Goal: Task Accomplishment & Management: Manage account settings

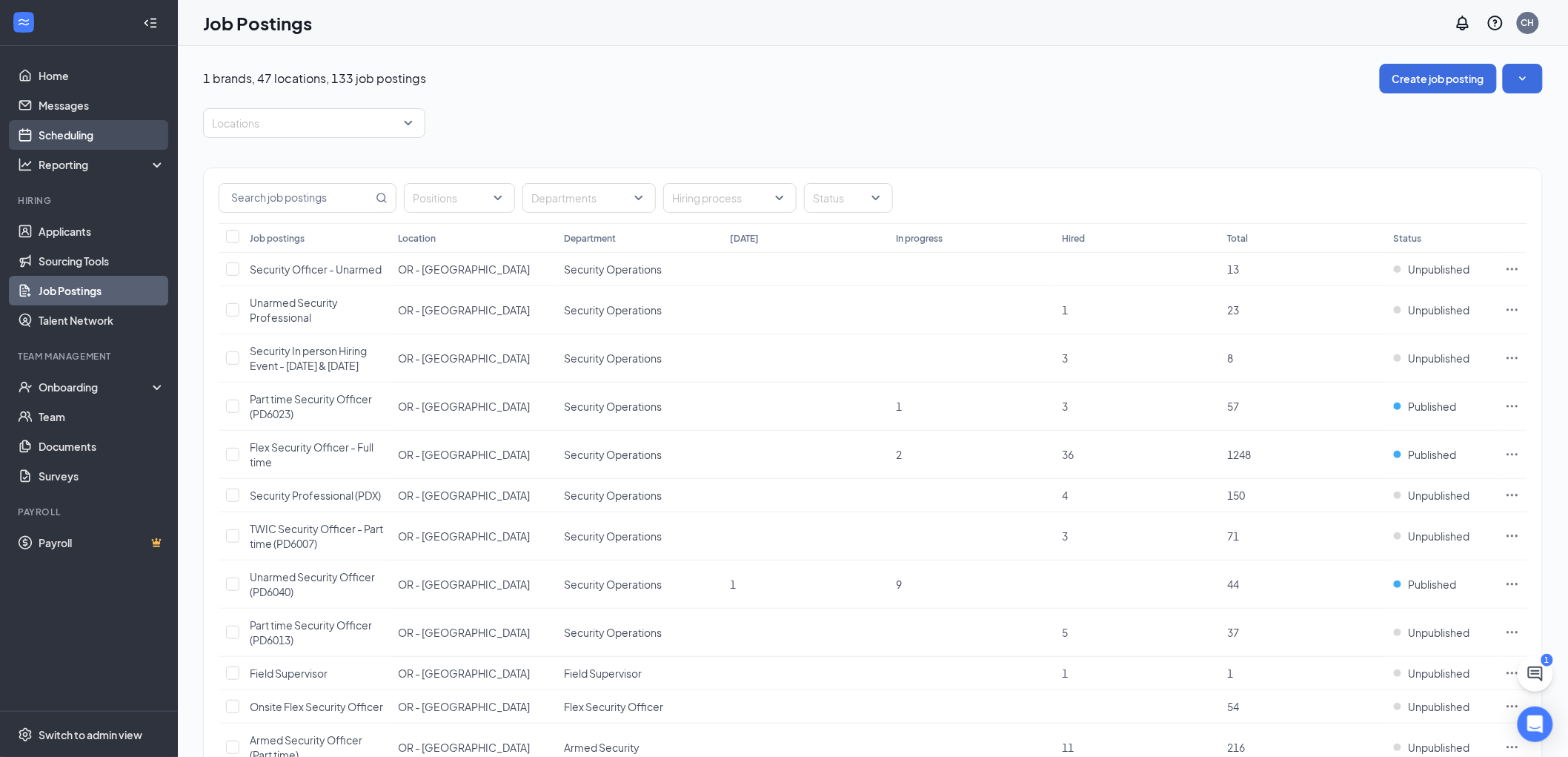
click at [75, 135] on link "Scheduling" at bounding box center [101, 134] width 126 height 30
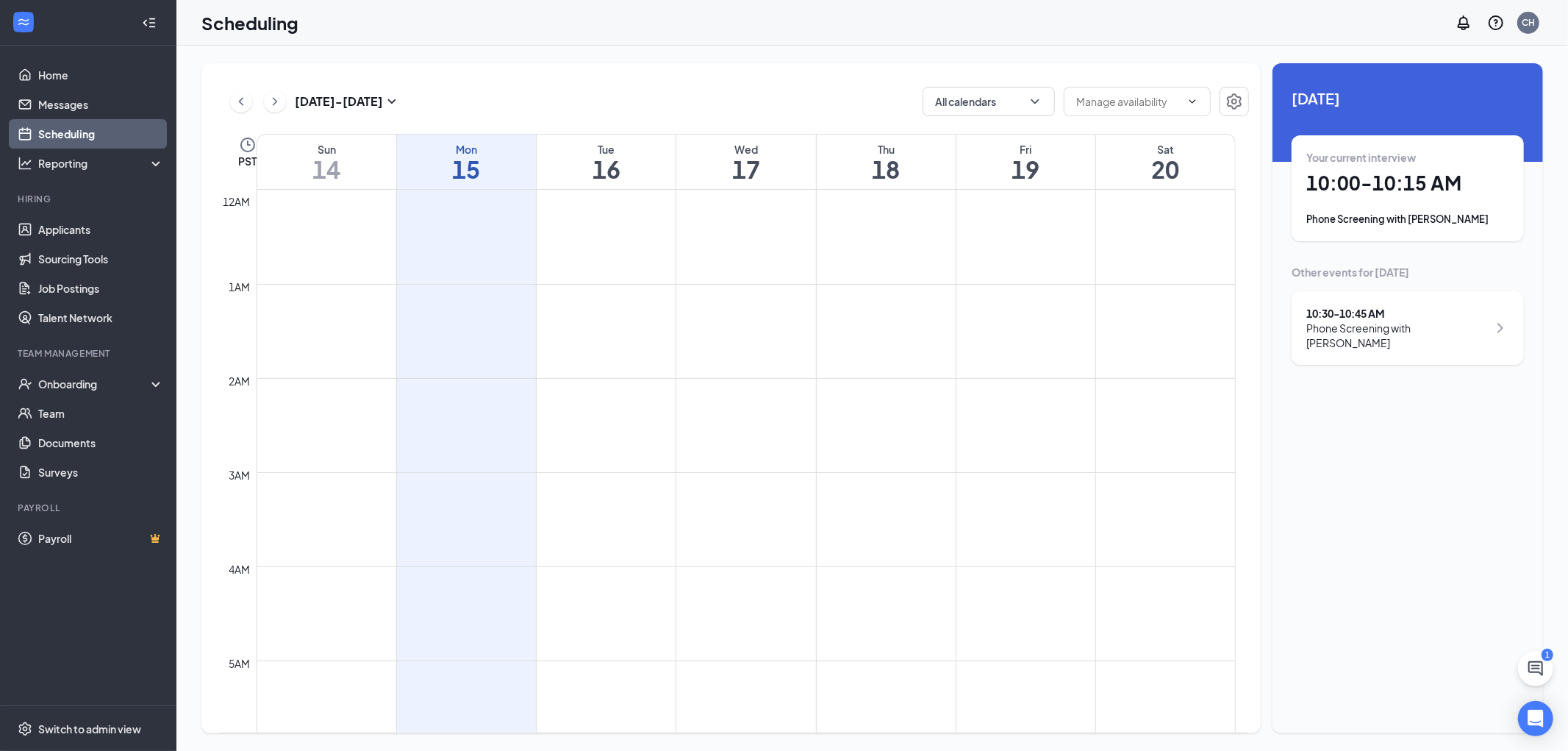
scroll to position [723, 0]
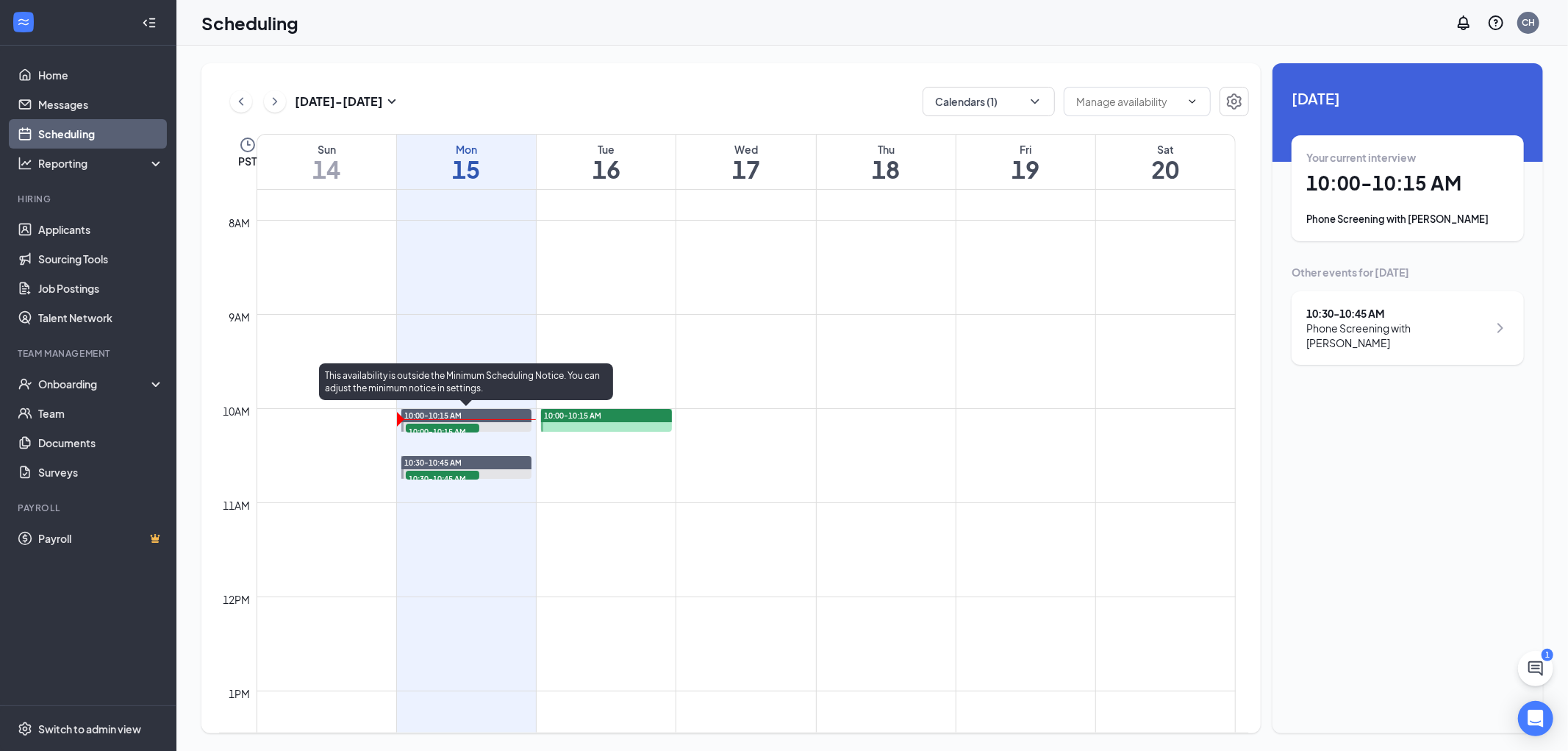
click at [435, 423] on span "10:00-10:15 AM" at bounding box center [443, 430] width 74 height 14
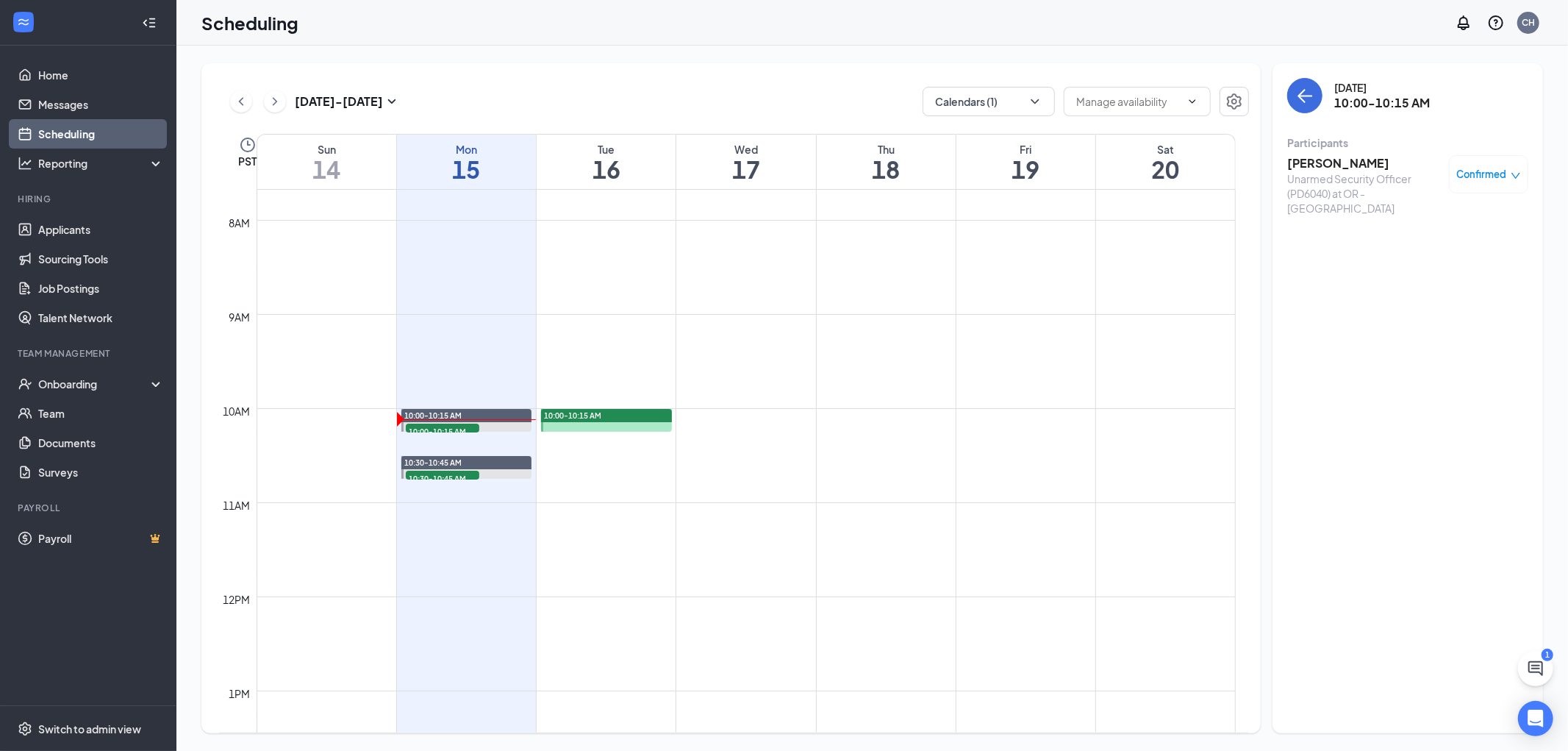
click at [1332, 163] on h3 "ANGELA STIGLER" at bounding box center [1364, 163] width 154 height 16
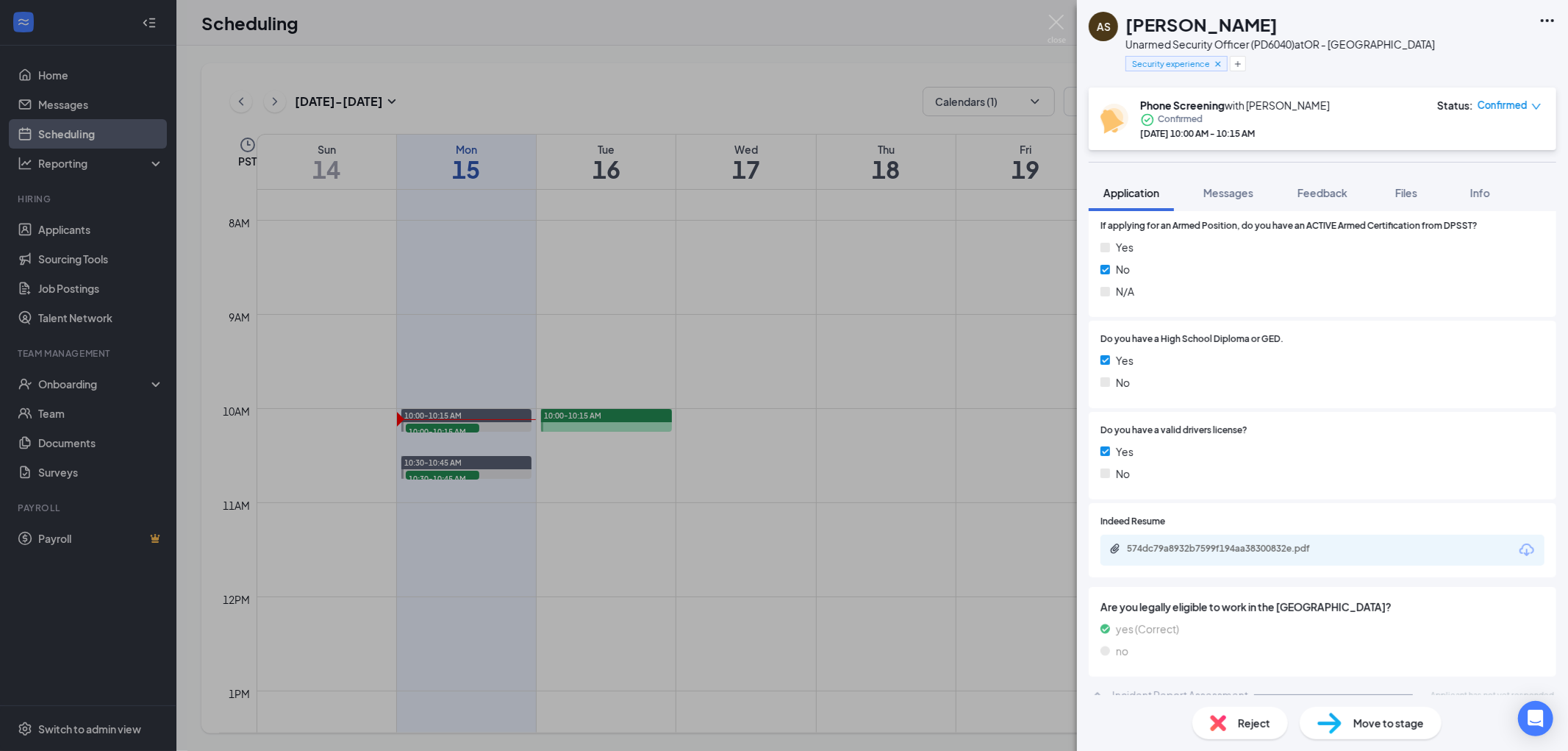
scroll to position [830, 0]
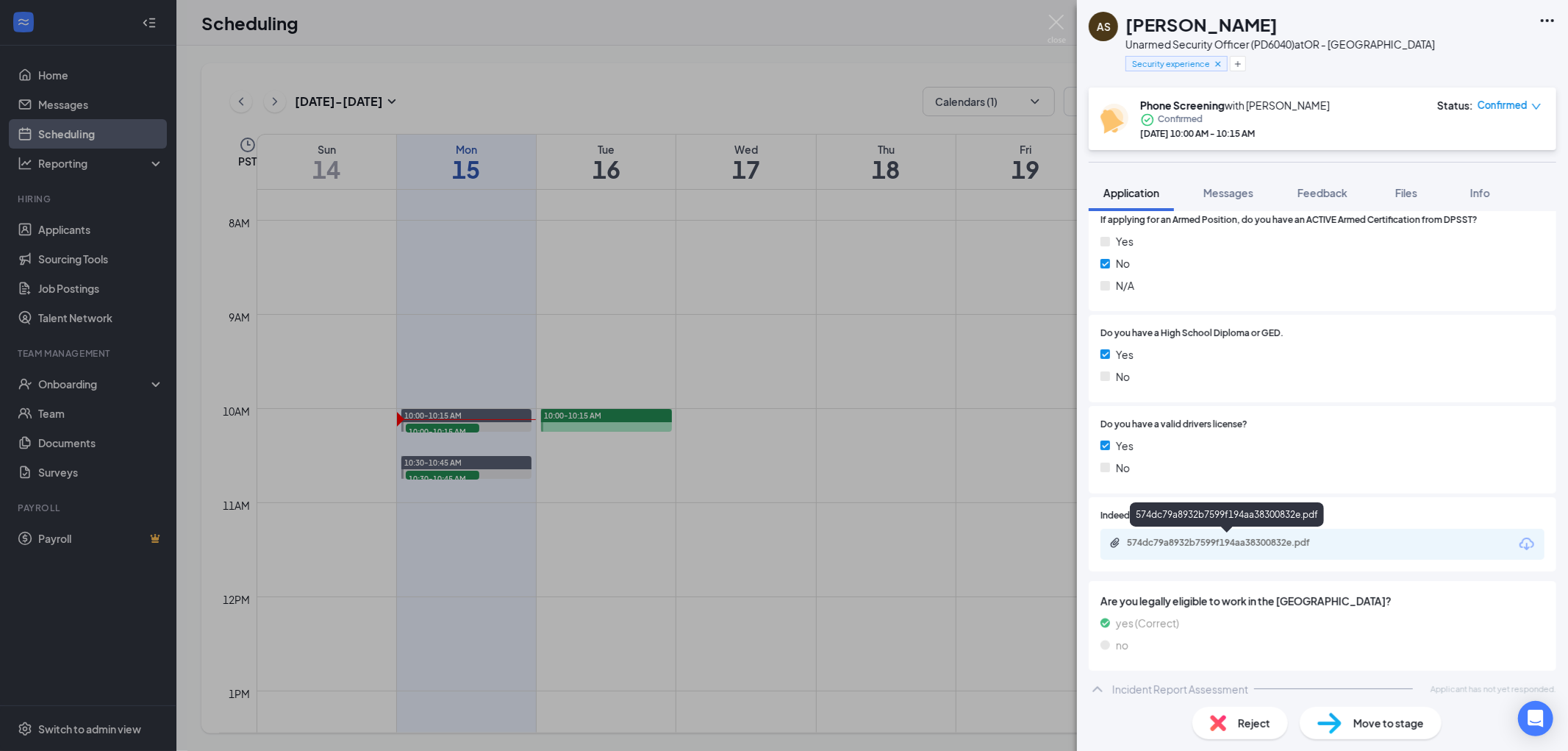
click at [1170, 539] on div "574dc79a8932b7599f194aa38300832e.pdf" at bounding box center [1230, 542] width 206 height 11
click at [1061, 20] on img at bounding box center [1057, 29] width 18 height 29
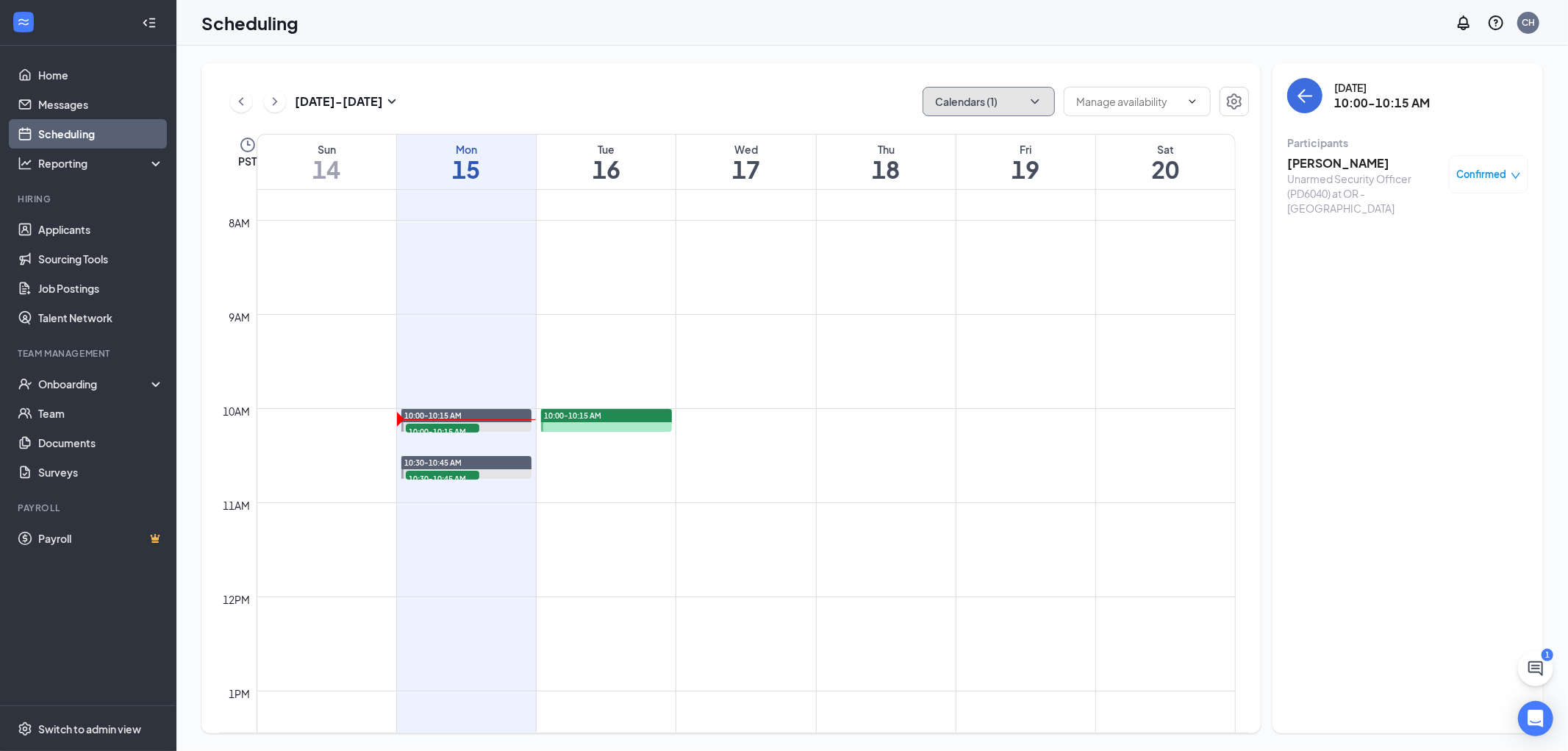
click at [966, 98] on button "Calendars (1)" at bounding box center [989, 102] width 132 height 30
click at [939, 267] on input "DAVID SHIRLEY" at bounding box center [987, 268] width 104 height 14
checkbox input "true"
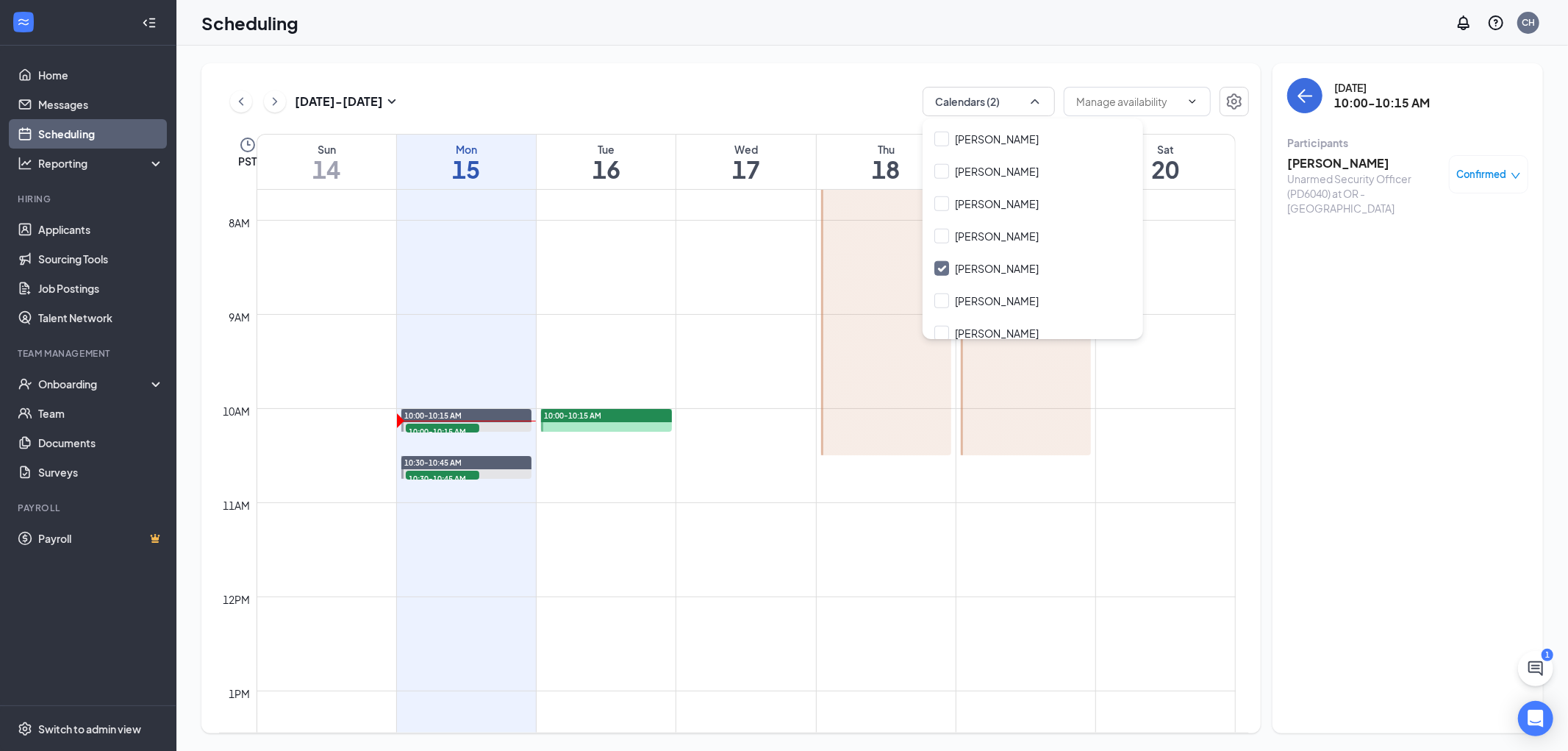
click at [789, 87] on div "Sep 14 - Sep 20 Calendars (2)" at bounding box center [734, 102] width 1030 height 30
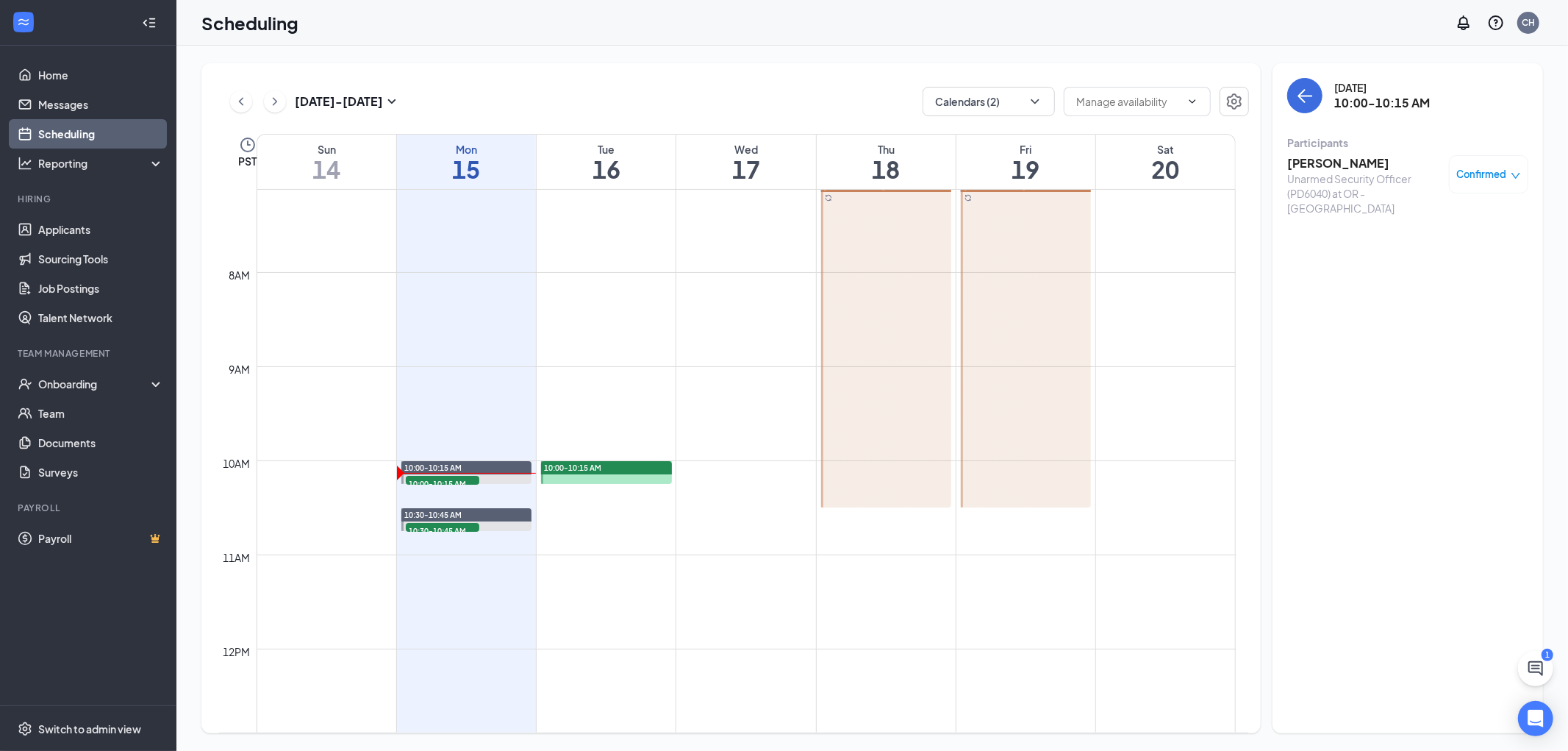
scroll to position [641, 0]
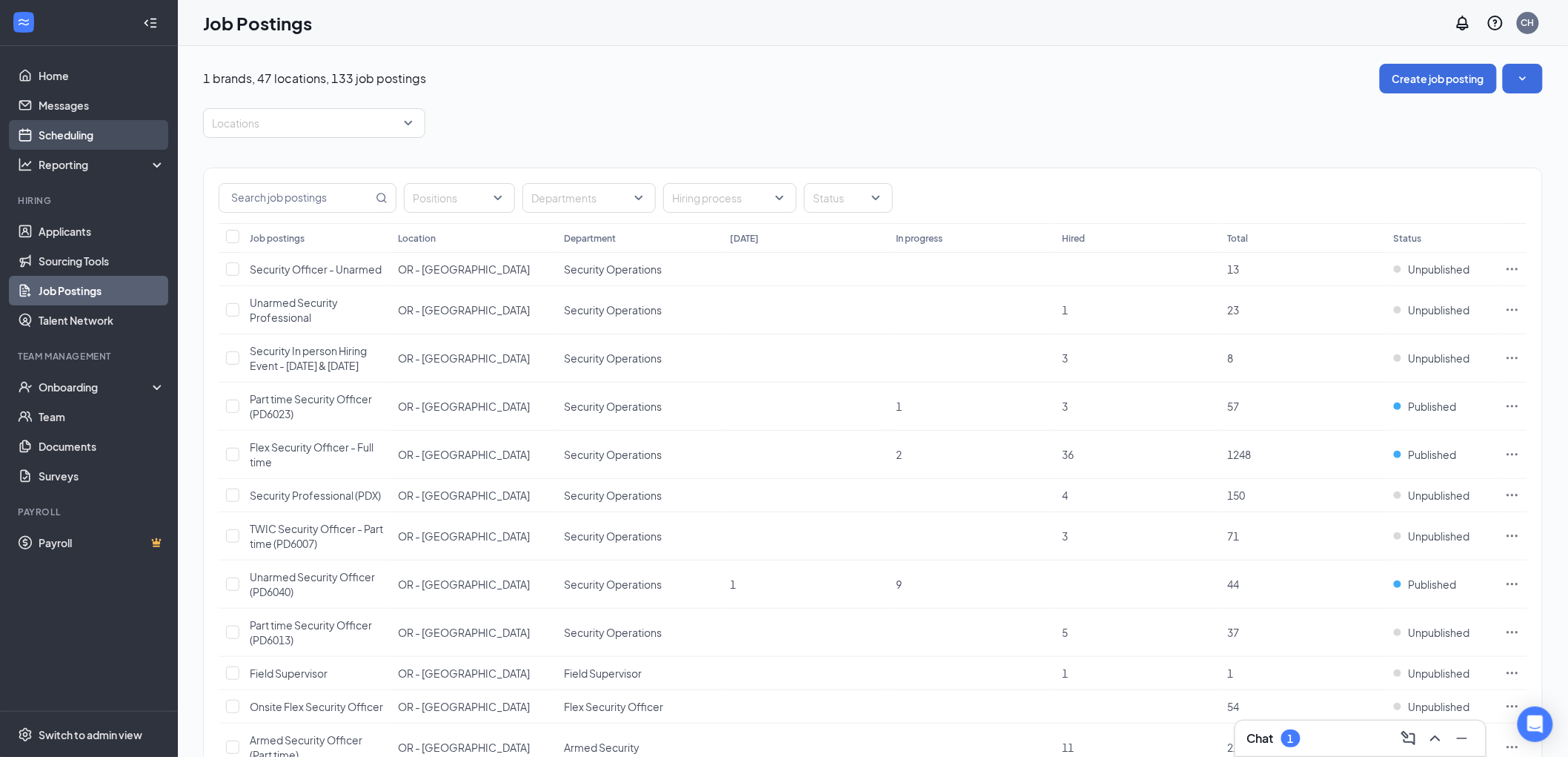
click at [63, 138] on link "Scheduling" at bounding box center [101, 134] width 126 height 30
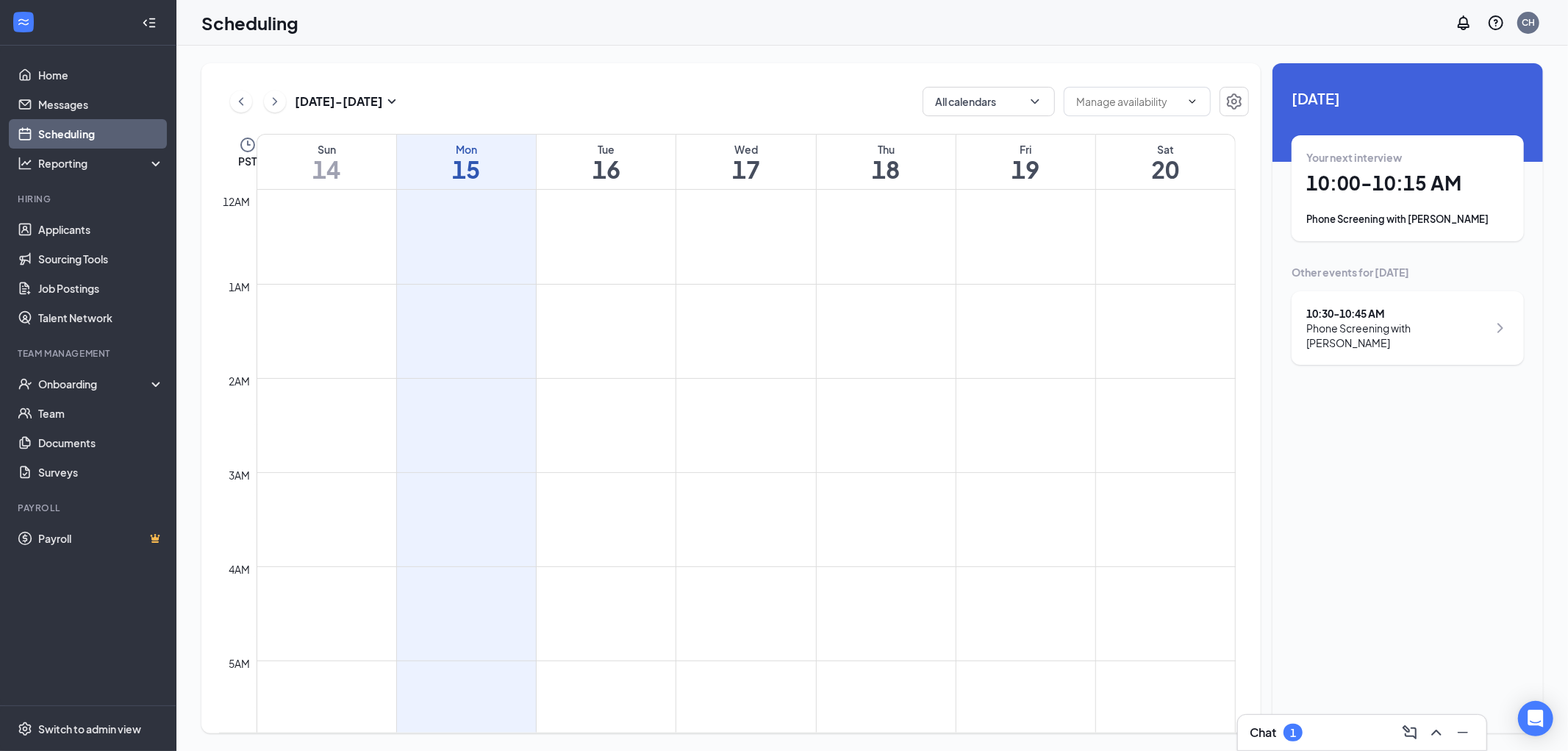
scroll to position [723, 0]
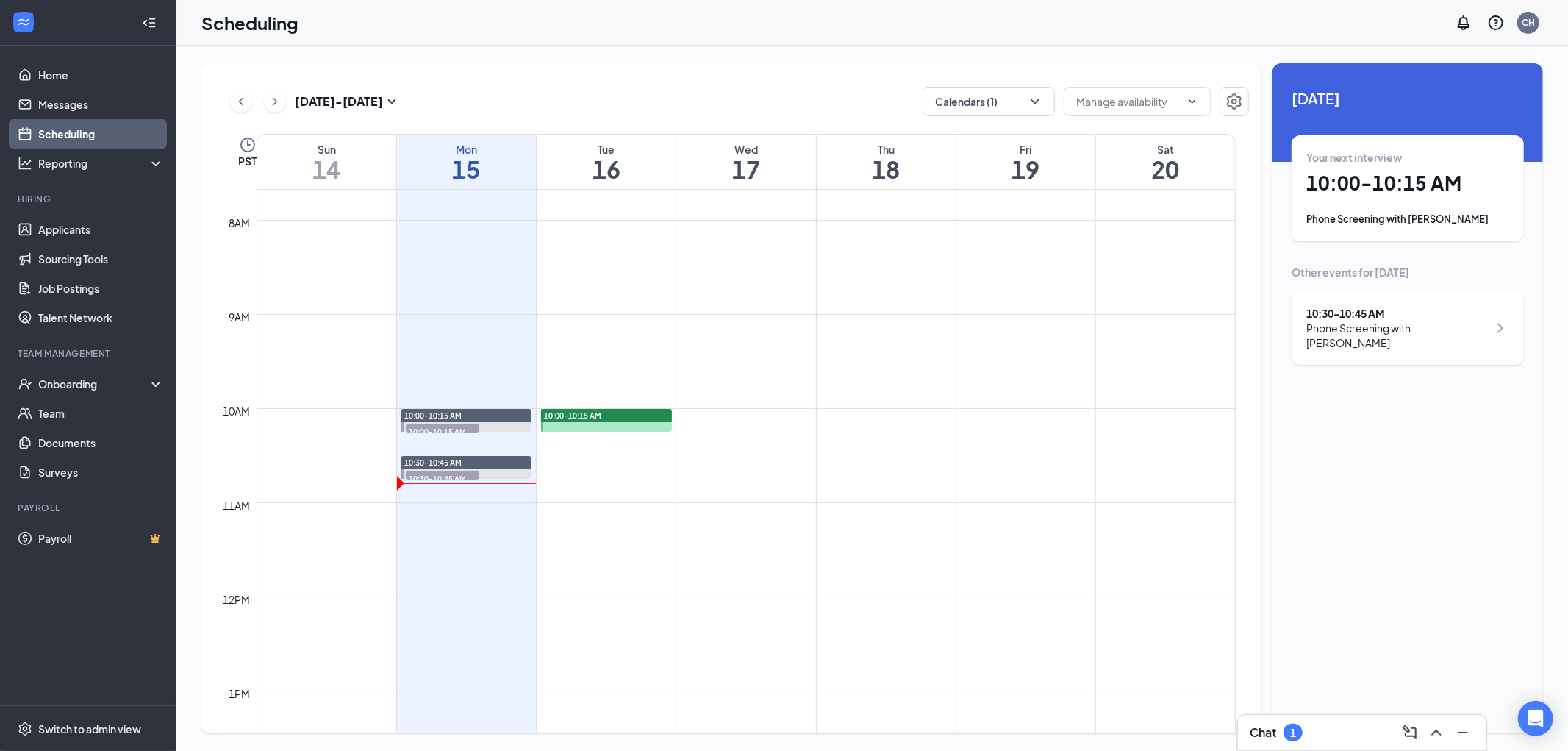
click at [447, 471] on span "10:30-10:45 AM" at bounding box center [443, 477] width 74 height 14
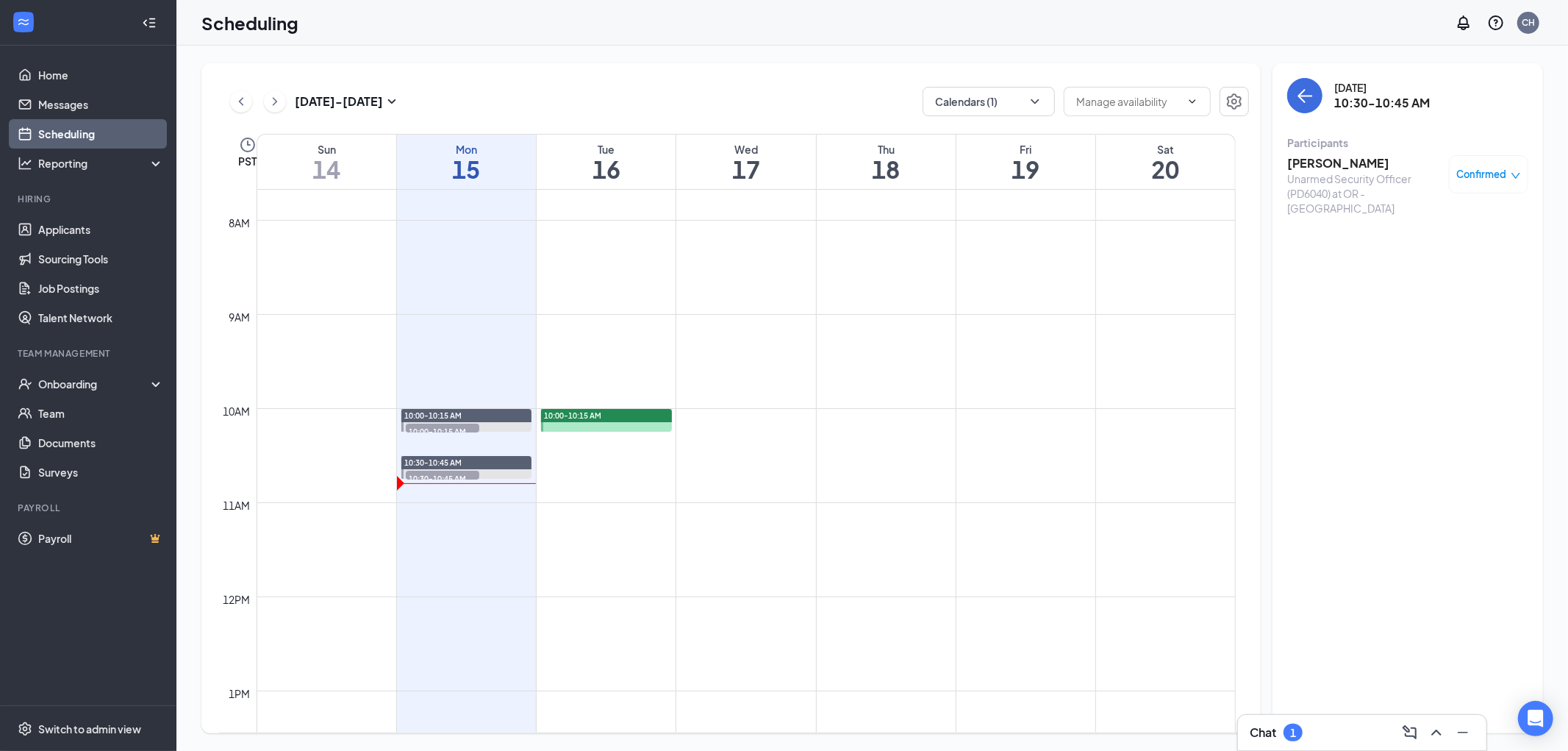
click at [1311, 163] on h3 "Michaela Hill" at bounding box center [1364, 163] width 154 height 16
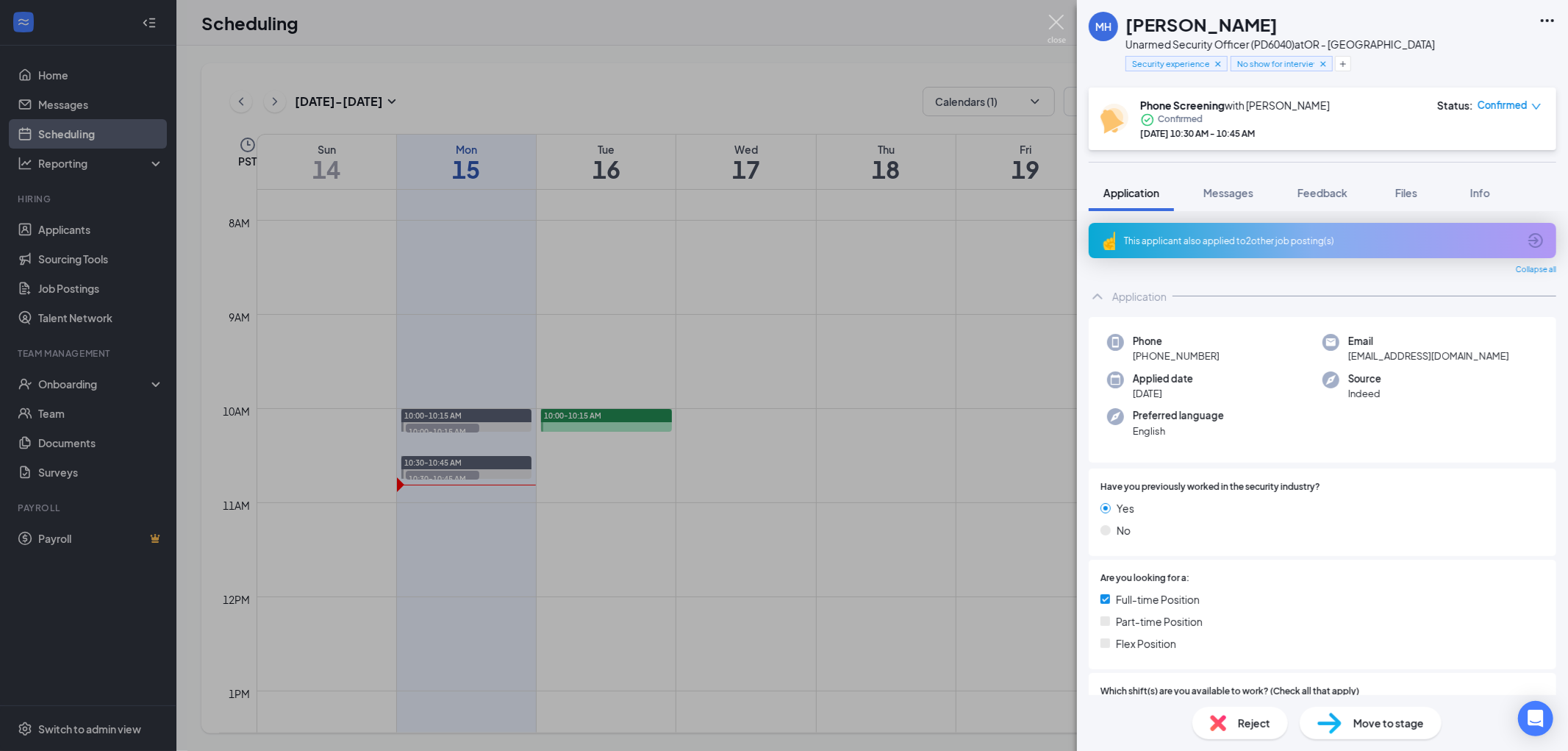
click at [1057, 24] on img at bounding box center [1057, 29] width 18 height 29
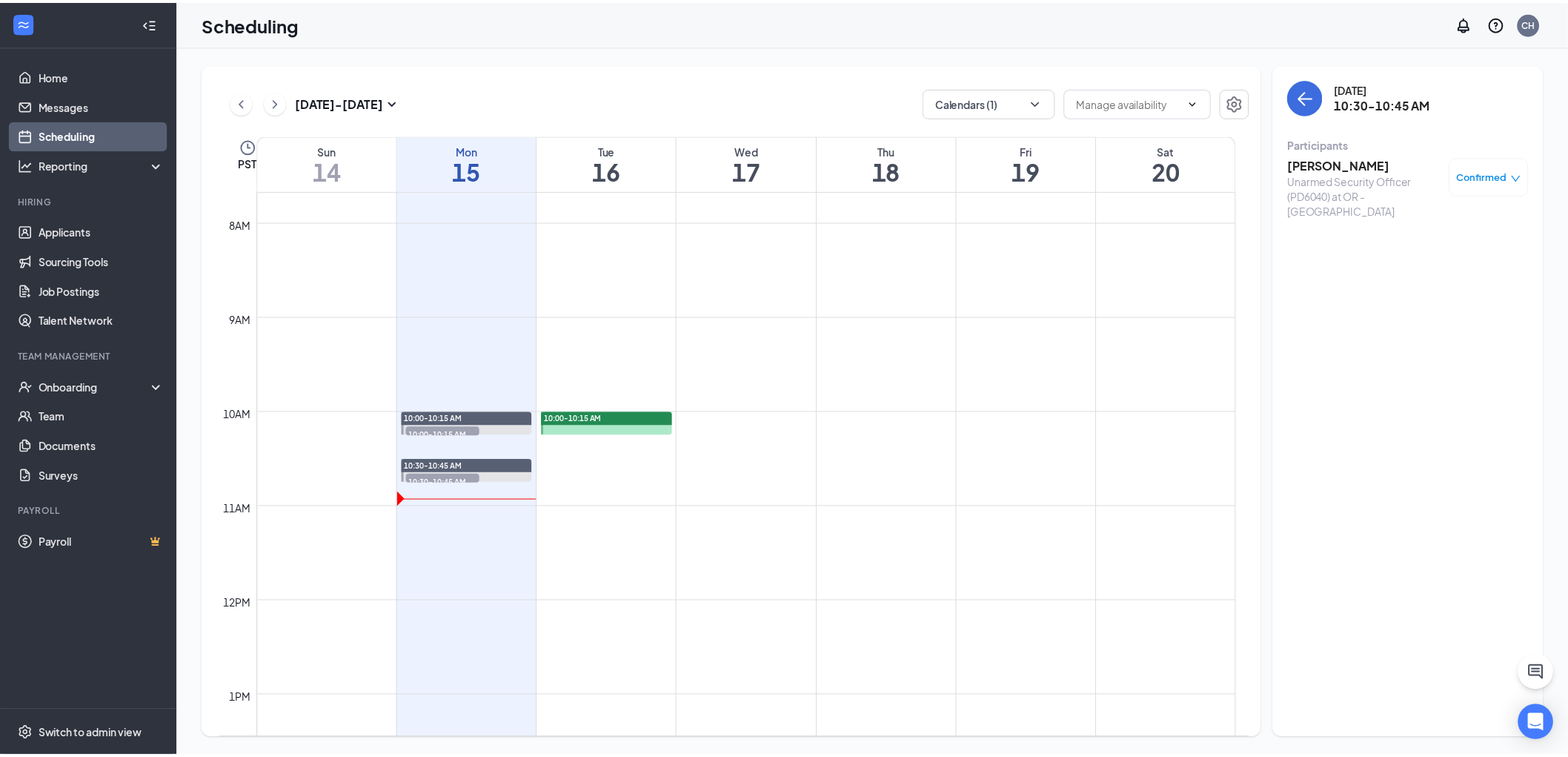
scroll to position [729, 0]
click at [1496, 171] on span "Confirmed" at bounding box center [1494, 175] width 50 height 14
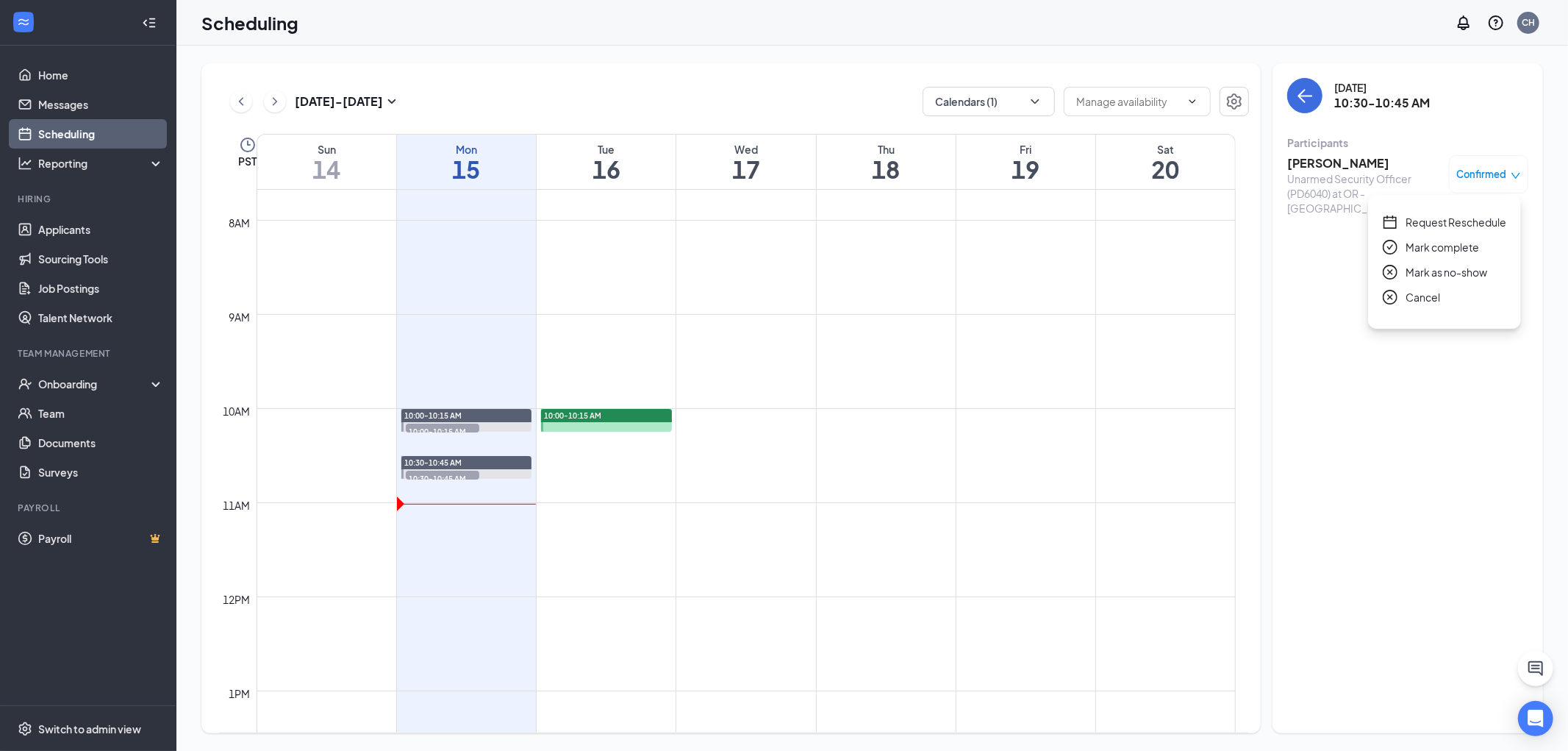
click at [1443, 272] on span "Mark as no-show" at bounding box center [1446, 272] width 81 height 16
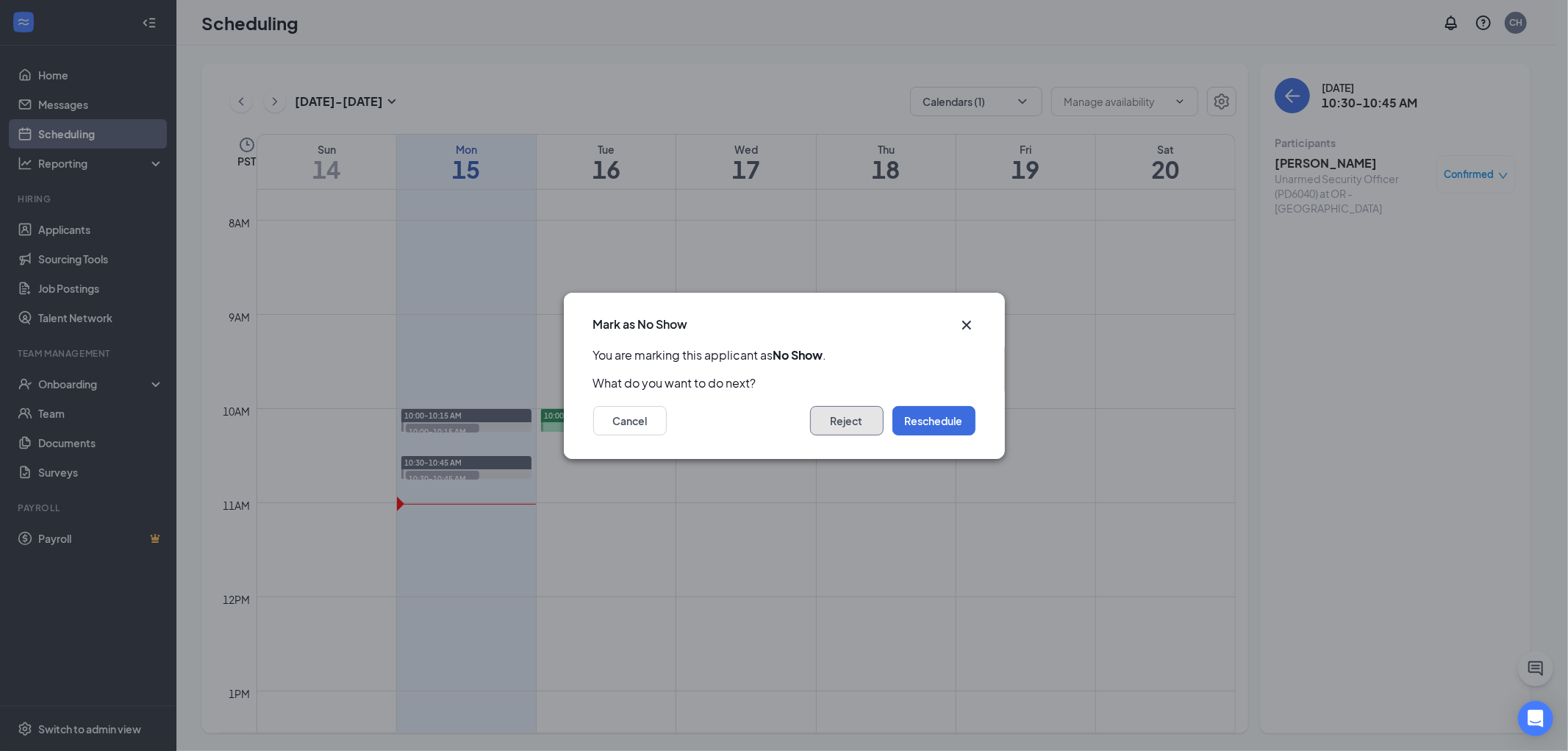
click at [848, 422] on button "Reject" at bounding box center [847, 421] width 74 height 30
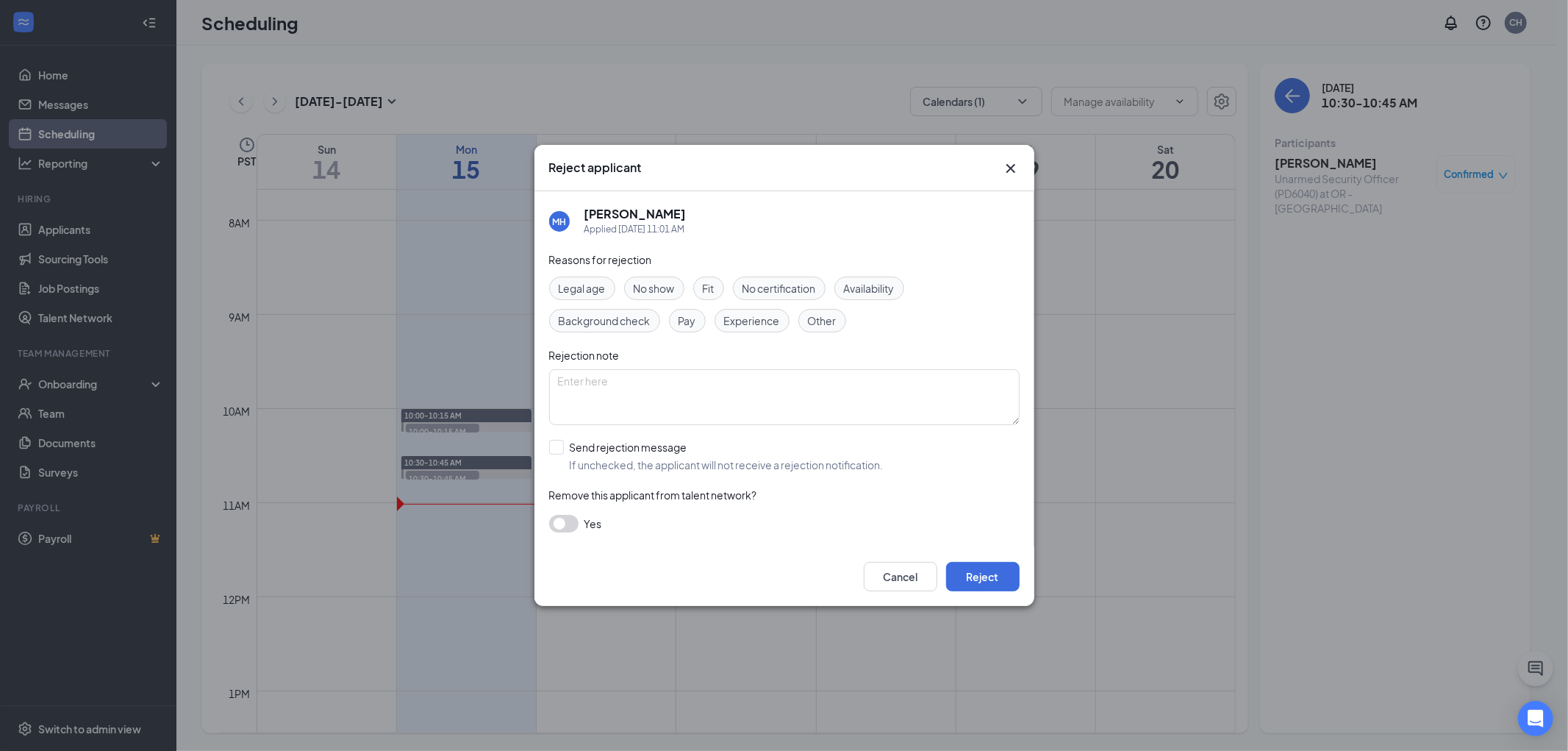
click at [659, 286] on span "No show" at bounding box center [654, 287] width 41 height 16
click at [557, 450] on input "Send rejection message If unchecked, the applicant will not receive a rejection…" at bounding box center [716, 456] width 334 height 33
checkbox input "true"
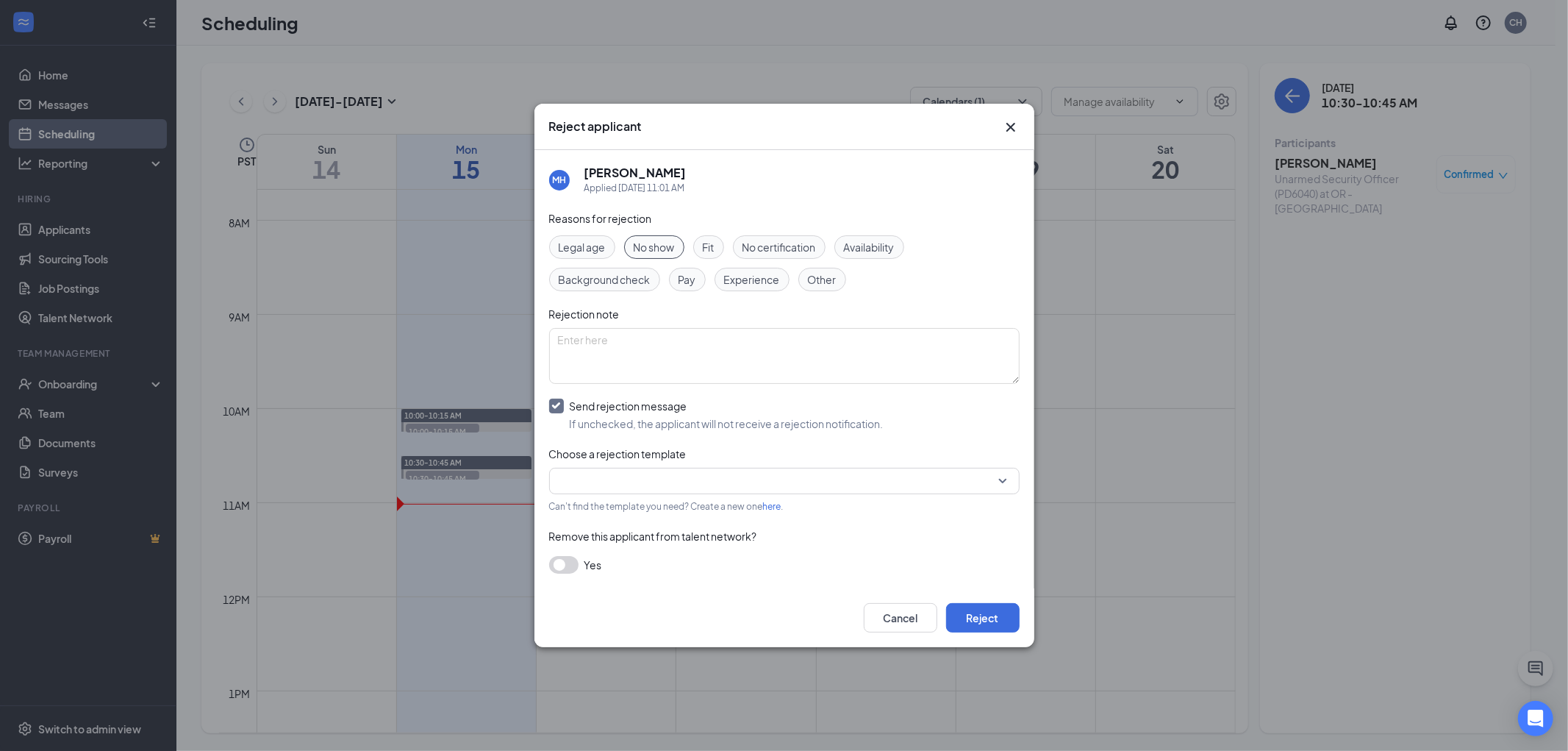
click at [786, 479] on input "search" at bounding box center [780, 481] width 443 height 25
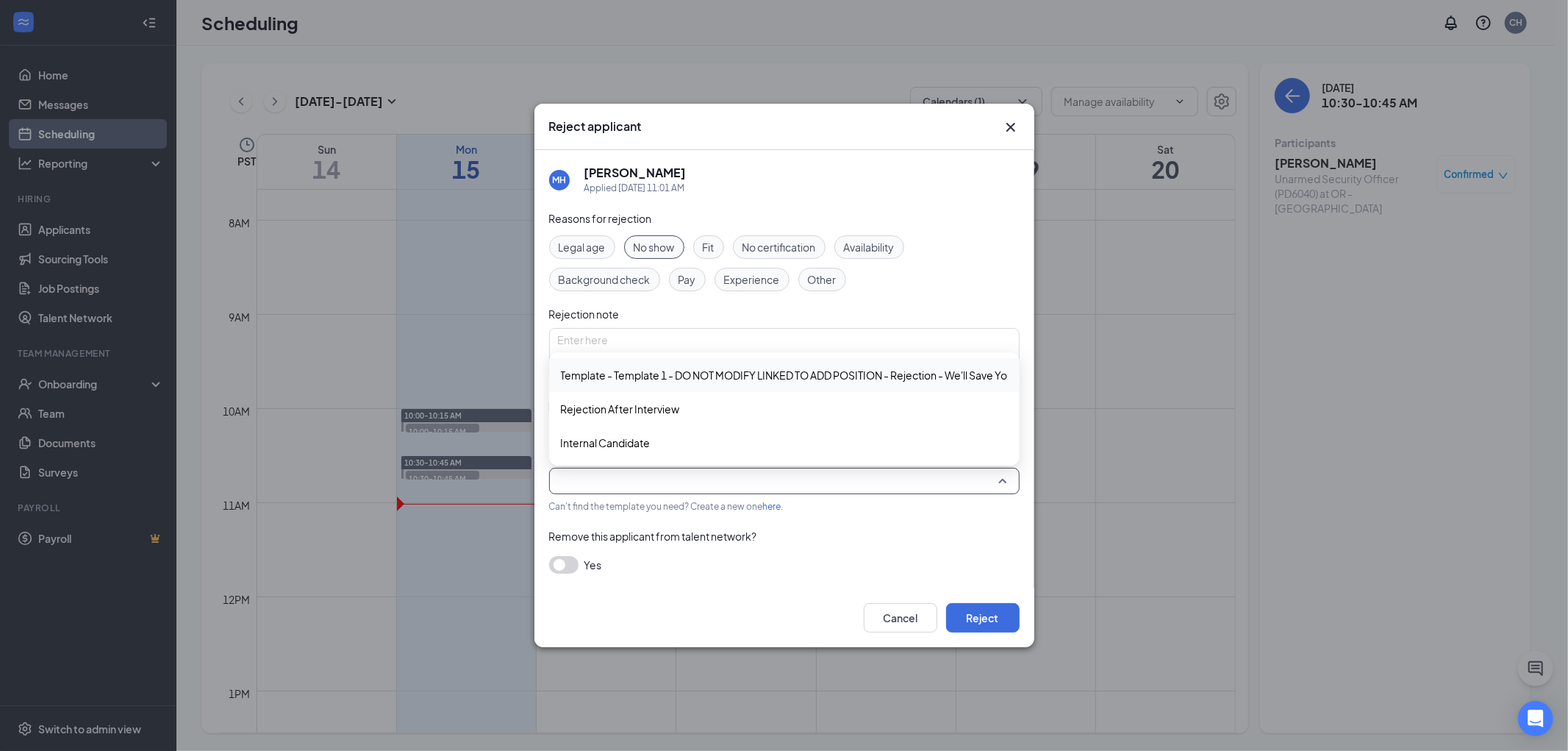
click at [753, 370] on span "Template - Template 1 - DO NOT MODIFY LINKED TO ADD POSITION - Rejection - We'l…" at bounding box center [817, 375] width 512 height 16
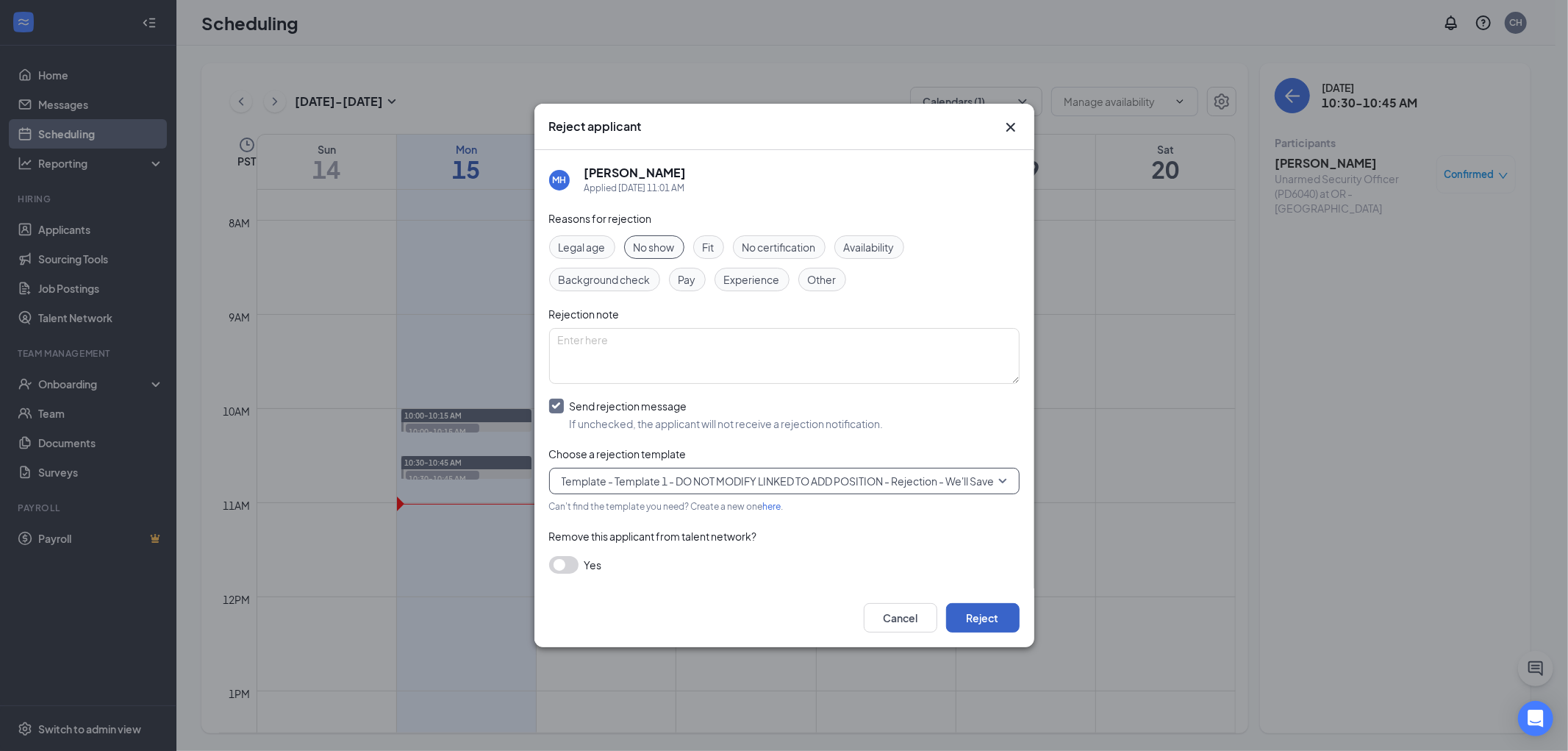
click at [972, 613] on button "Reject" at bounding box center [983, 617] width 74 height 30
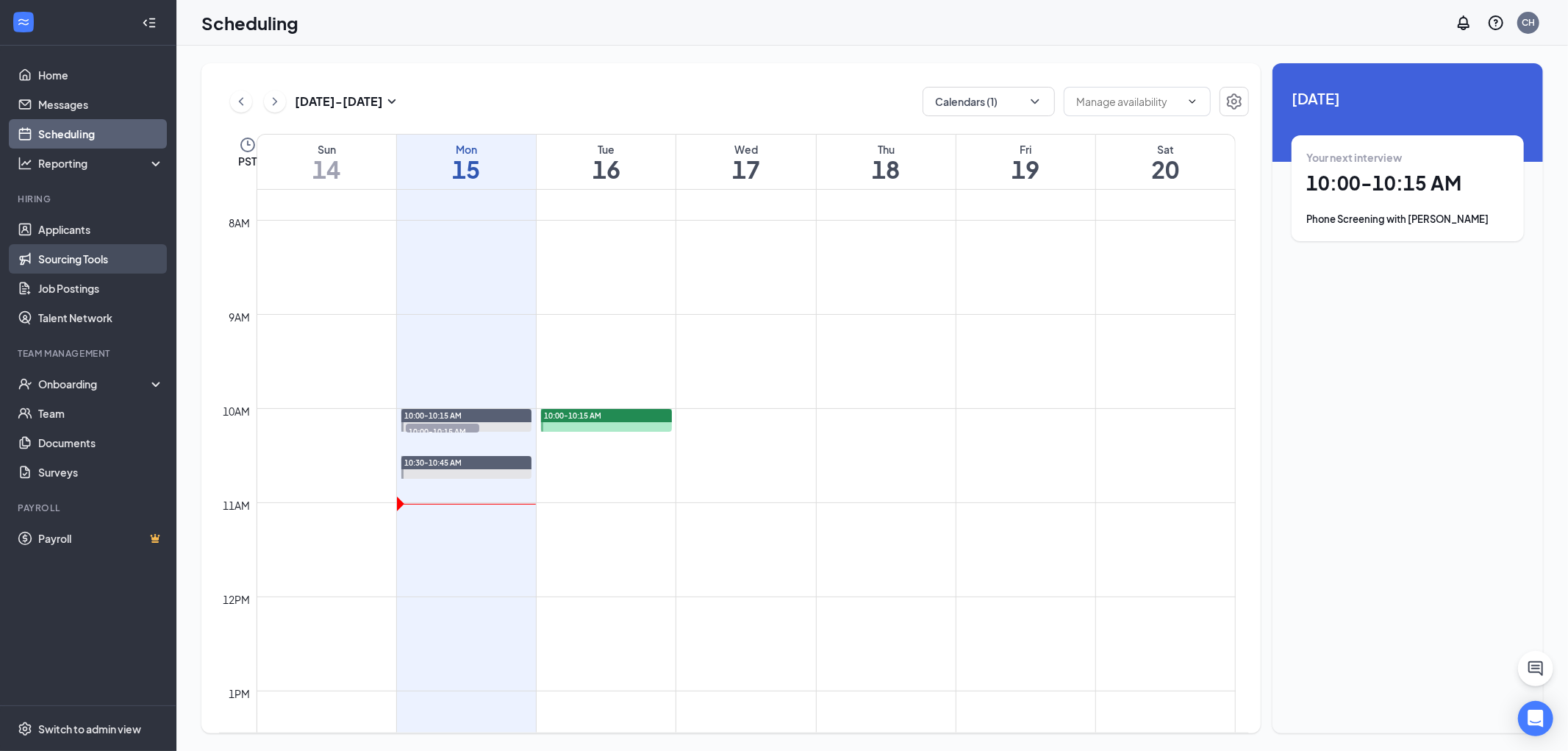
click at [77, 259] on link "Sourcing Tools" at bounding box center [101, 259] width 125 height 30
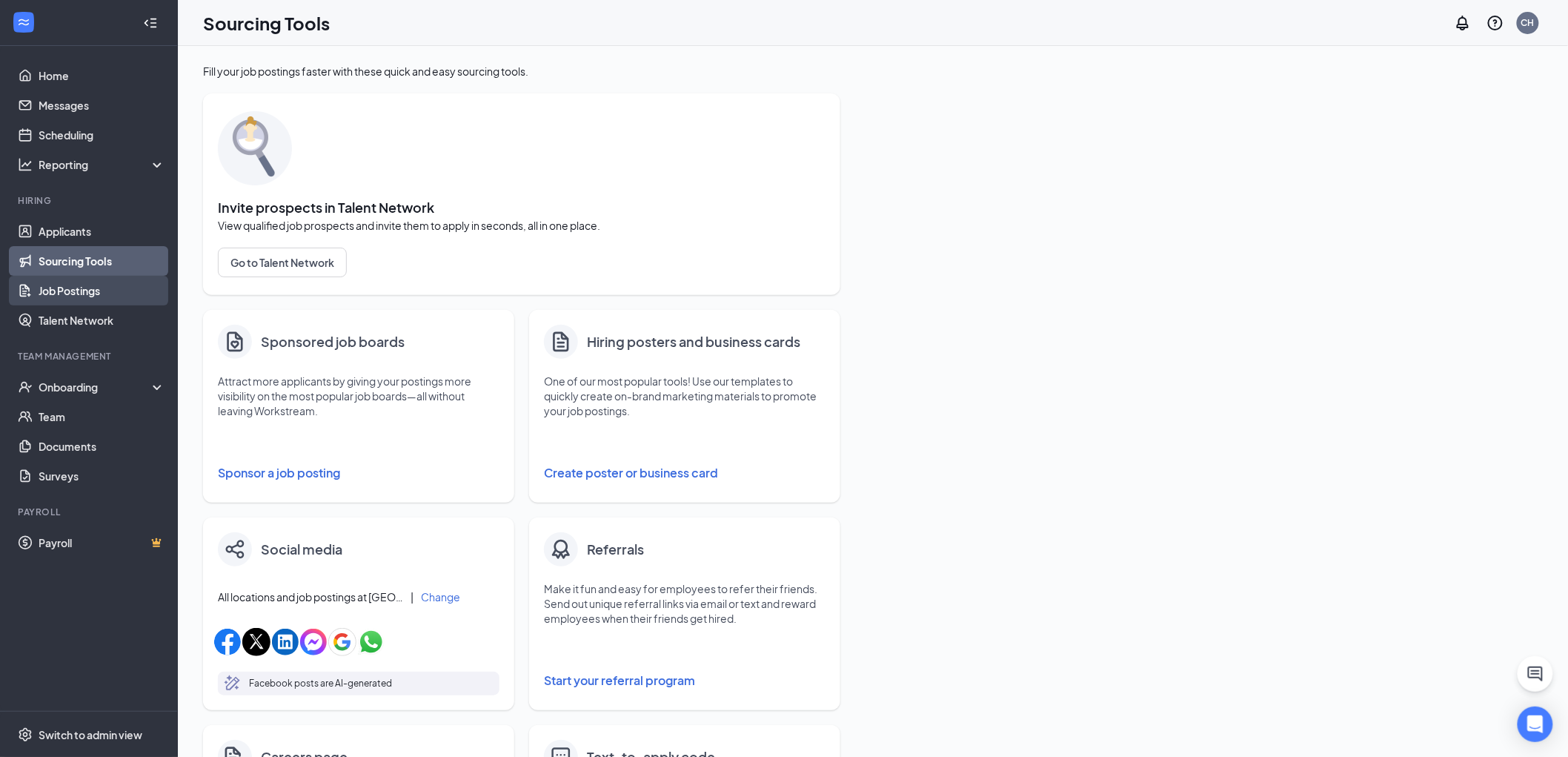
click at [79, 291] on link "Job Postings" at bounding box center [101, 291] width 126 height 30
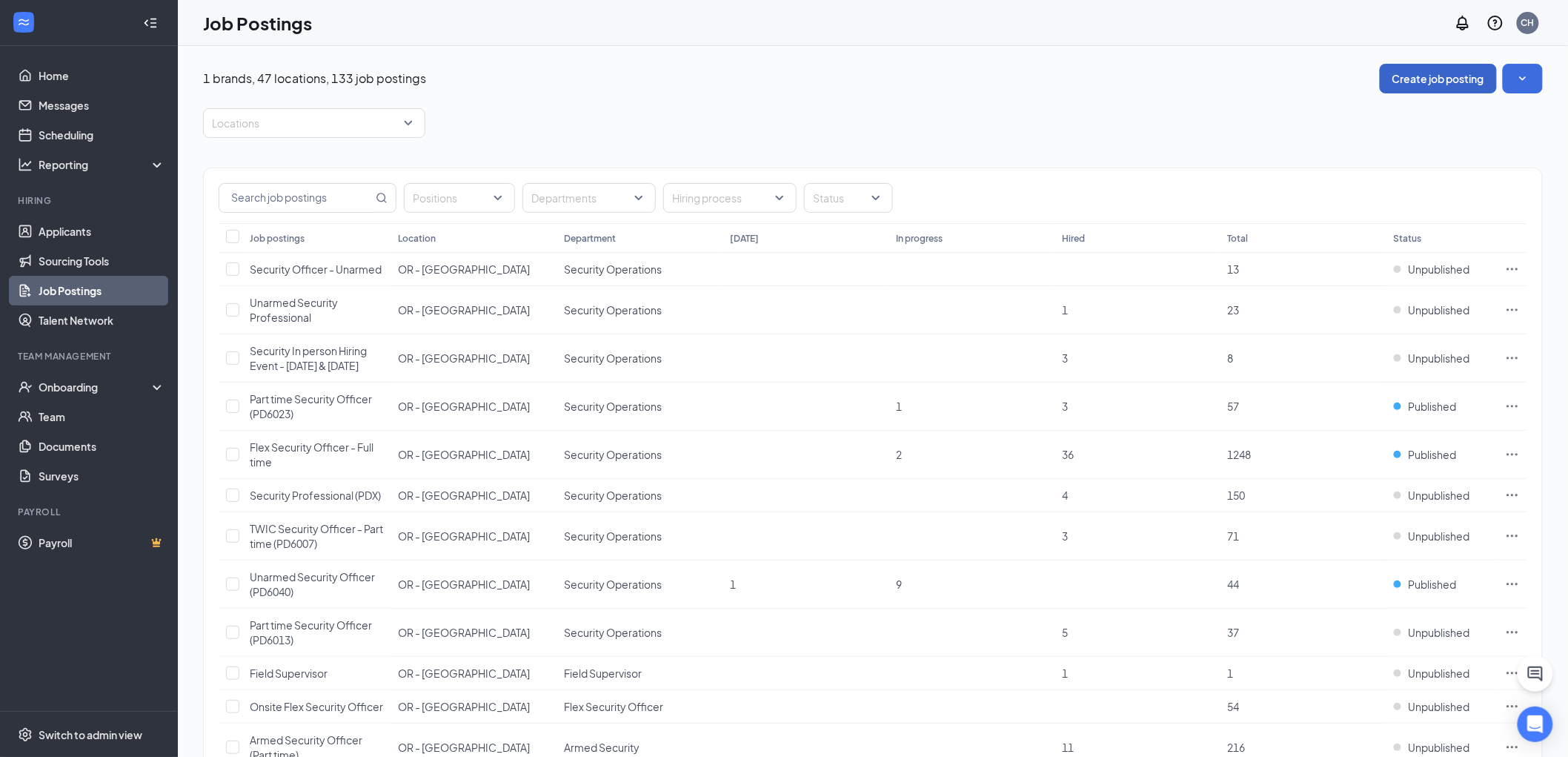
click at [1448, 70] on button "Create job posting" at bounding box center [1438, 78] width 117 height 30
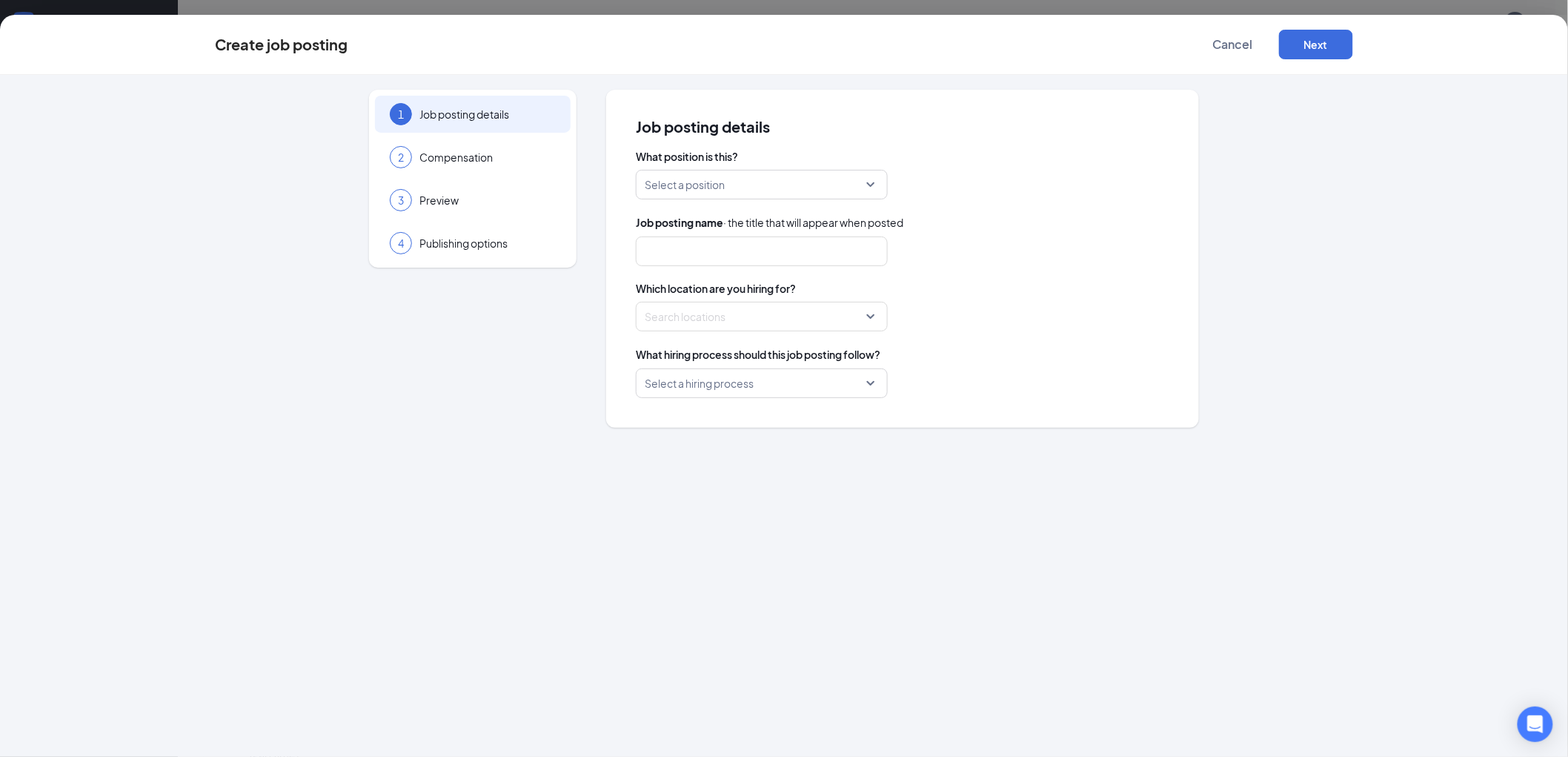
click at [726, 182] on input "search" at bounding box center [757, 184] width 224 height 28
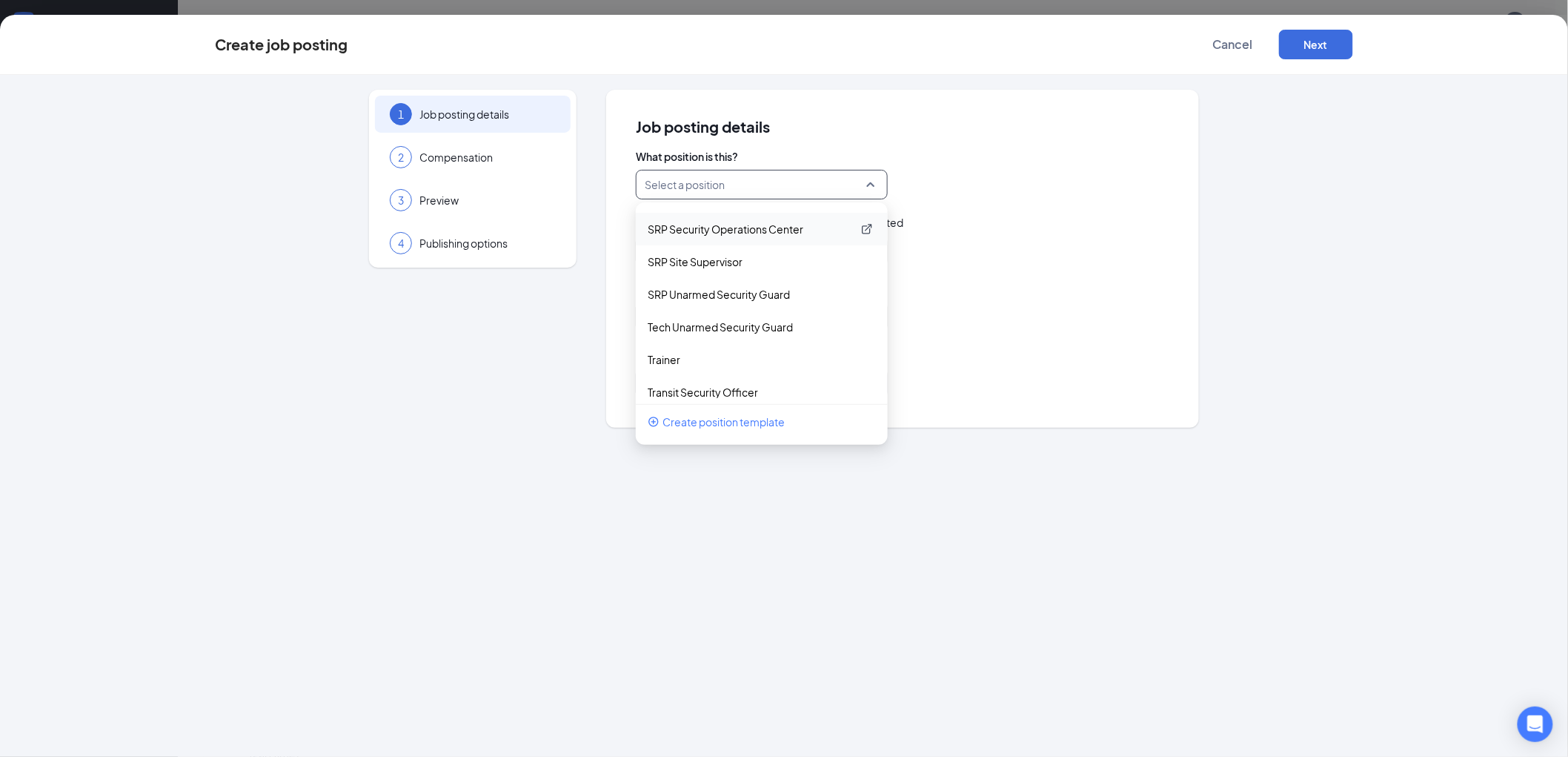
scroll to position [1995, 0]
click at [742, 254] on p "Unarmed Security Guard" at bounding box center [750, 251] width 205 height 14
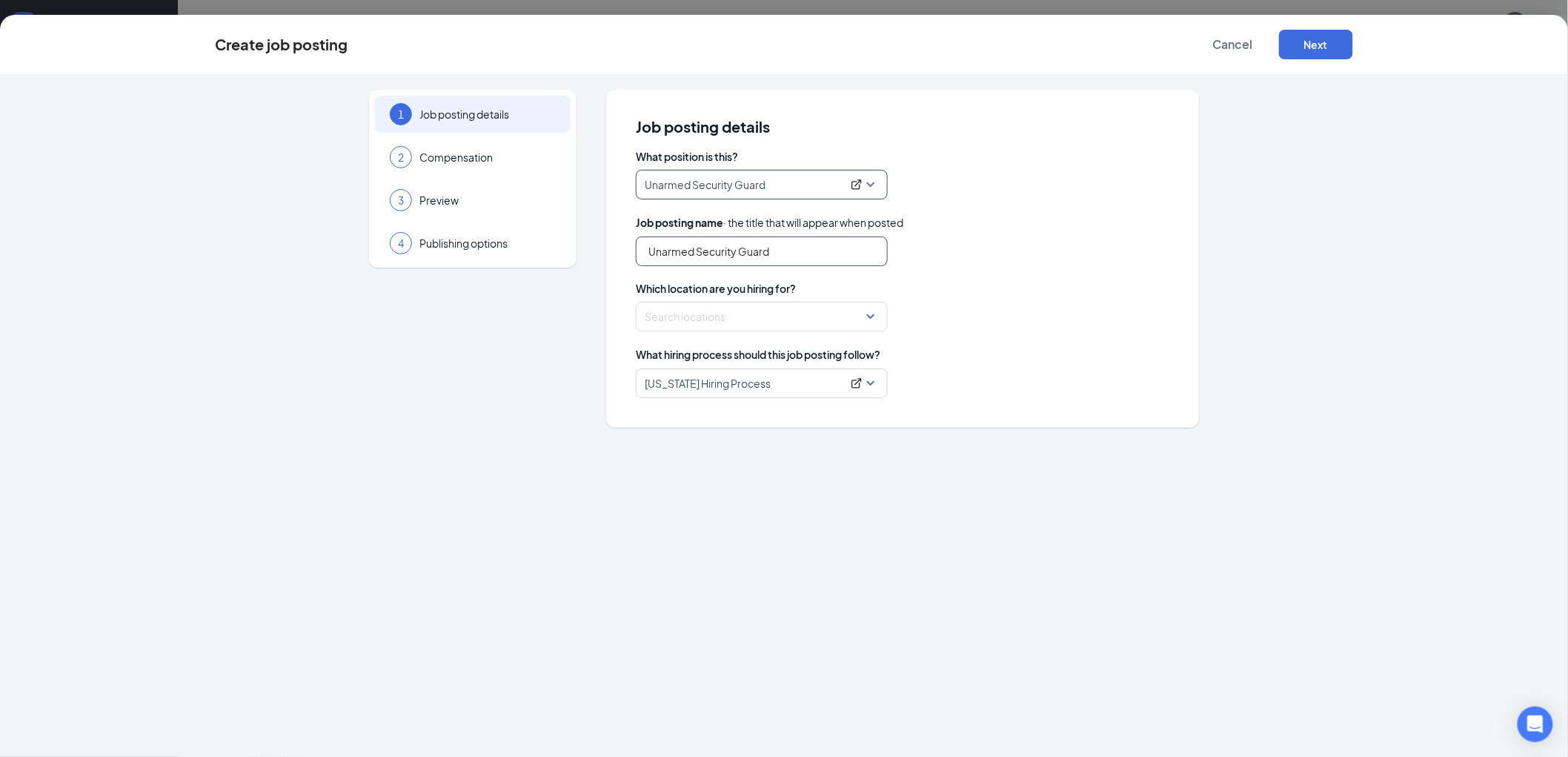
drag, startPoint x: 739, startPoint y: 252, endPoint x: 862, endPoint y: 250, distance: 123.0
click at [862, 250] on input "Unarmed Security Guard" at bounding box center [762, 251] width 252 height 30
drag, startPoint x: 695, startPoint y: 254, endPoint x: 588, endPoint y: 254, distance: 107.0
click at [588, 254] on div "1 Job posting details 2 Compensation 3 Preview 4 Publishing options Job posting…" at bounding box center [784, 259] width 1138 height 338
click at [742, 252] on input "Security Officer" at bounding box center [762, 251] width 252 height 30
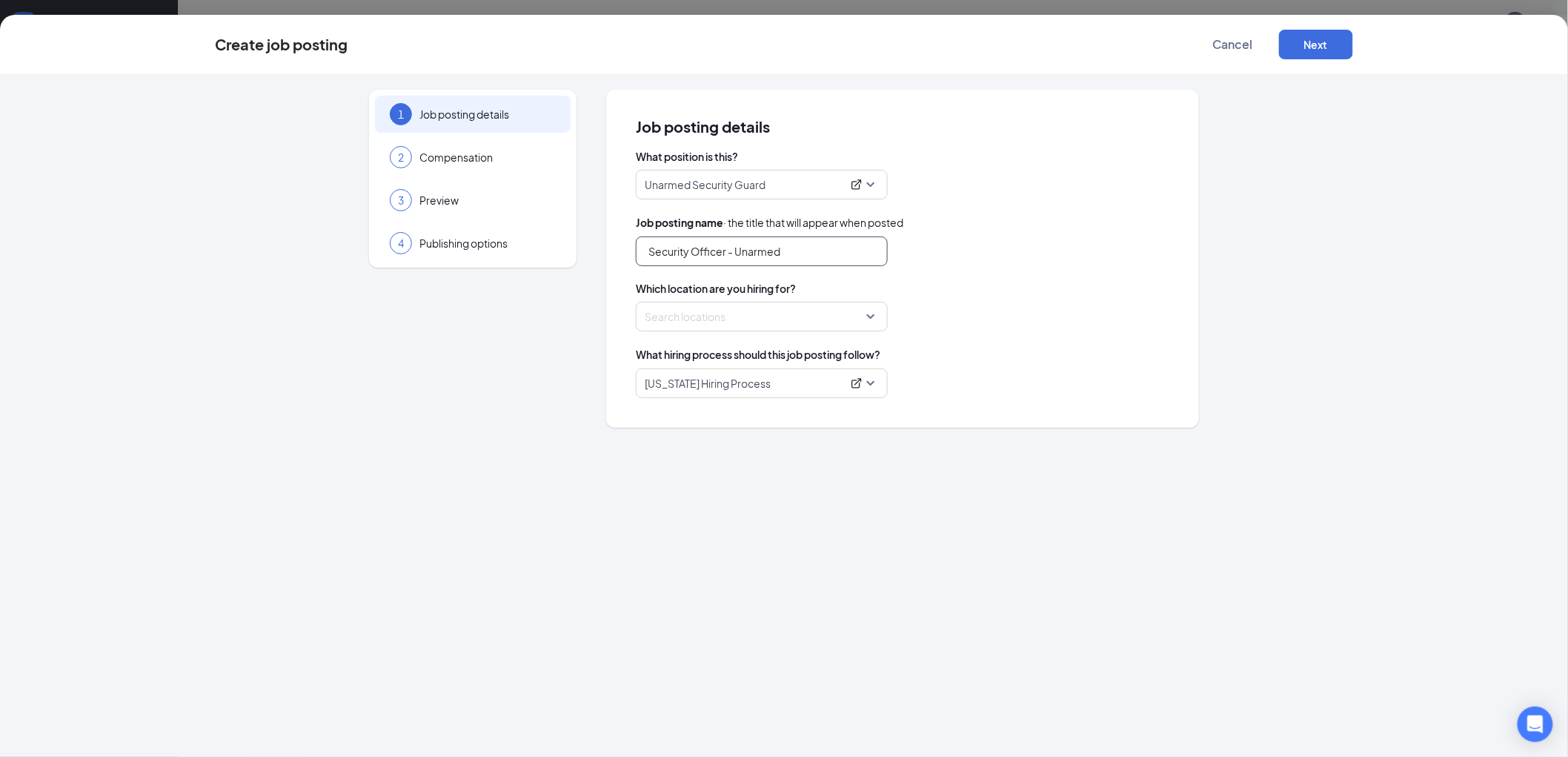
click at [719, 313] on div at bounding box center [758, 316] width 224 height 24
type input "Security Officer - Unarmed"
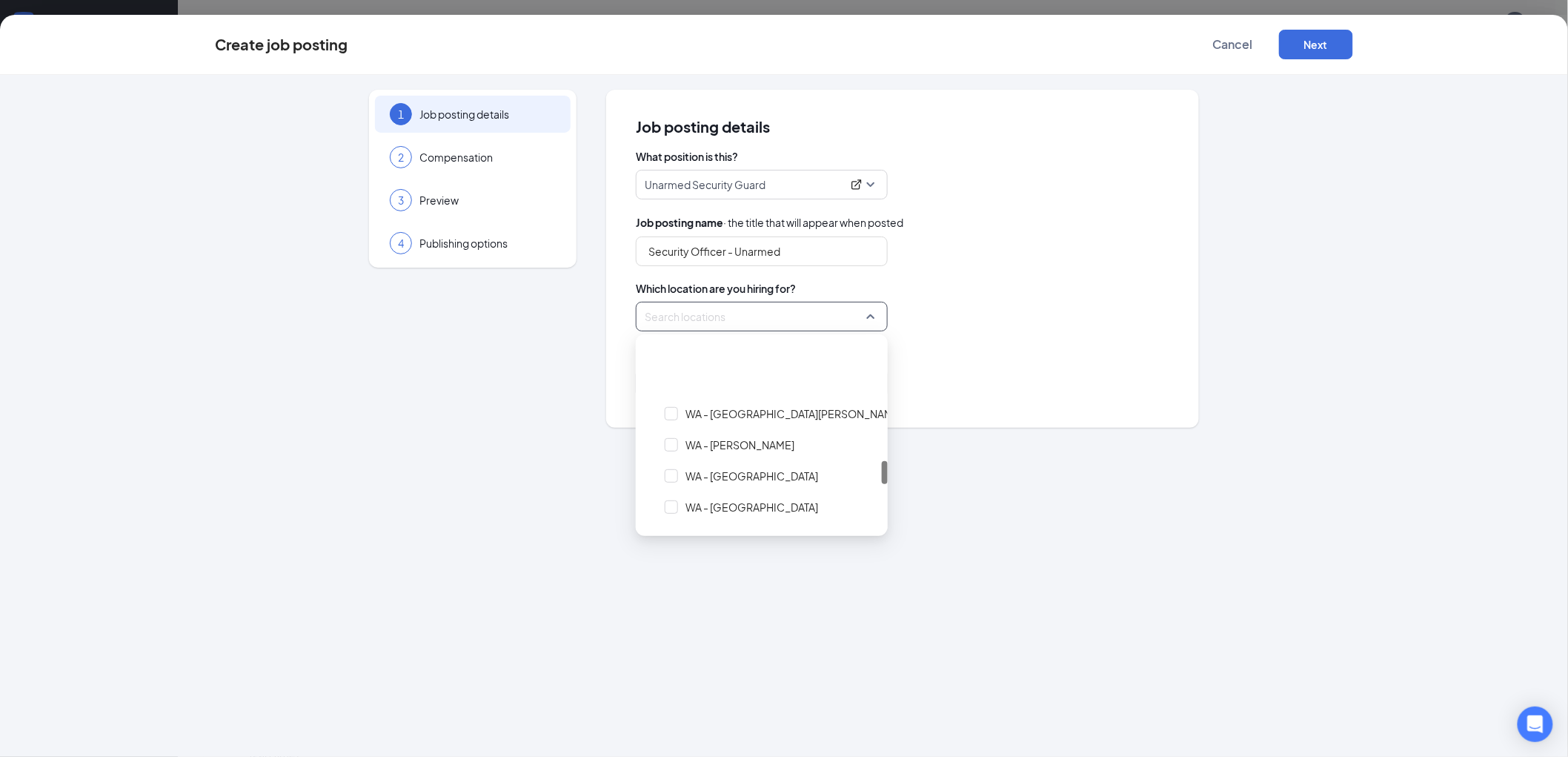
scroll to position [988, 0]
click at [670, 426] on div at bounding box center [672, 425] width 14 height 14
click at [1127, 340] on div "What position is this? Unarmed Security Guard 236265 82623 256258 Armed Securit…" at bounding box center [903, 273] width 534 height 249
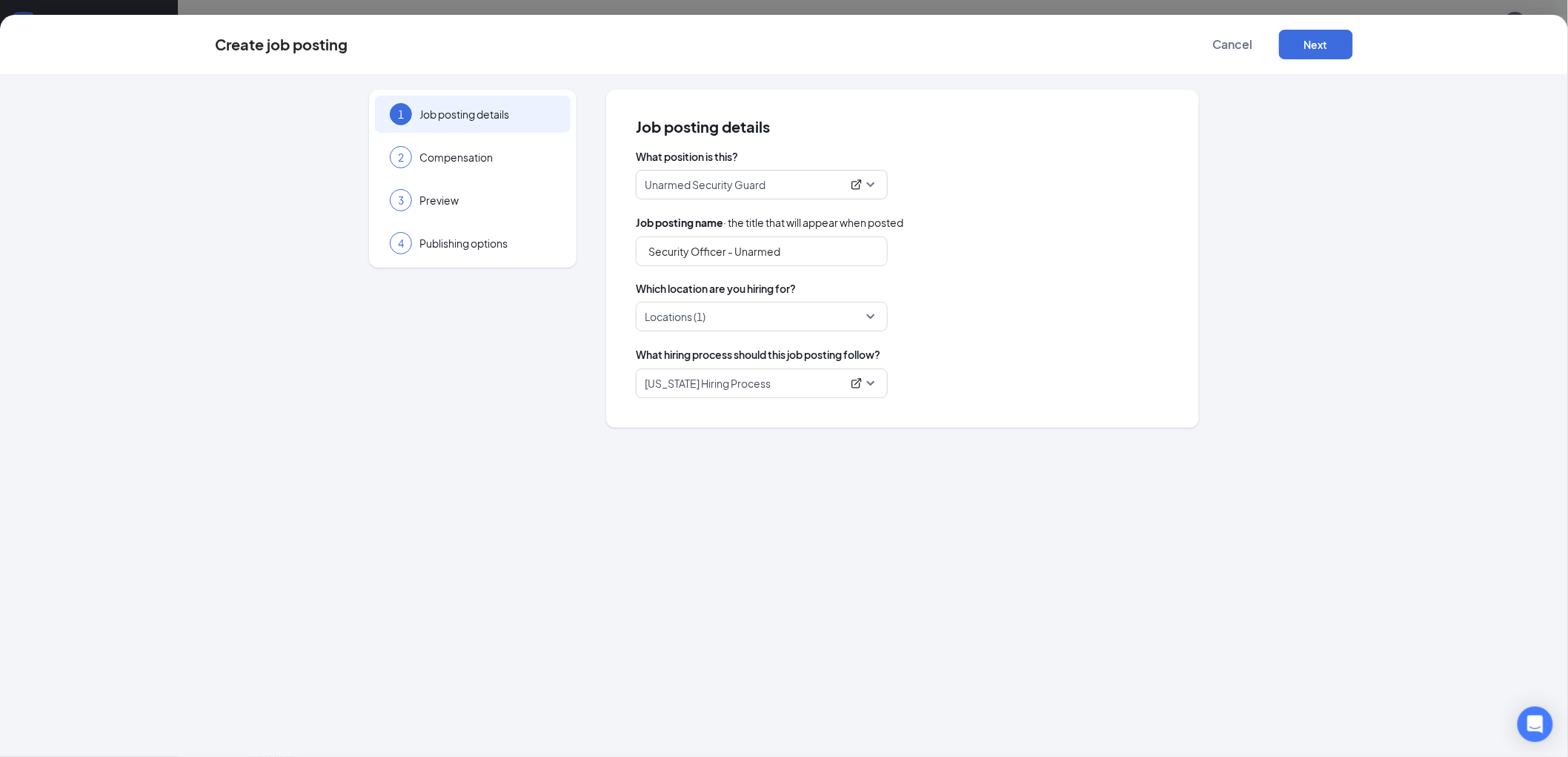
click at [751, 387] on p "Utah Hiring Process" at bounding box center [743, 382] width 197 height 14
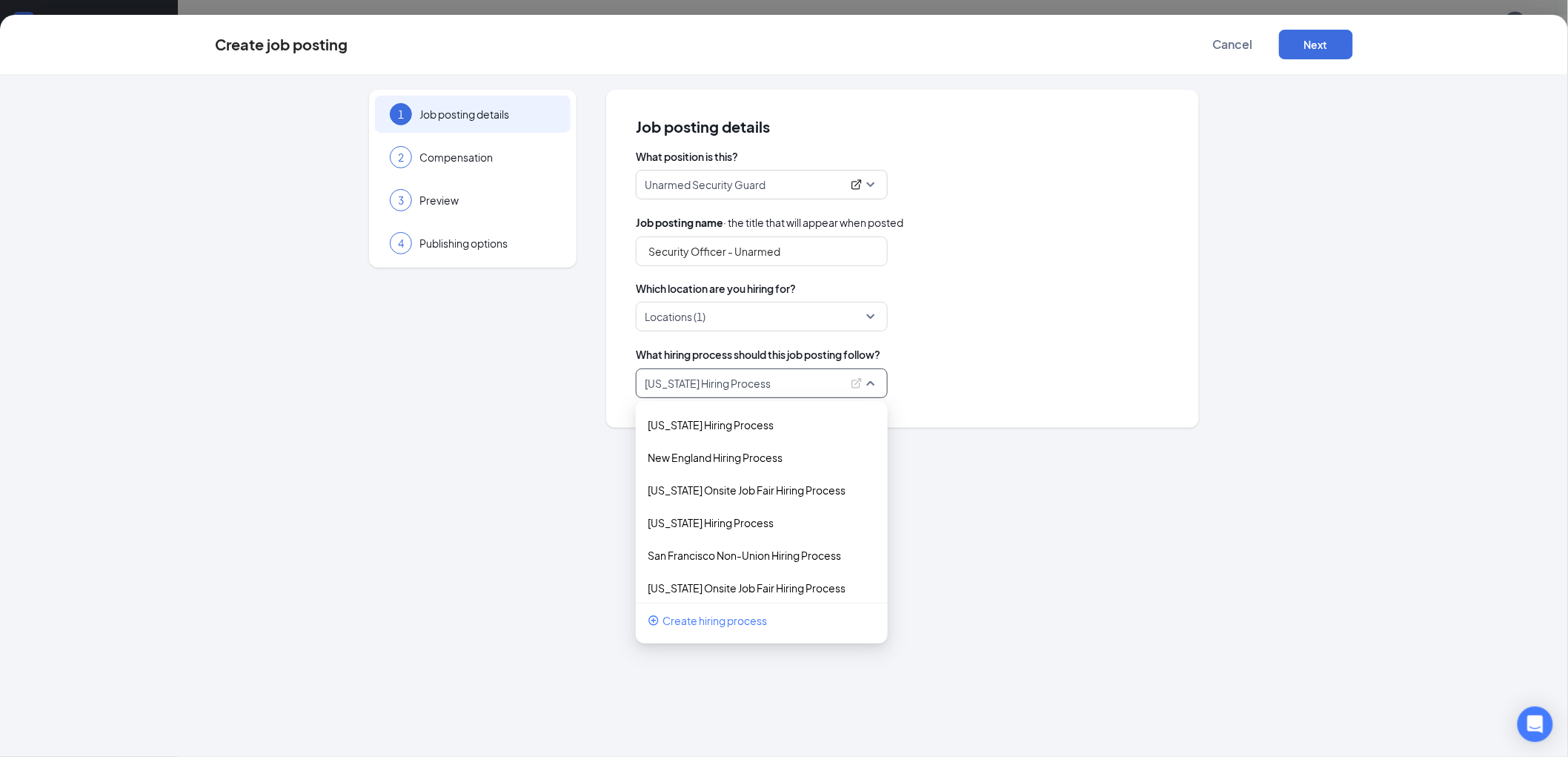
scroll to position [669, 0]
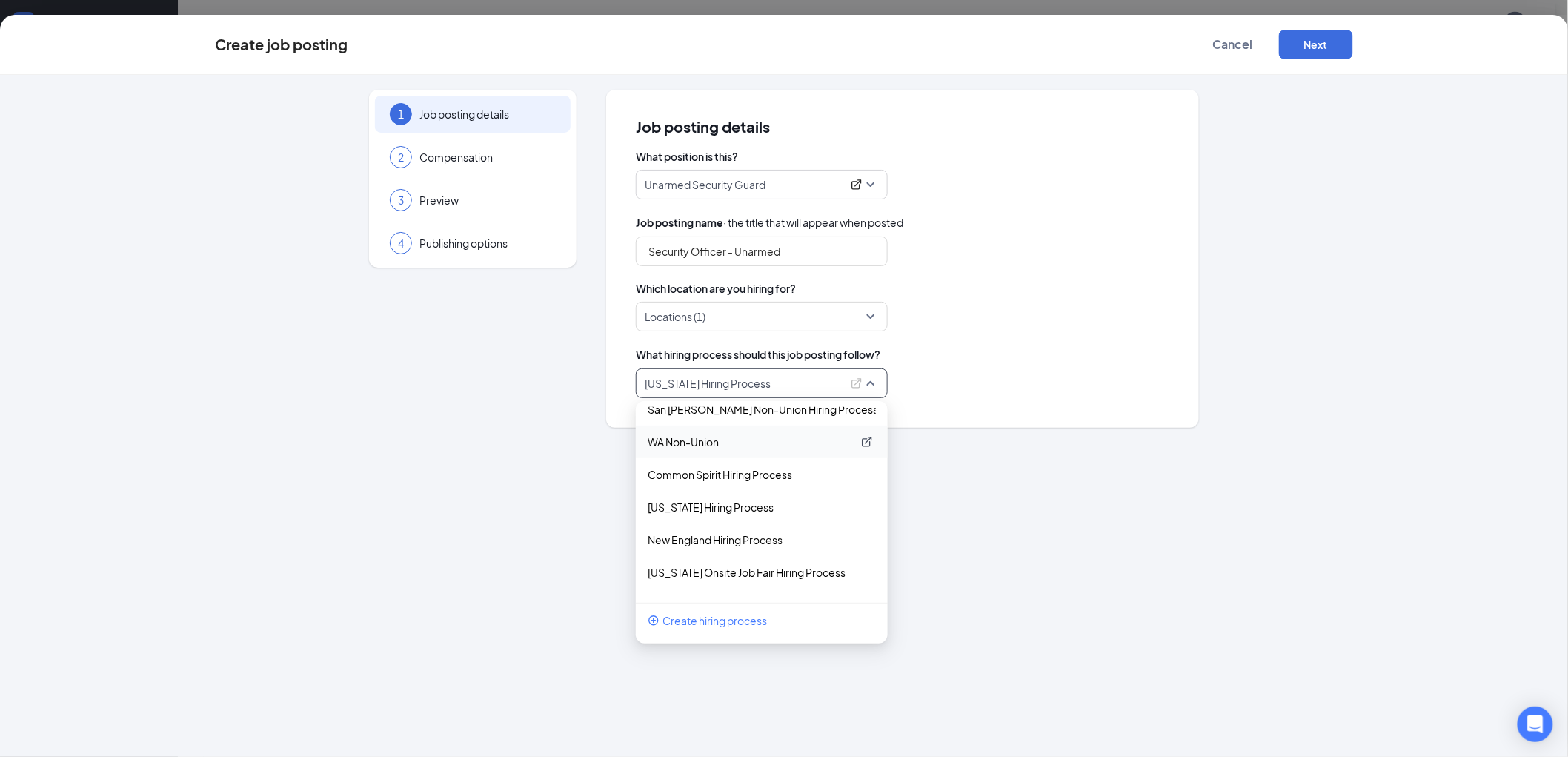
click at [700, 435] on p "WA Non-Union" at bounding box center [750, 441] width 205 height 14
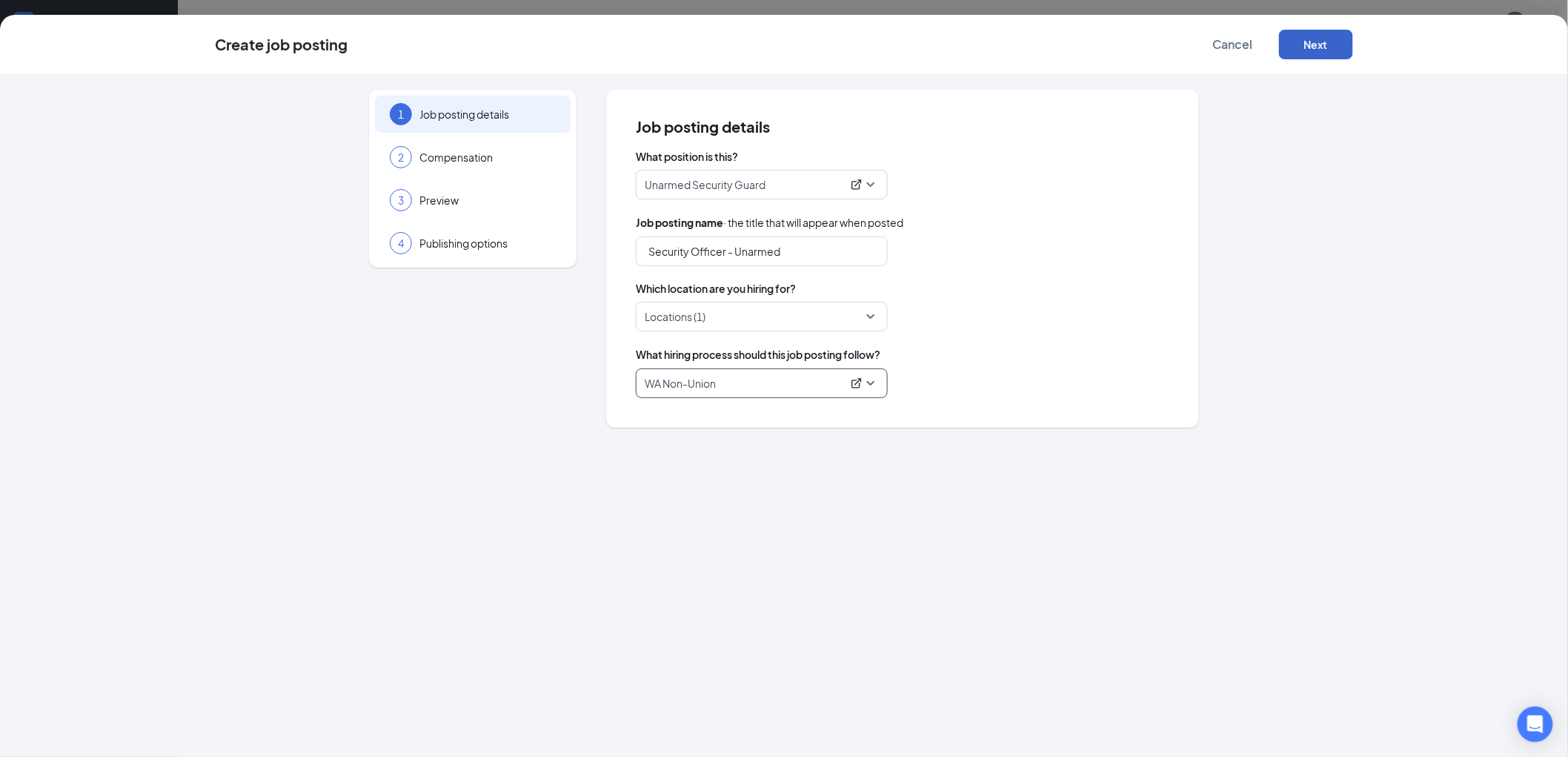
click at [1334, 47] on button "Next" at bounding box center [1316, 44] width 74 height 30
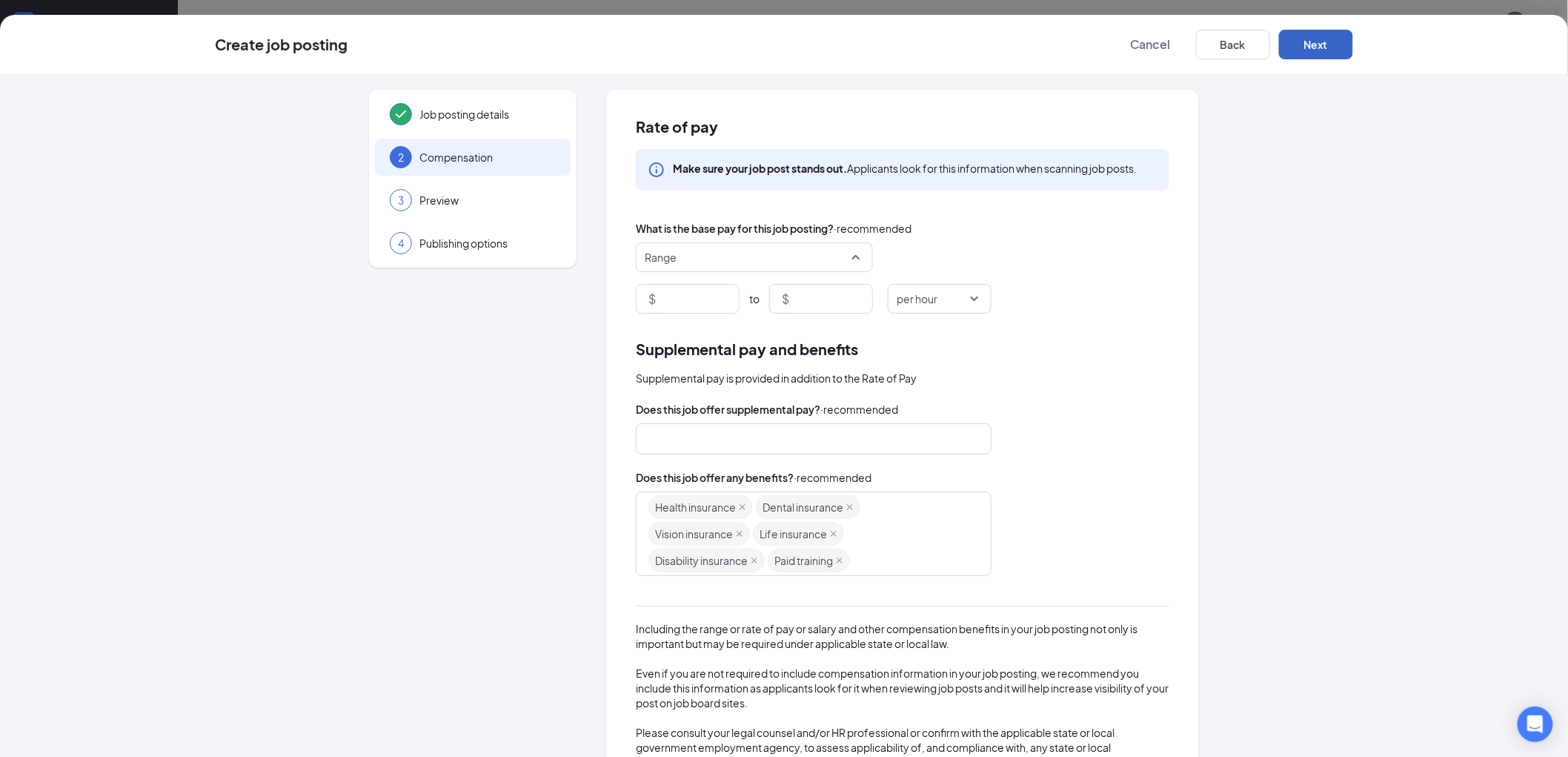
click at [724, 266] on span "Range" at bounding box center [747, 257] width 206 height 28
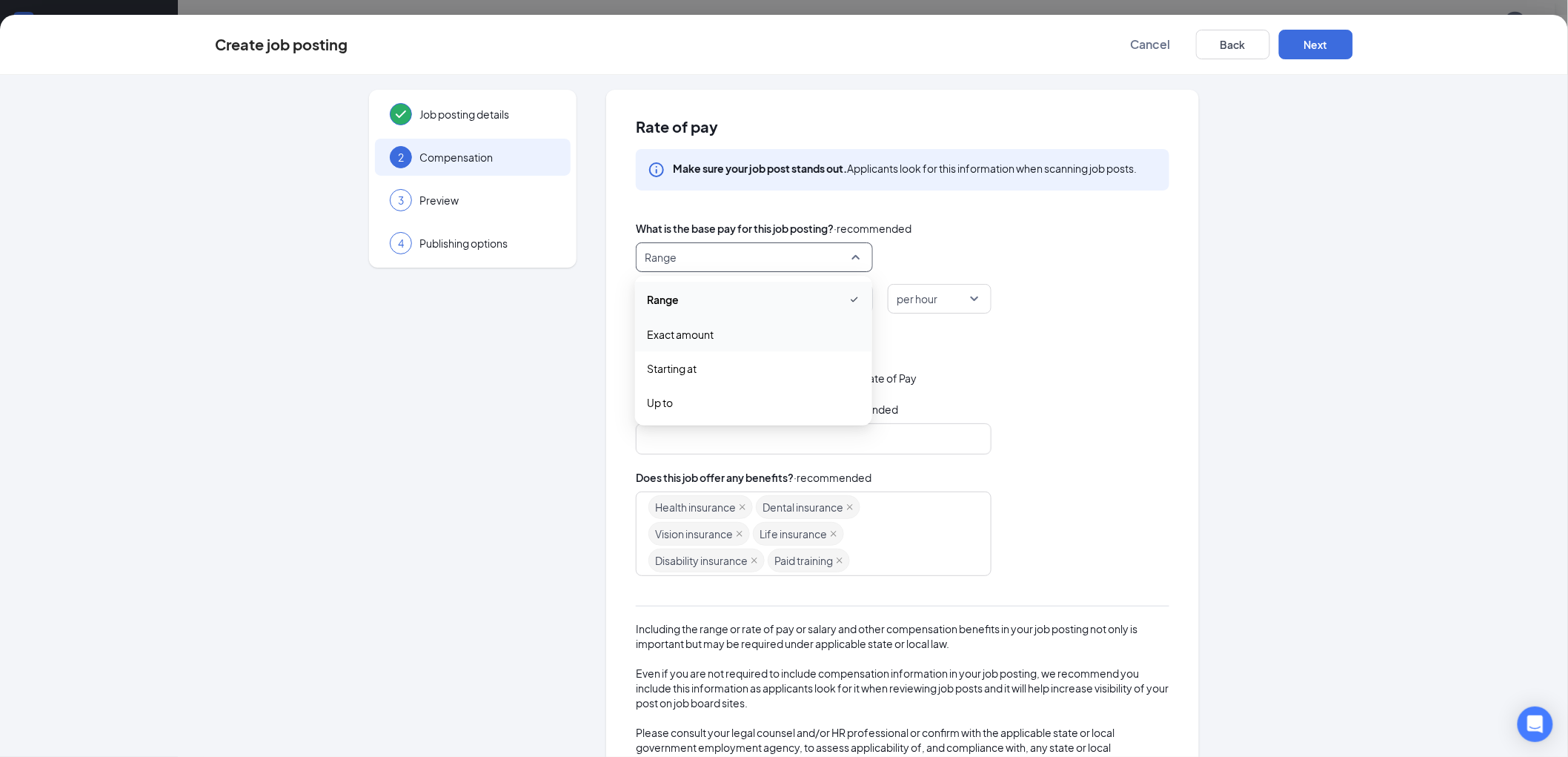
click at [681, 328] on span "Exact amount" at bounding box center [680, 334] width 67 height 16
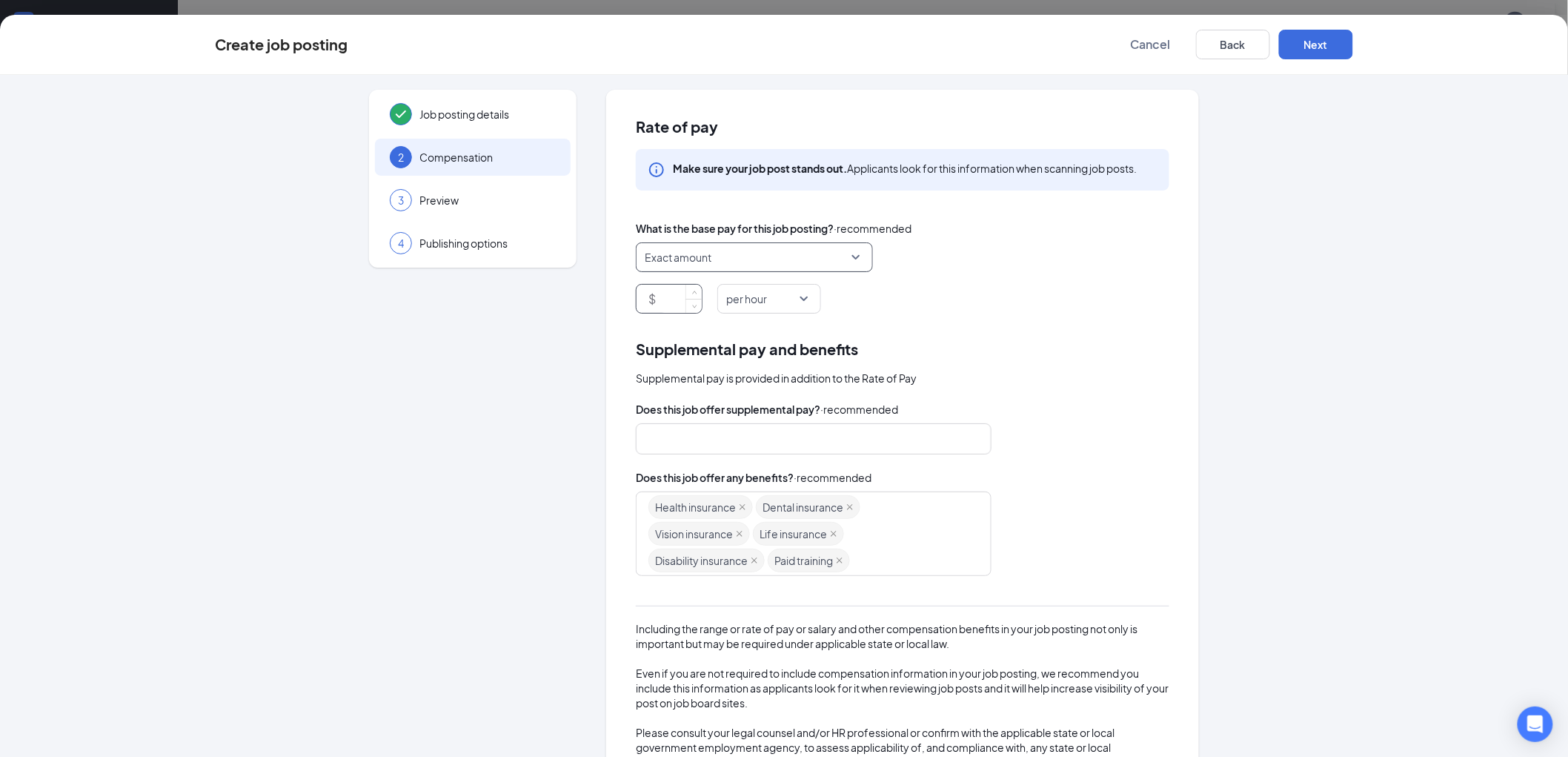
click at [661, 301] on input at bounding box center [680, 298] width 43 height 28
click at [886, 537] on div "Health insurance Dental insurance Vision insurance Life insurance Disability in…" at bounding box center [807, 533] width 317 height 80
type input "21"
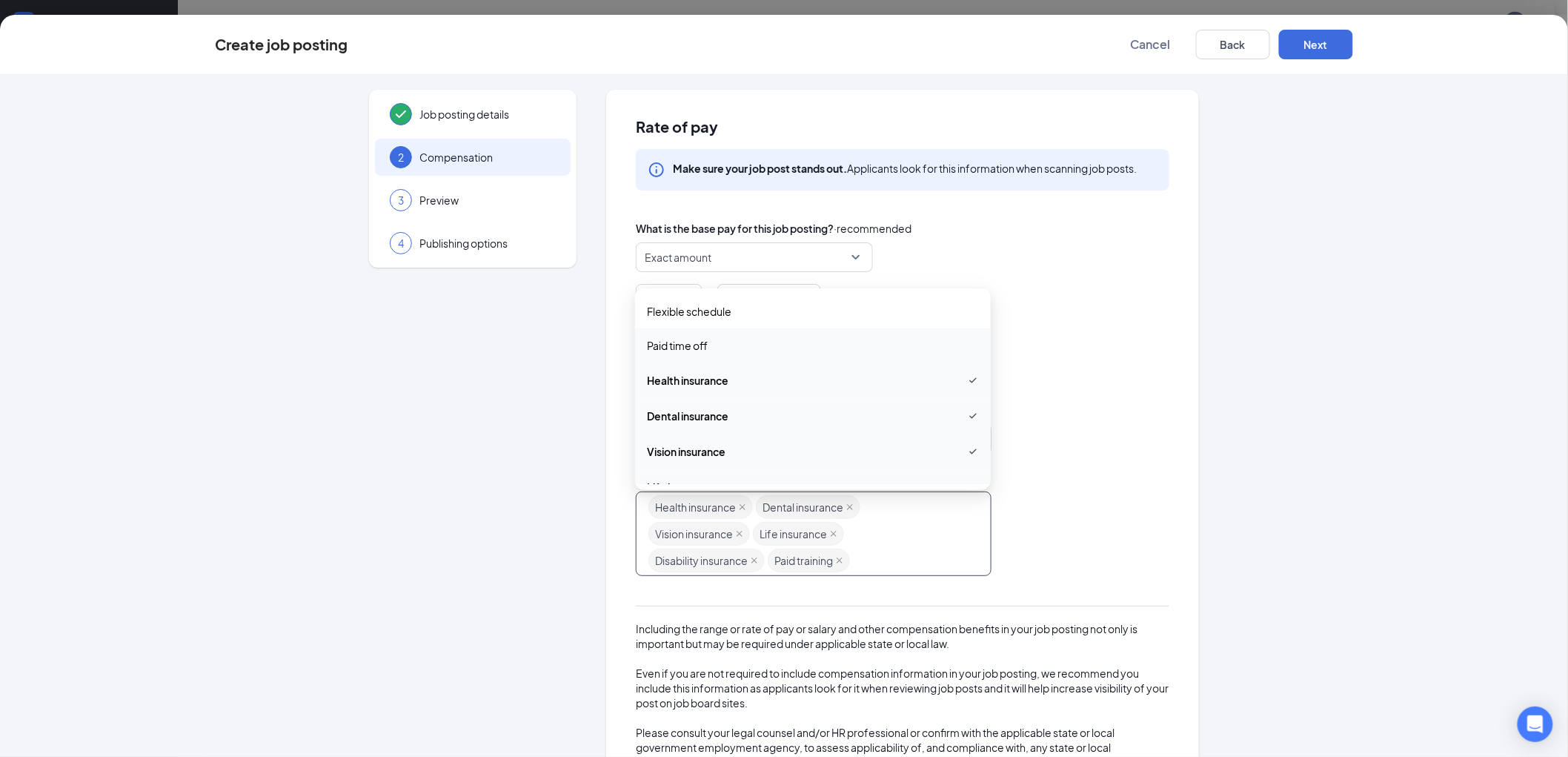
click at [700, 344] on span "Paid time off" at bounding box center [677, 345] width 61 height 16
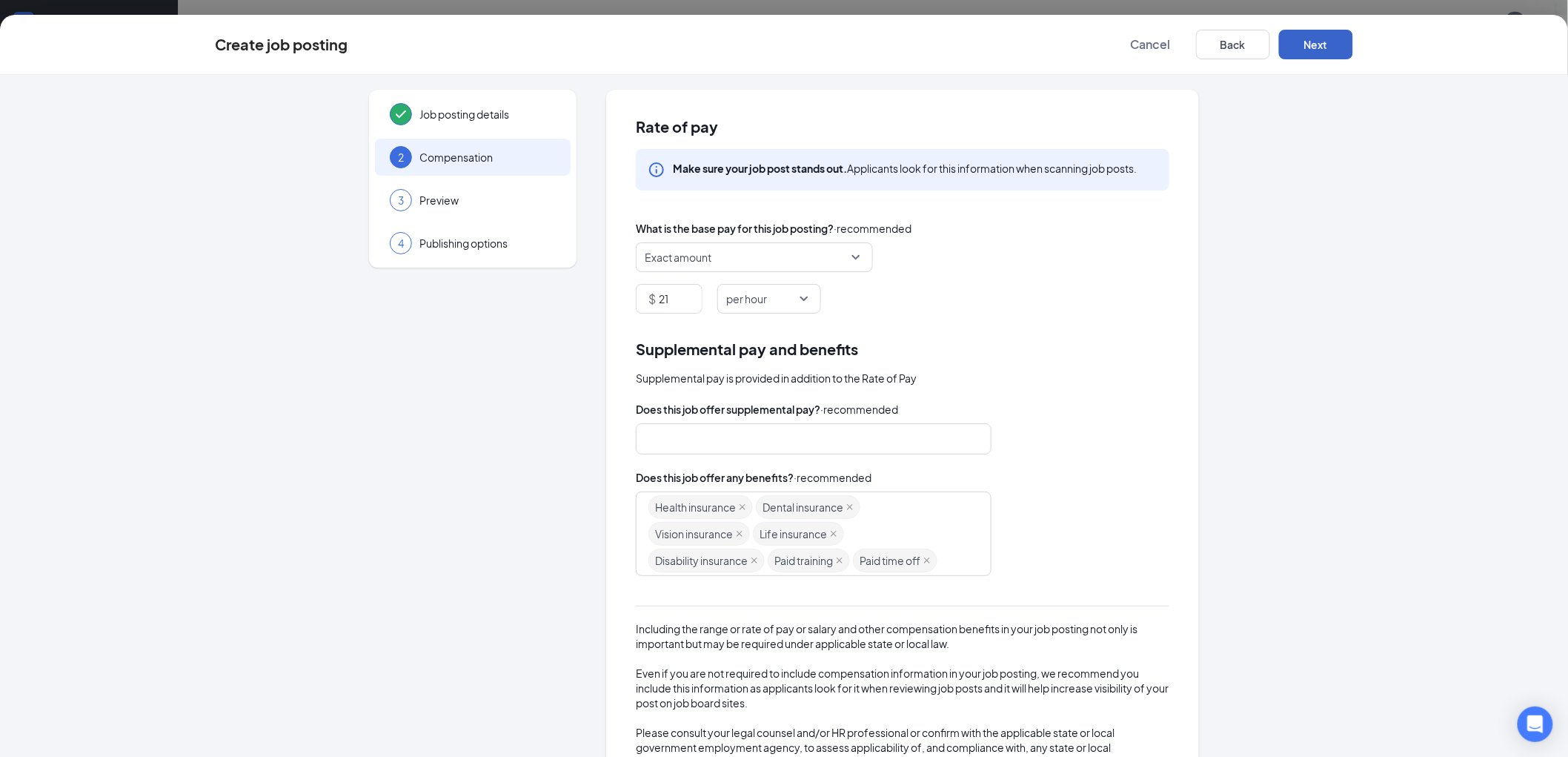
click at [1328, 43] on button "Next" at bounding box center [1316, 44] width 74 height 30
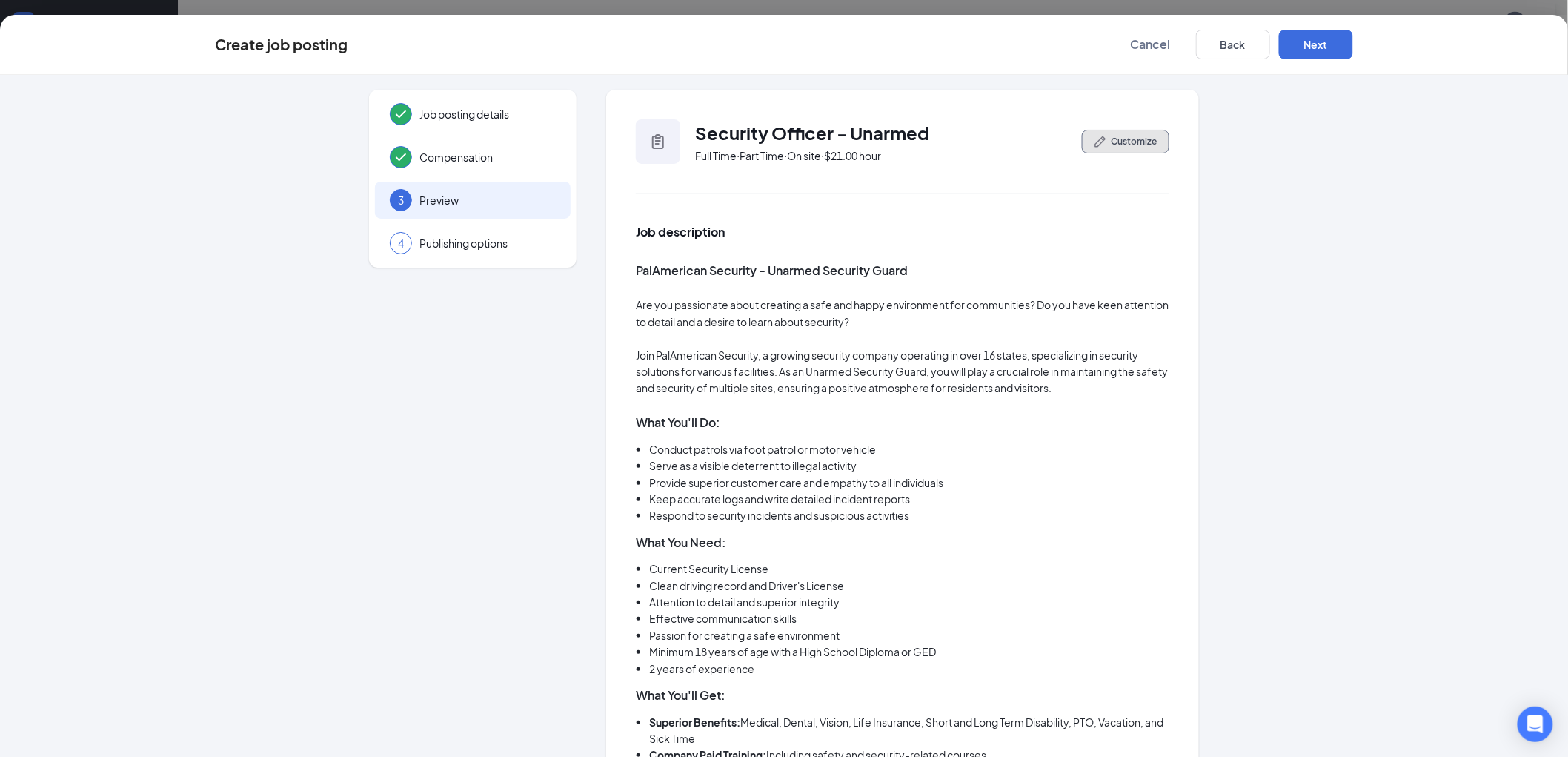
click at [1111, 149] on button "Customize" at bounding box center [1126, 141] width 88 height 24
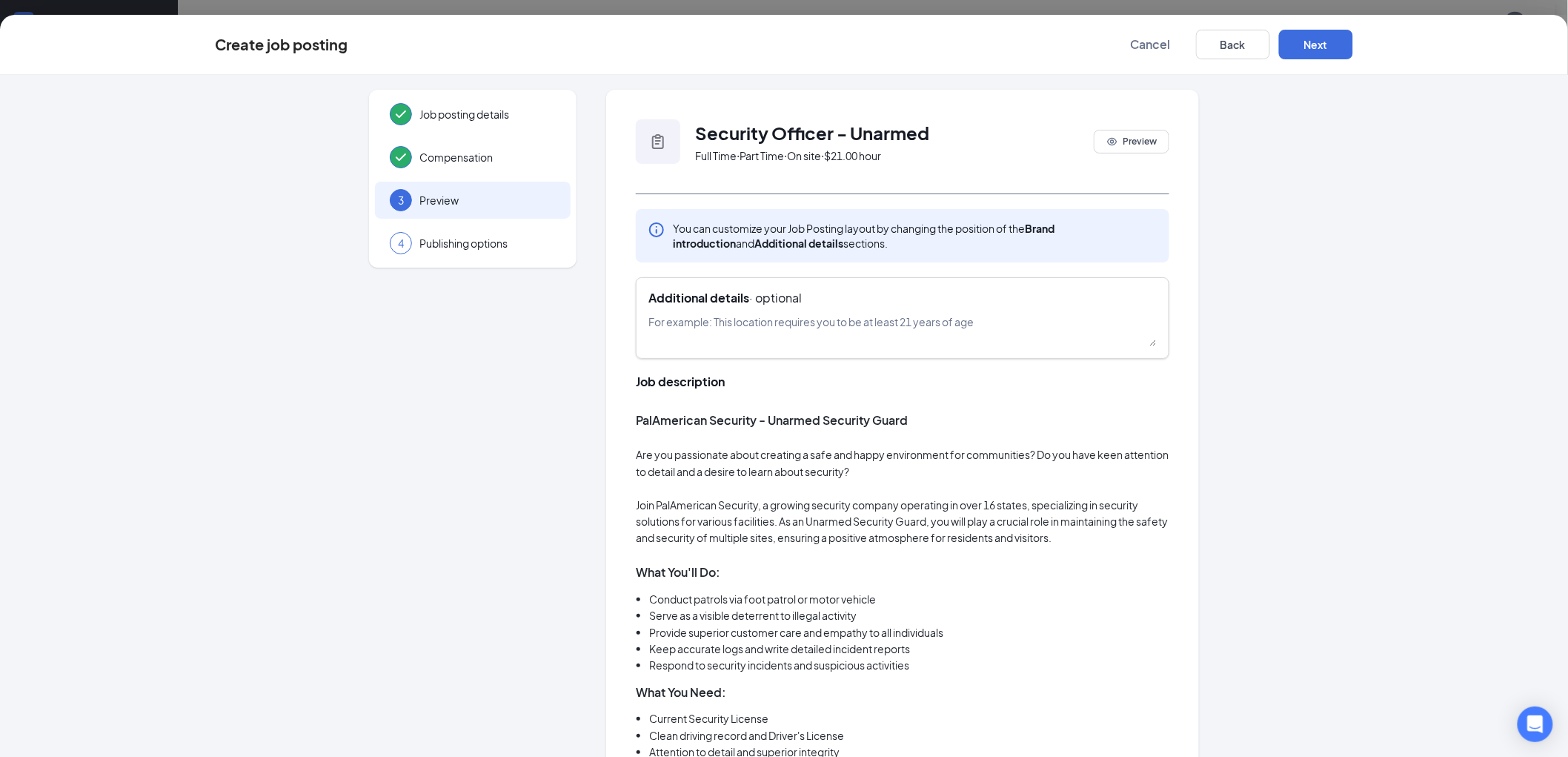
click at [779, 327] on textarea at bounding box center [903, 330] width 509 height 33
type textarea "This is a full time, 3rd shift (overnight) position"
click at [1320, 35] on button "Next" at bounding box center [1316, 44] width 74 height 30
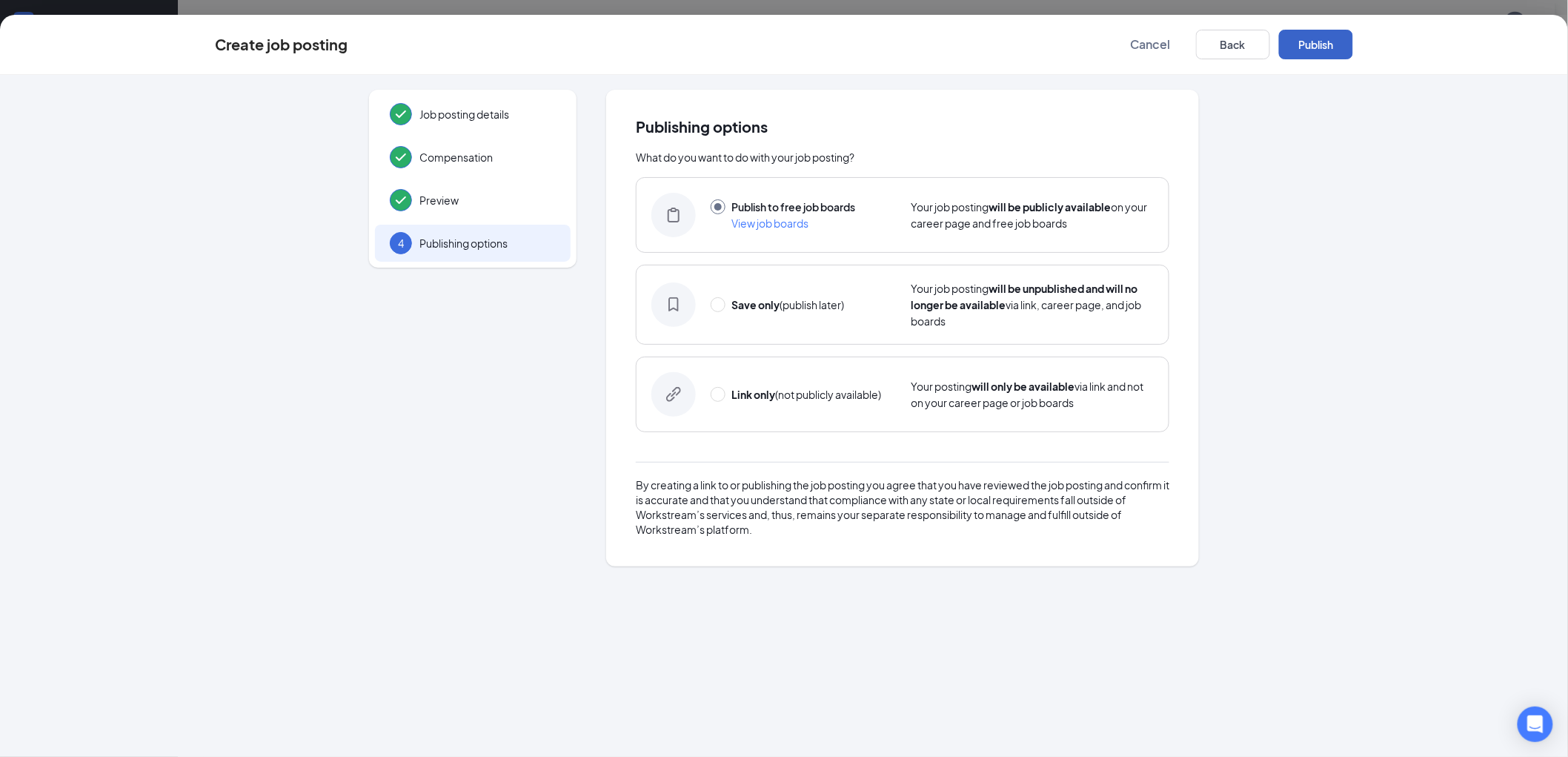
click at [1316, 49] on button "Publish" at bounding box center [1316, 44] width 74 height 30
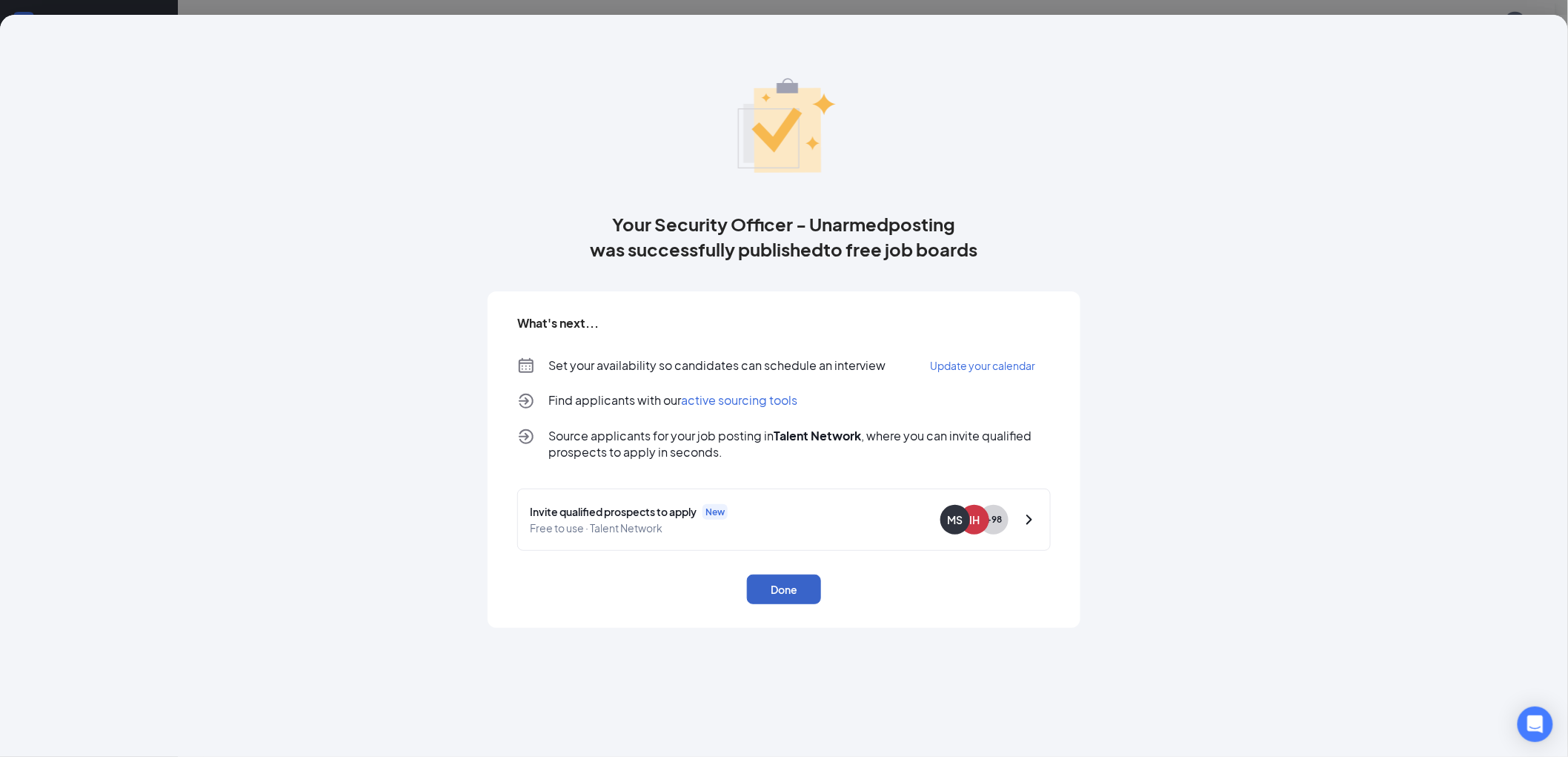
click at [782, 588] on button "Done" at bounding box center [784, 589] width 74 height 30
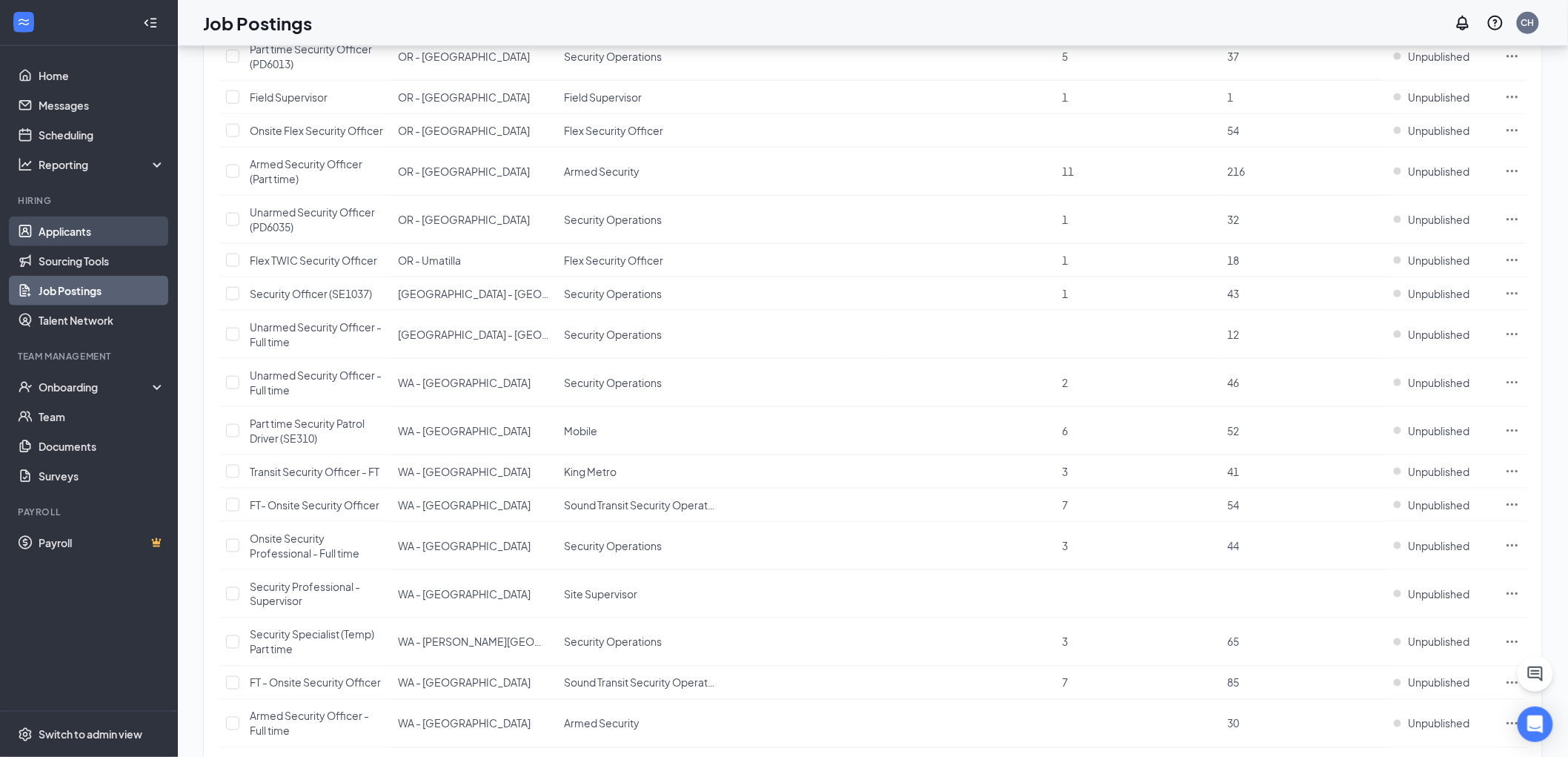
drag, startPoint x: 70, startPoint y: 224, endPoint x: 98, endPoint y: 234, distance: 29.7
click at [70, 224] on link "Applicants" at bounding box center [101, 231] width 126 height 30
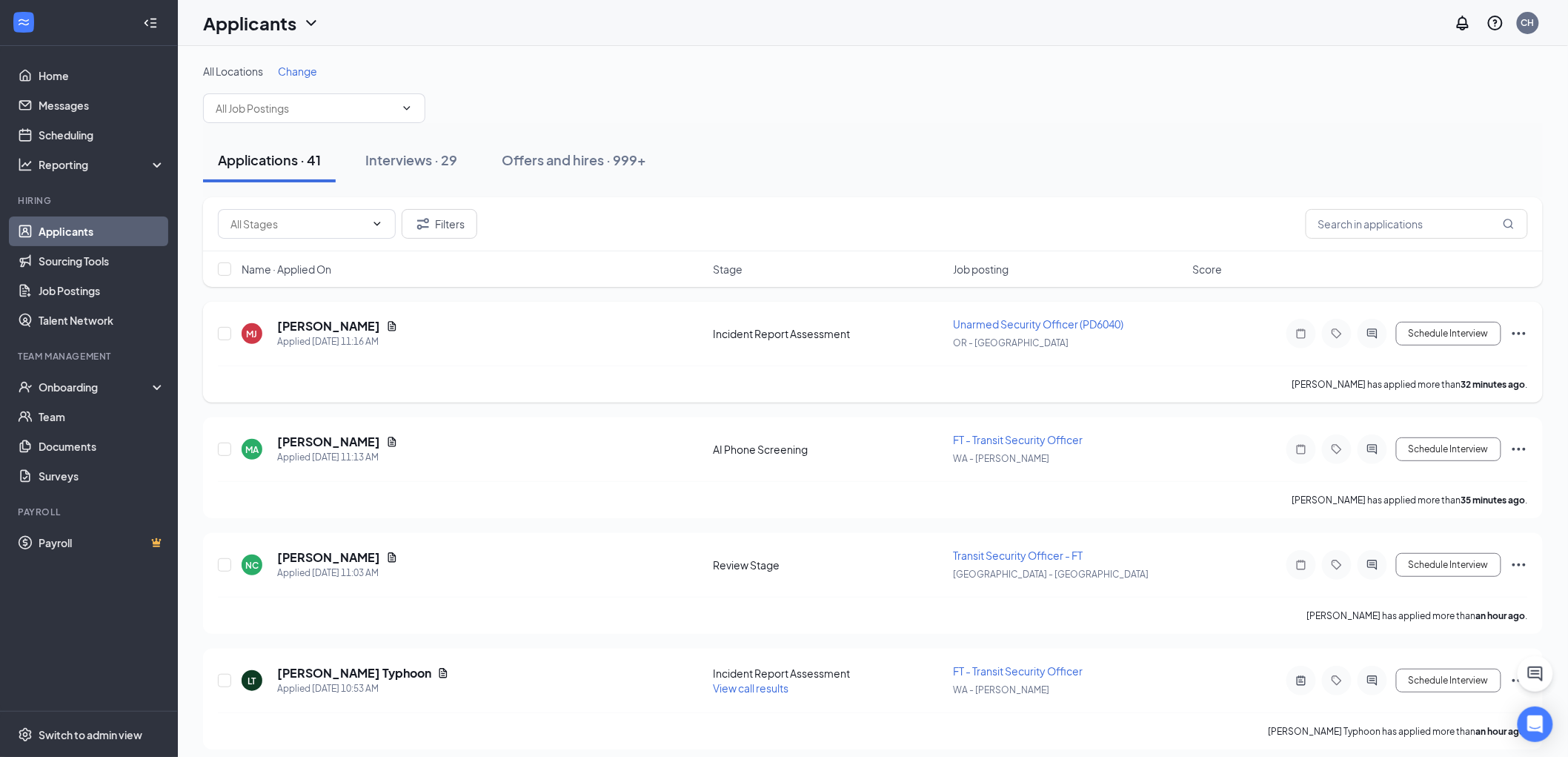
click at [989, 320] on span "Unarmed Security Officer (PD6040)" at bounding box center [1038, 324] width 171 height 14
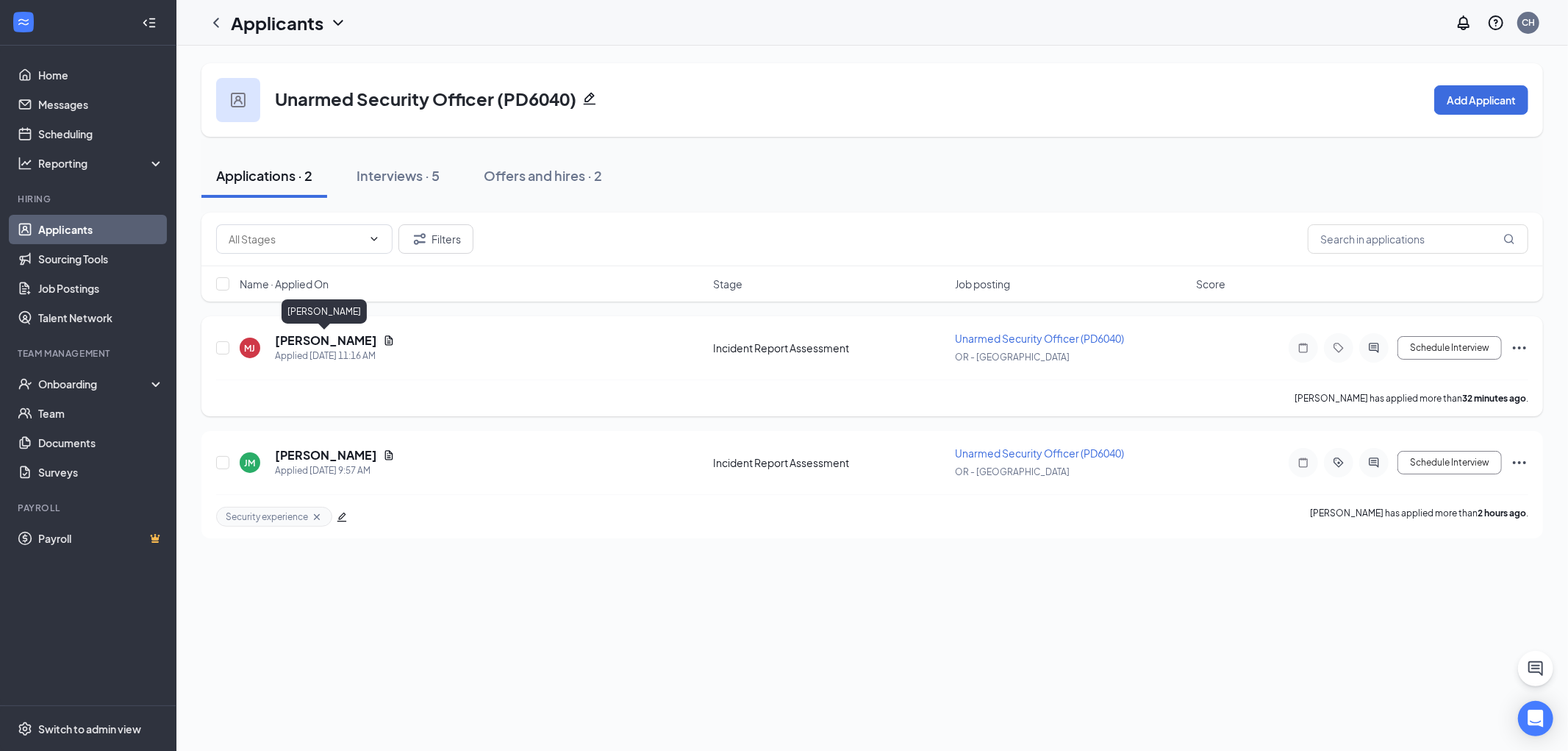
click at [297, 338] on h5 "Michael Johnson" at bounding box center [326, 340] width 102 height 16
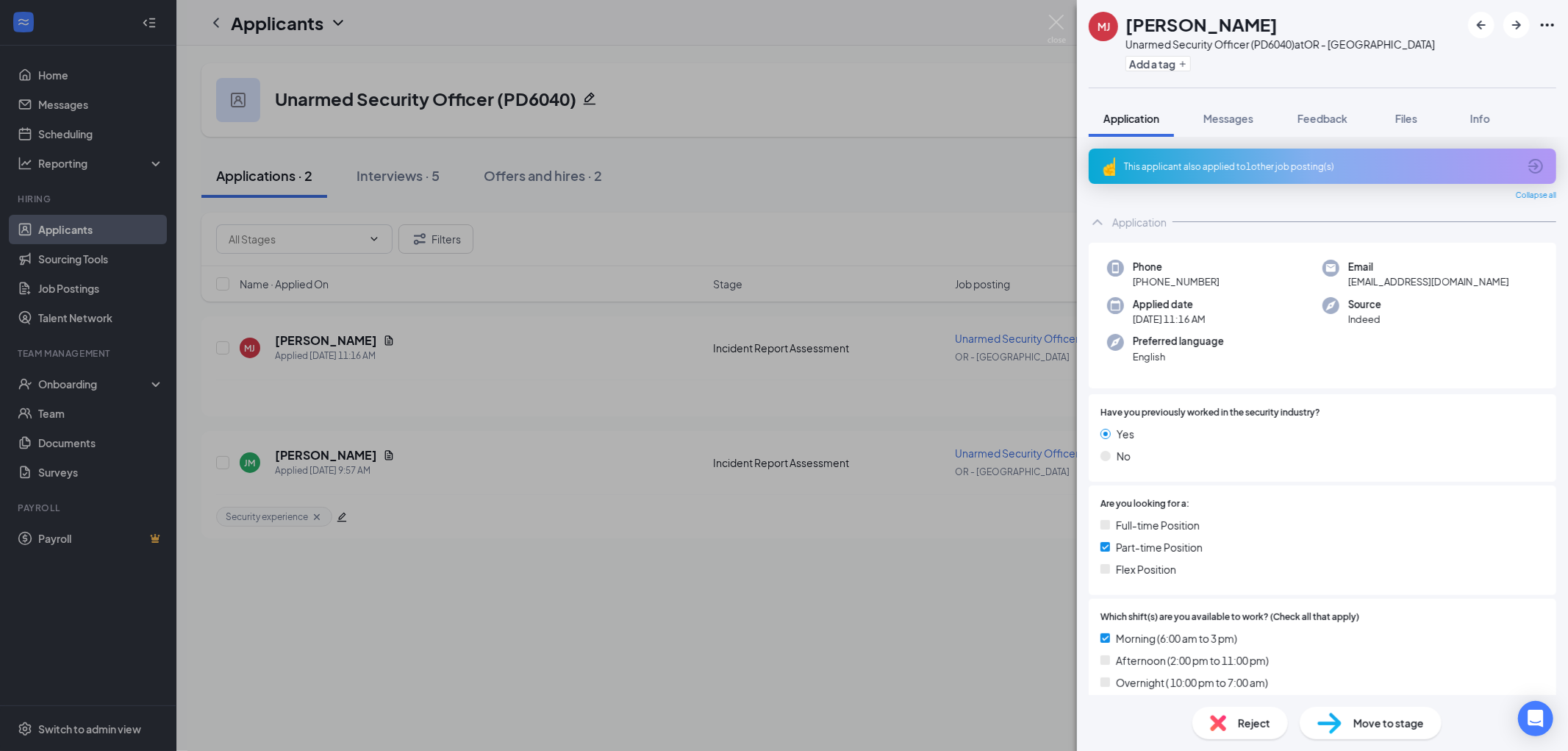
click at [1283, 168] on div "This applicant also applied to 1 other job posting(s)" at bounding box center [1321, 166] width 394 height 12
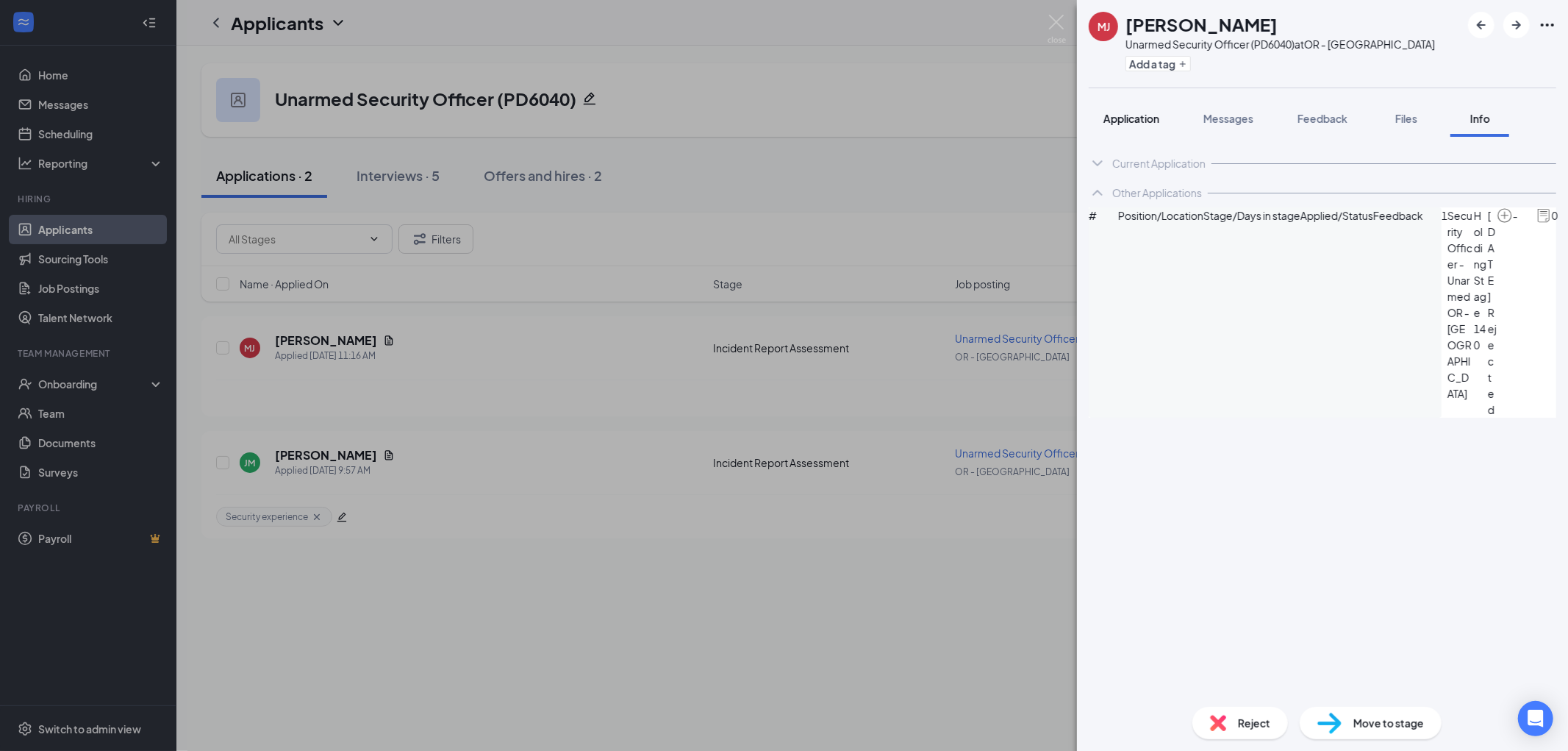
click at [1132, 116] on span "Application" at bounding box center [1131, 119] width 56 height 13
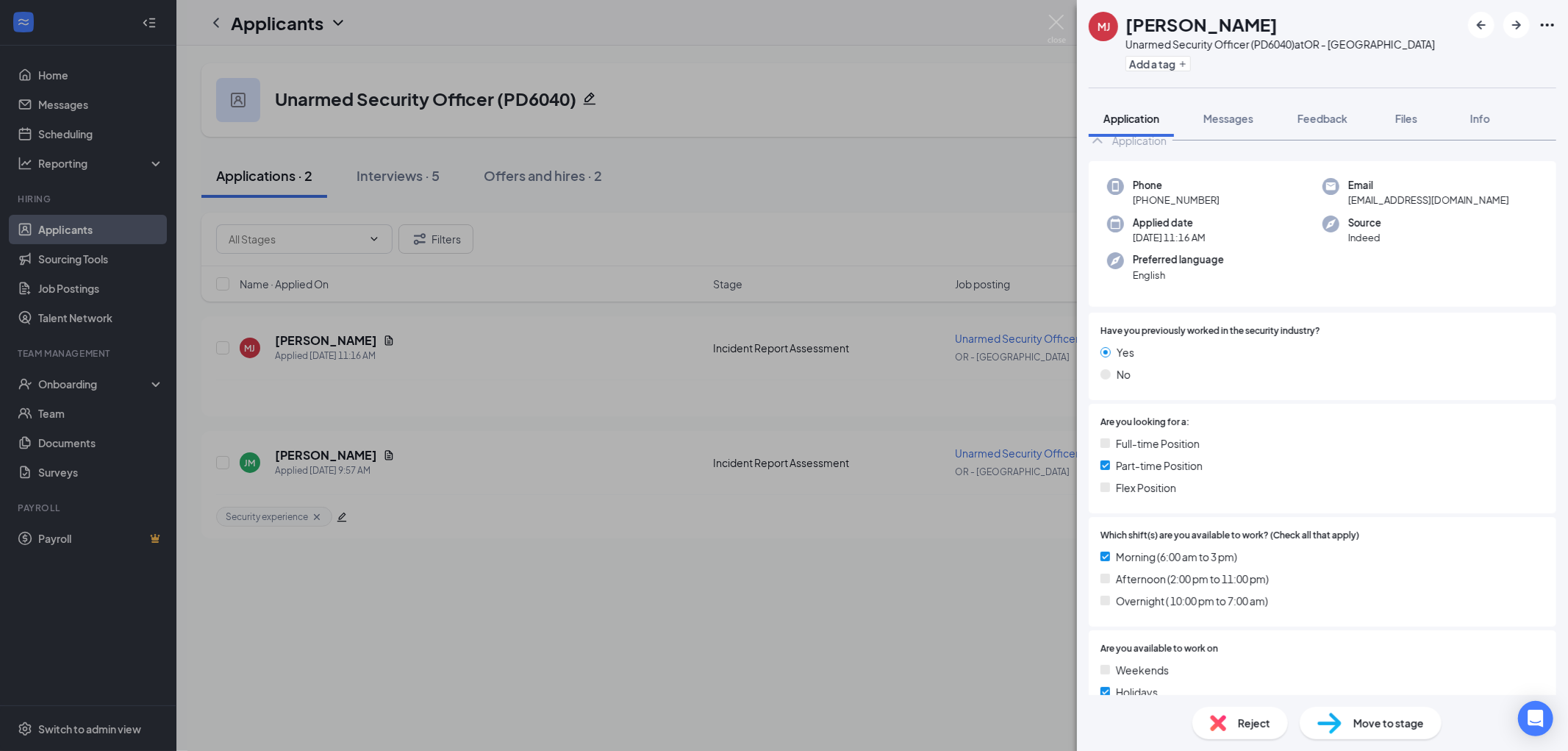
scroll to position [245, 0]
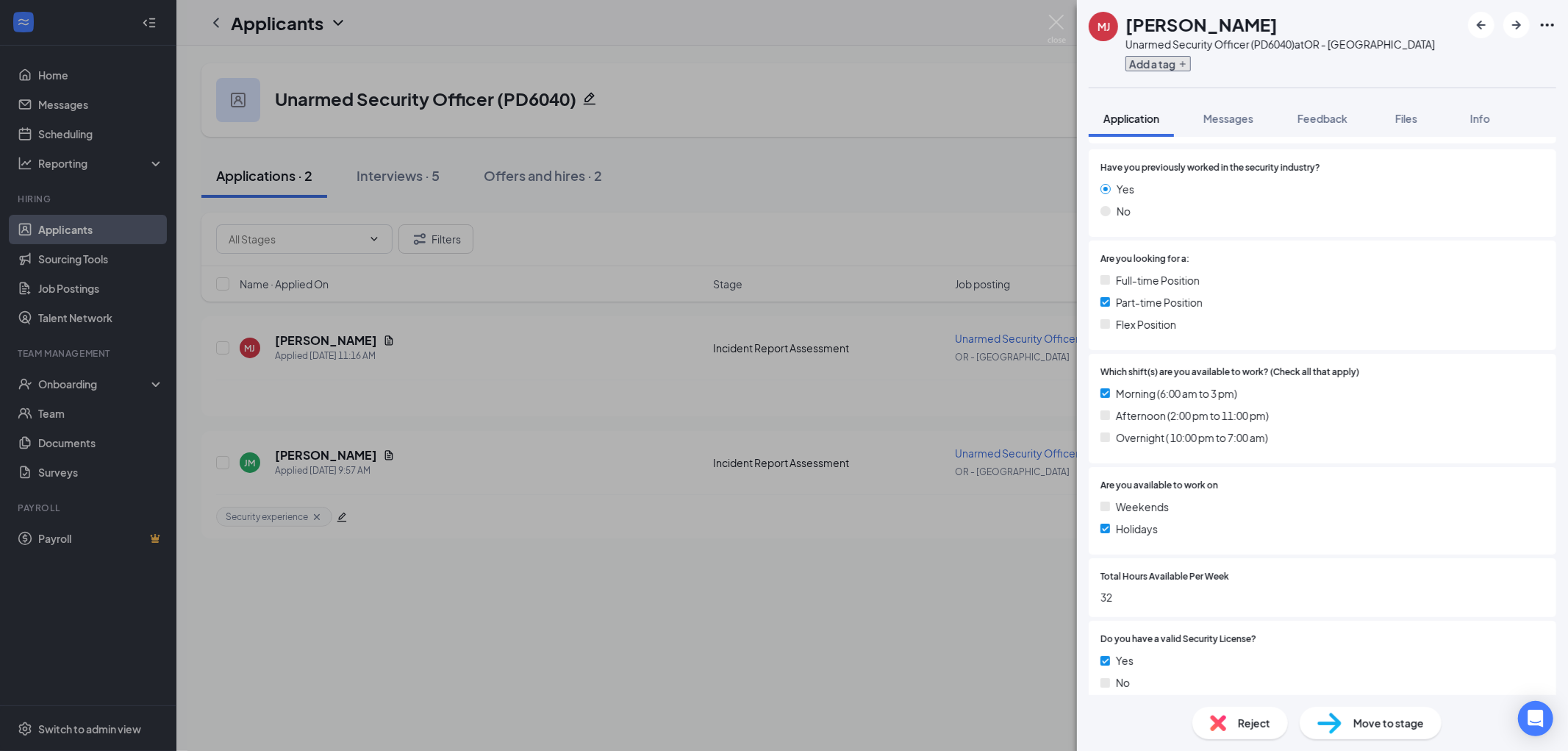
click at [1155, 61] on button "Add a tag" at bounding box center [1158, 63] width 65 height 15
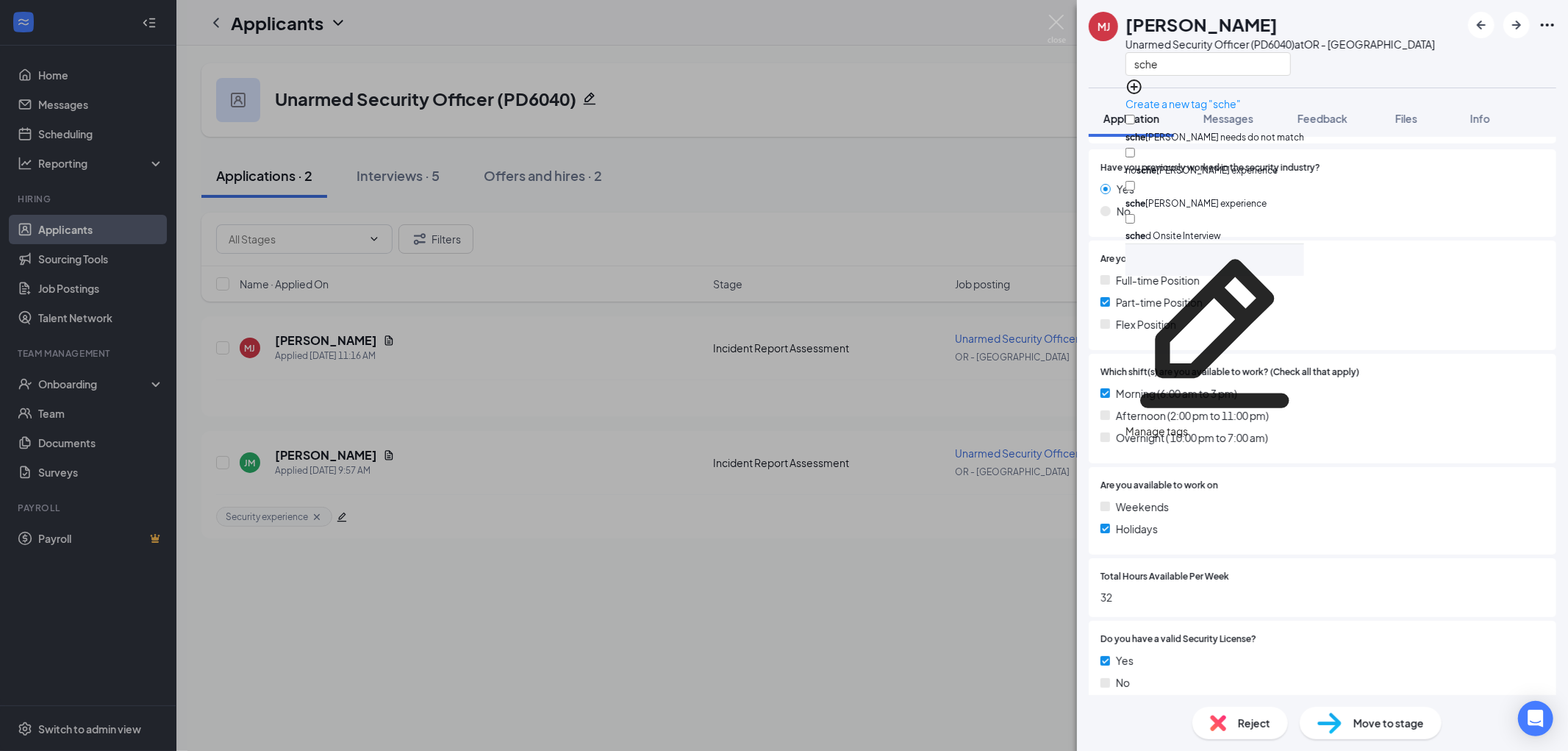
type input "sche"
click at [1135, 115] on input "sche duling needs do not match" at bounding box center [1130, 120] width 10 height 10
checkbox input "true"
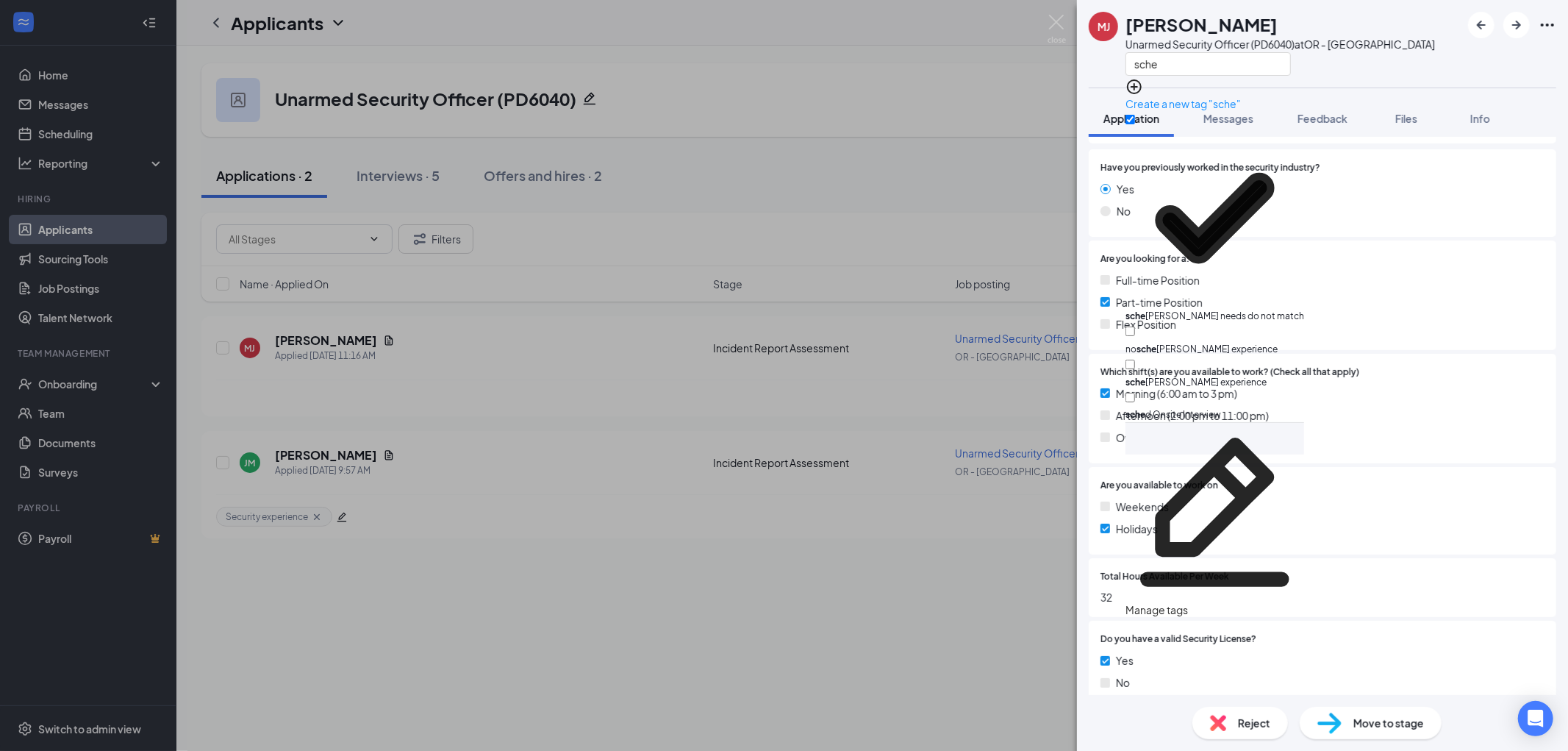
click at [1384, 62] on div "MJ Michael Johnson Unarmed Security Officer (PD6040) at OR - Portland sche" at bounding box center [1323, 43] width 491 height 87
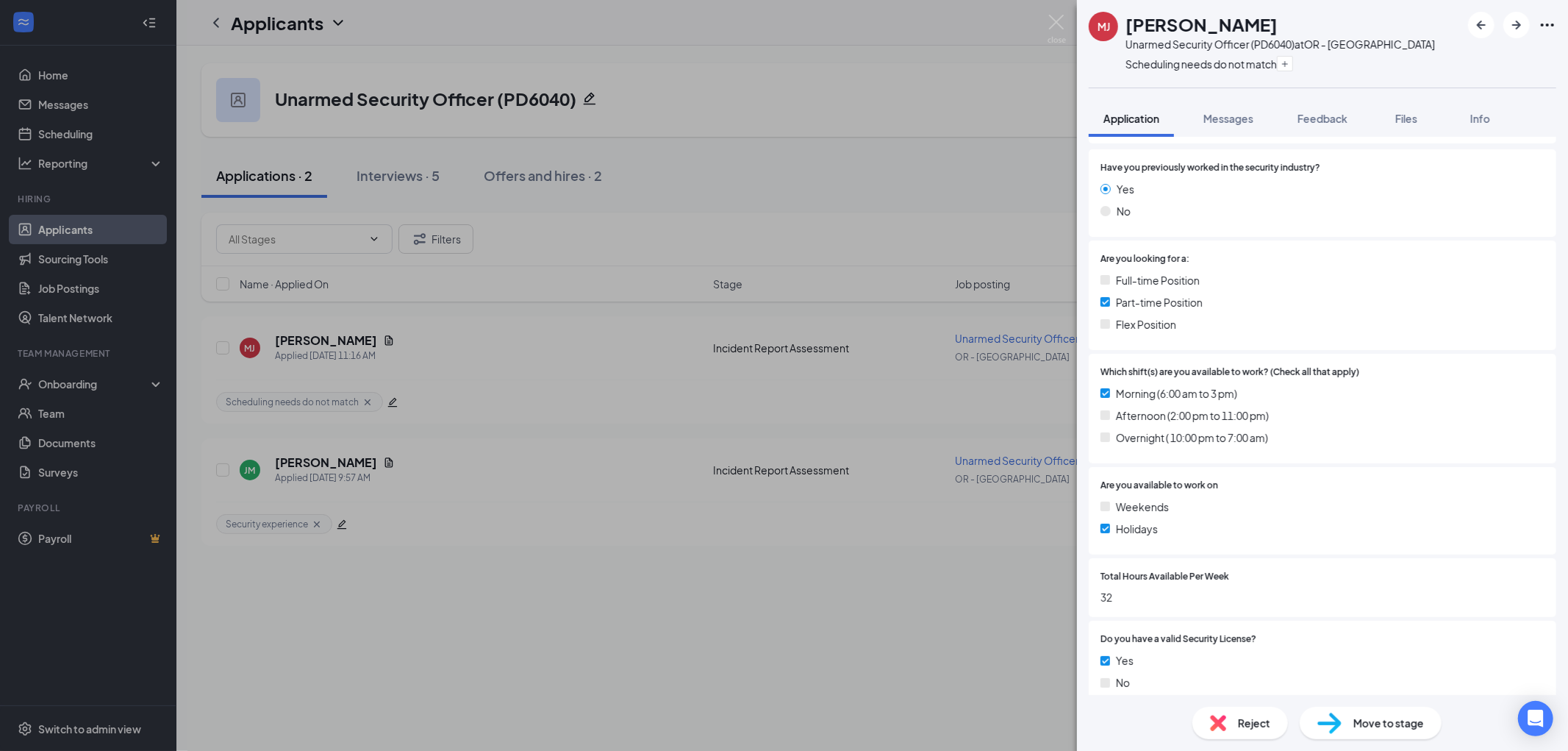
click at [1212, 720] on img at bounding box center [1218, 722] width 16 height 16
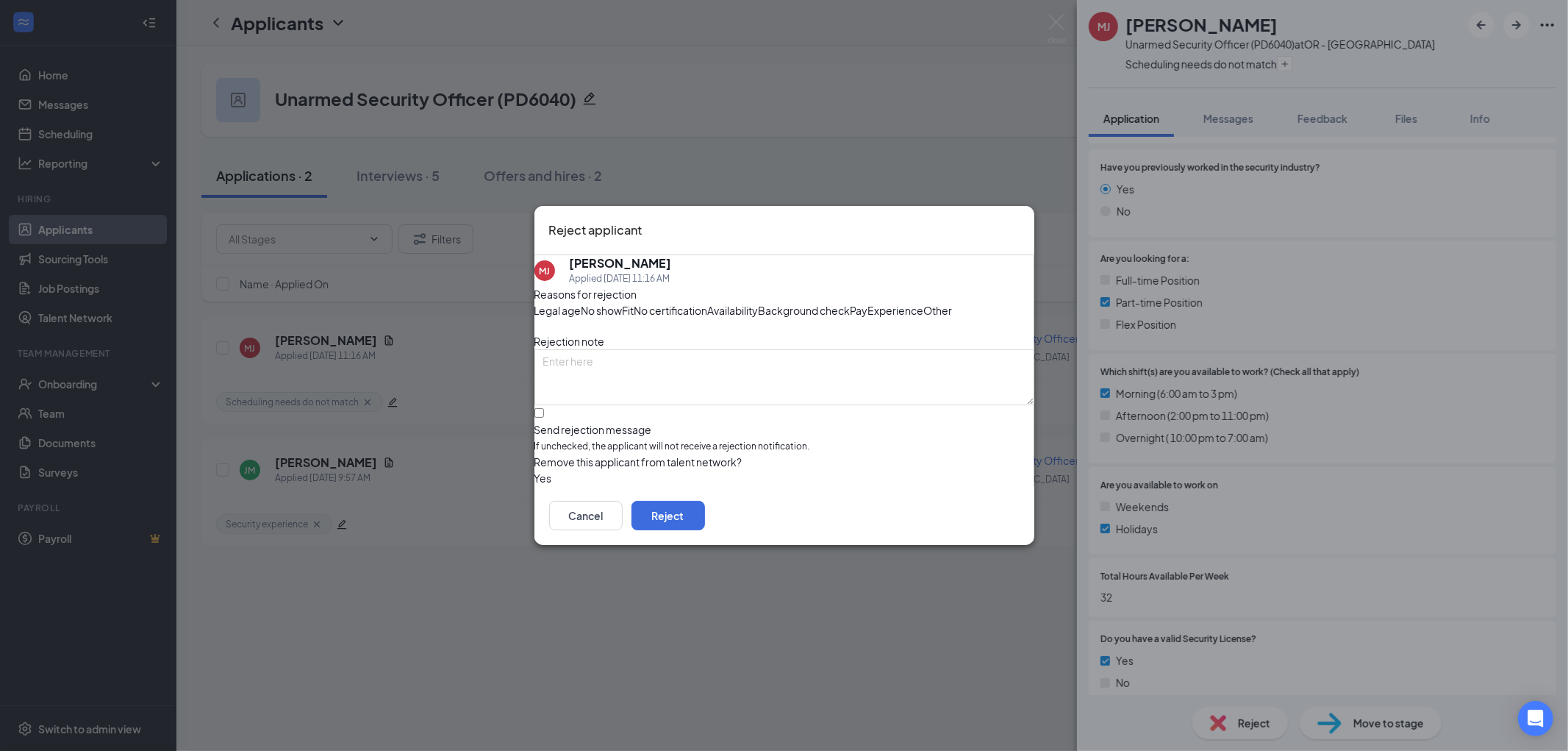
click at [716, 426] on div "Reasons for rejection Legal age No show Fit No certification Availability Backg…" at bounding box center [784, 386] width 500 height 200
click at [699, 395] on textarea at bounding box center [784, 377] width 500 height 56
type textarea "N/A weekends"
click at [557, 438] on div "Reasons for rejection Legal age No show Fit No certification Availability Backg…" at bounding box center [784, 386] width 500 height 200
click at [544, 418] on input "Send rejection message If unchecked, the applicant will not receive a rejection…" at bounding box center [539, 413] width 10 height 10
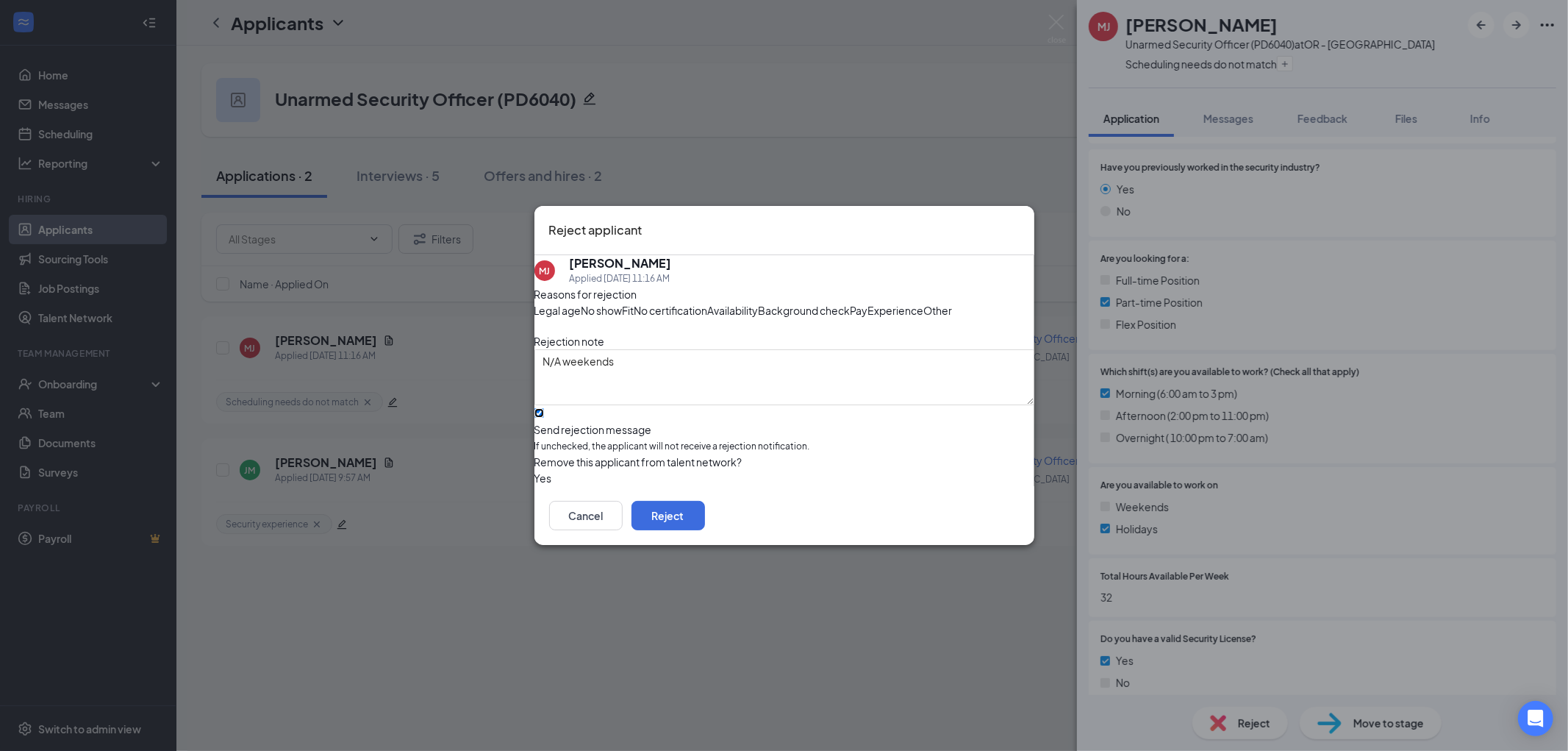
checkbox input "true"
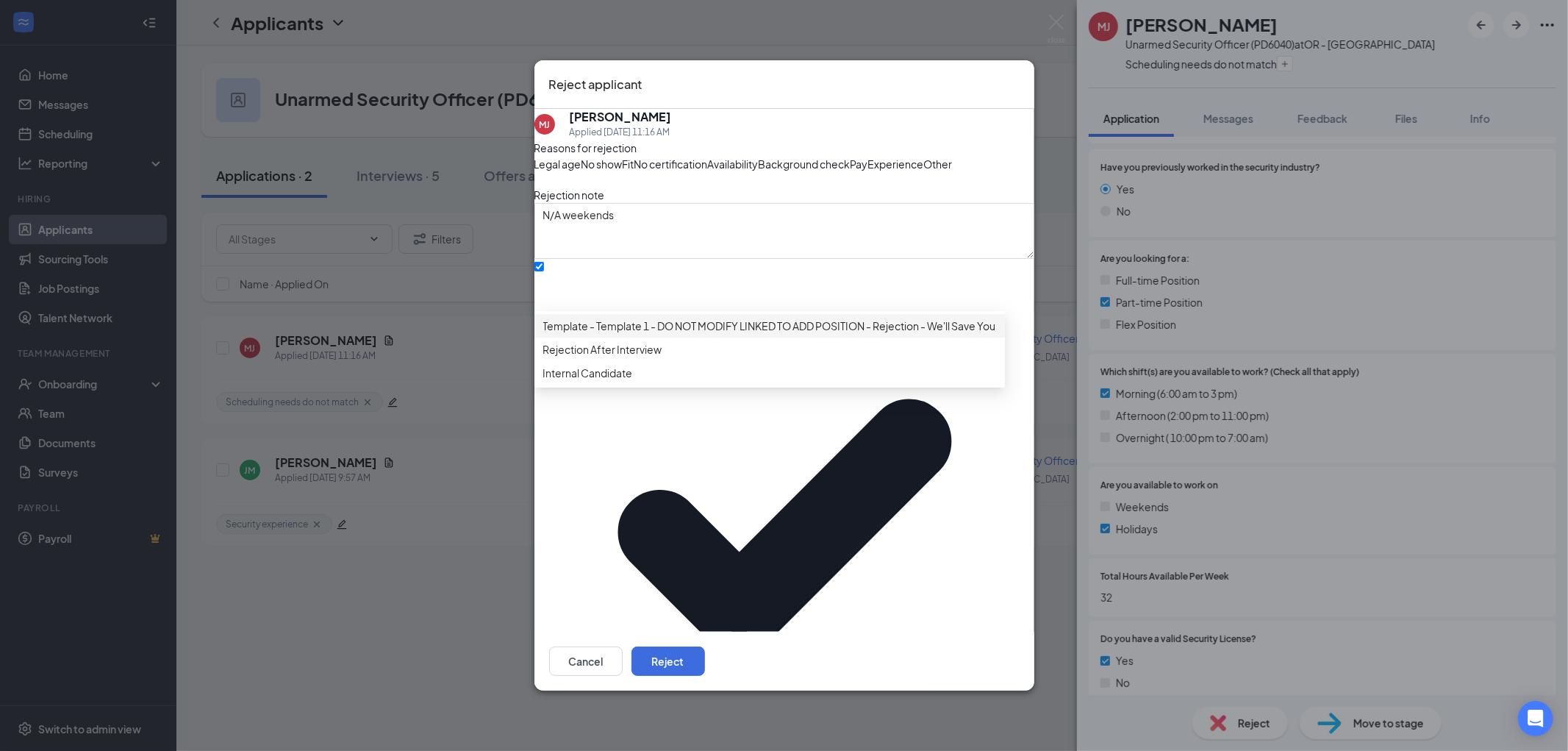
click at [690, 334] on span "Template - Template 1 - DO NOT MODIFY LINKED TO ADD POSITION - Rejection - We'l…" at bounding box center [799, 326] width 512 height 16
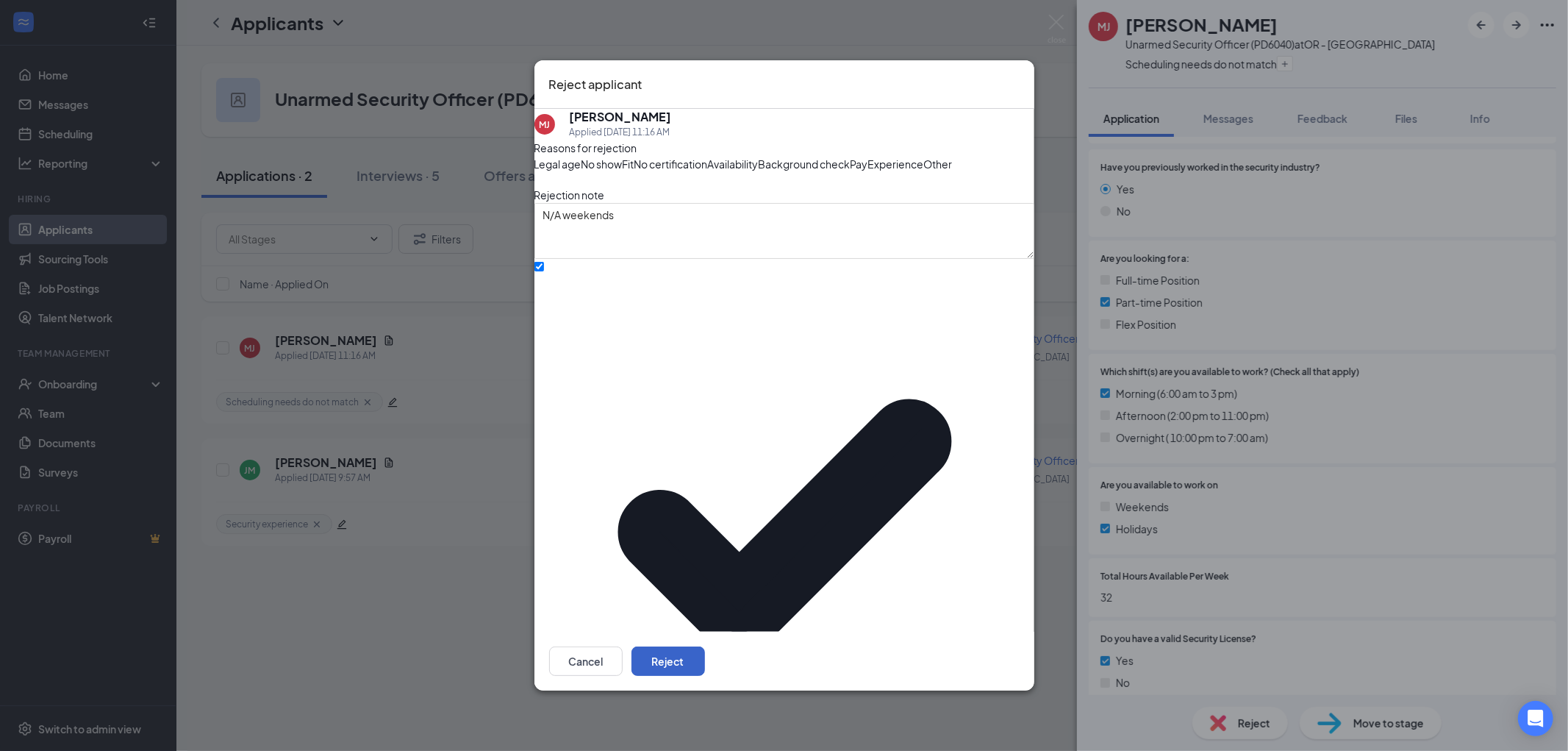
click at [705, 647] on button "Reject" at bounding box center [668, 661] width 74 height 30
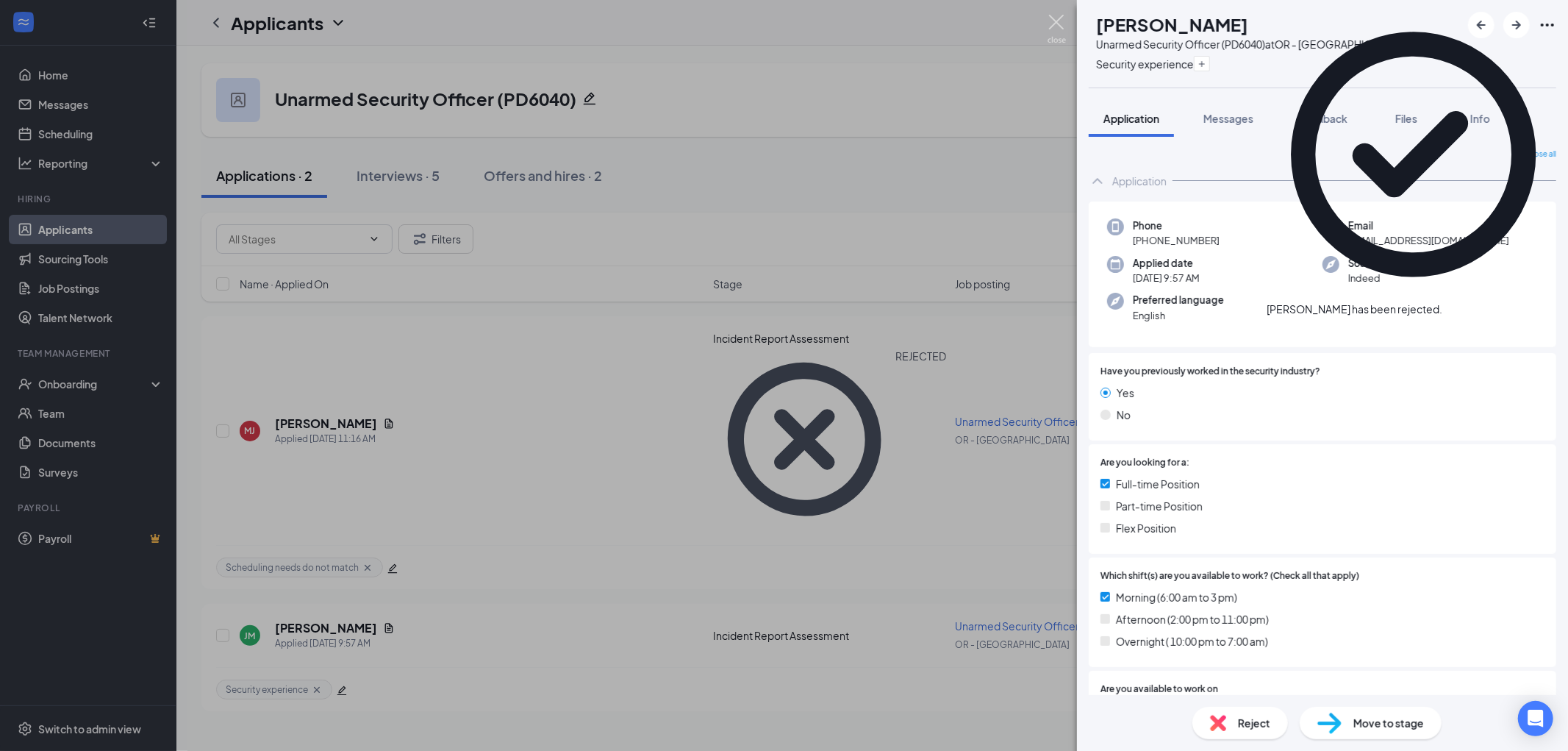
click at [1057, 22] on img at bounding box center [1057, 29] width 18 height 29
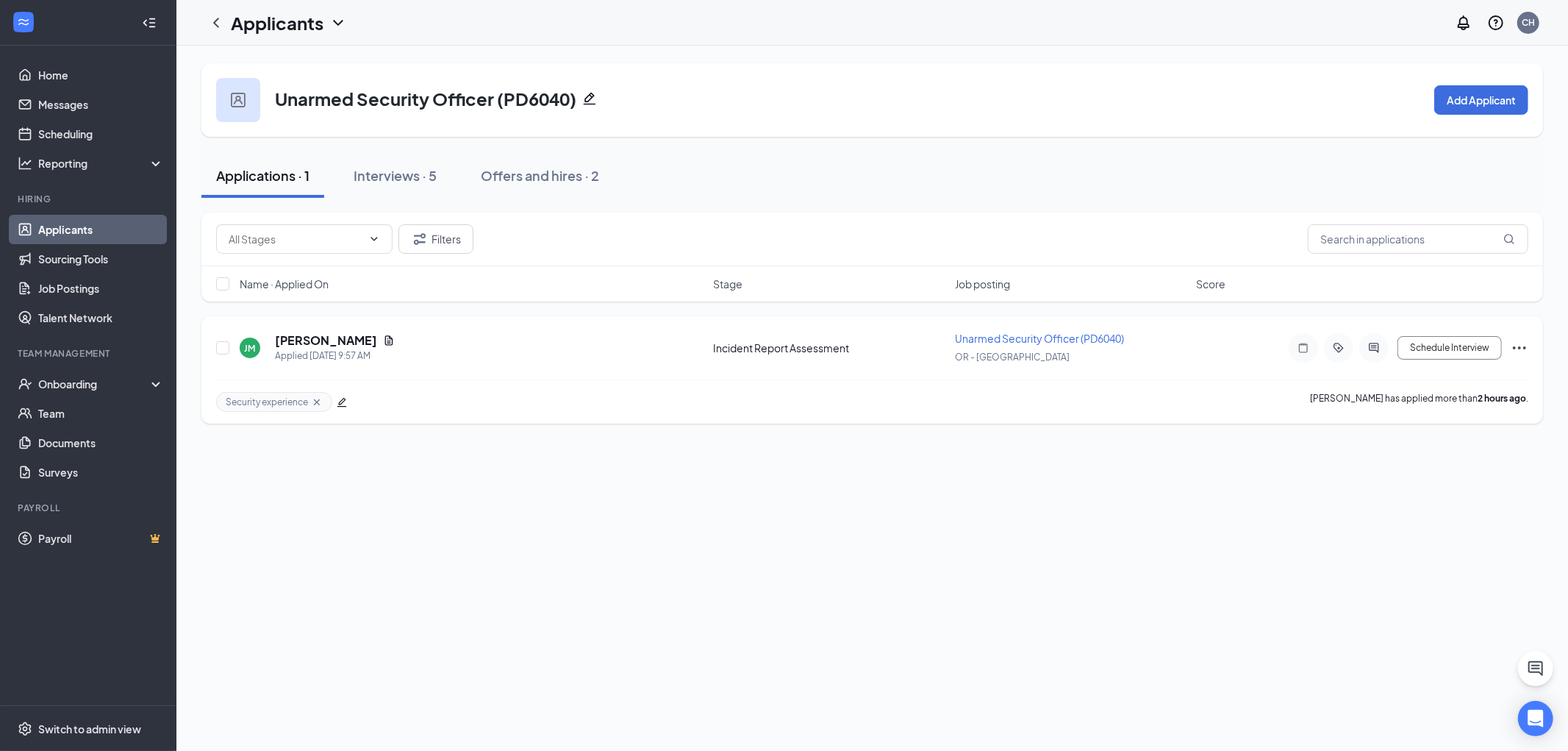
click at [1516, 344] on icon "Ellipses" at bounding box center [1519, 348] width 17 height 17
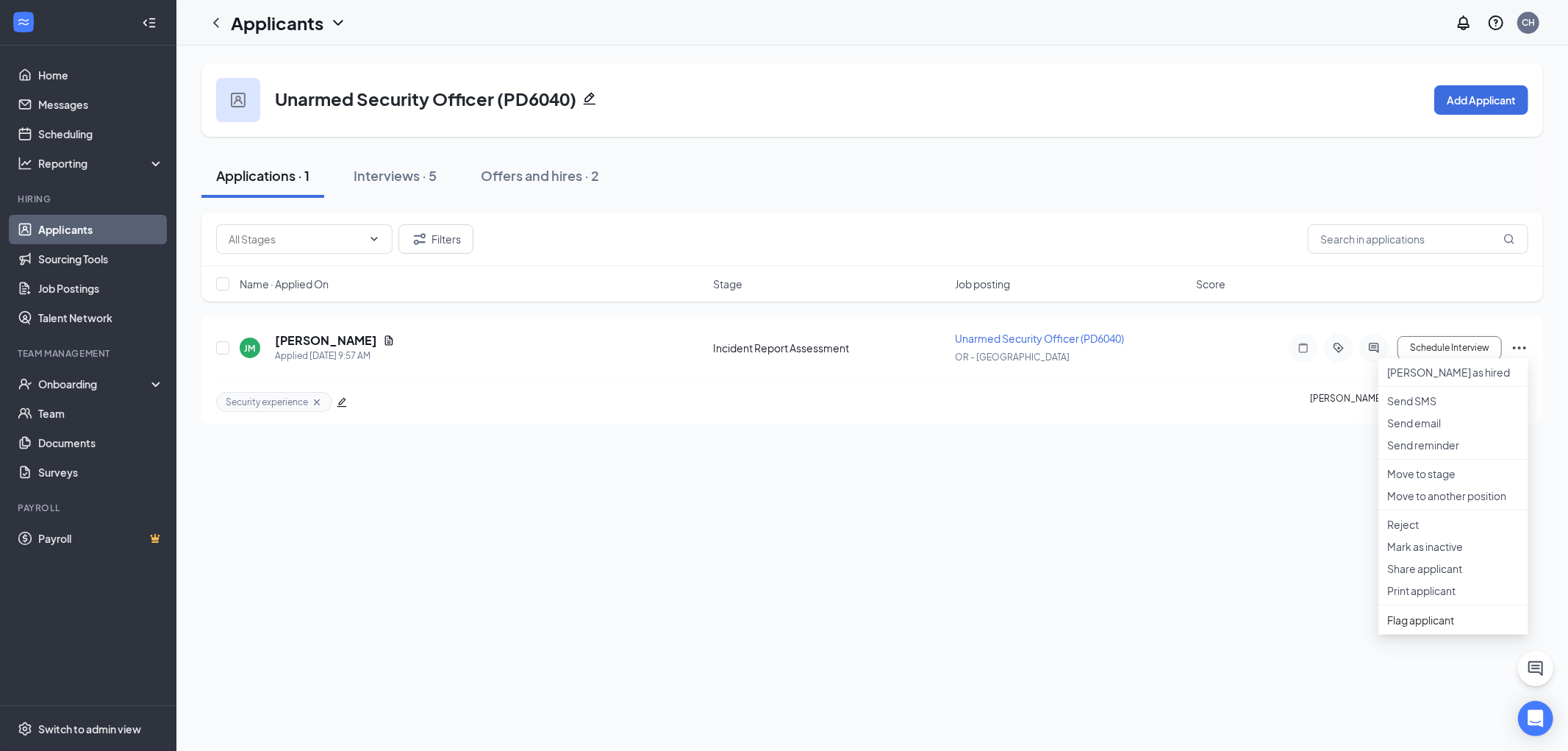
click at [904, 486] on div "Unarmed Security Officer (PD6040) Add Applicant Applications · 1 Interviews · 5…" at bounding box center [872, 398] width 1392 height 705
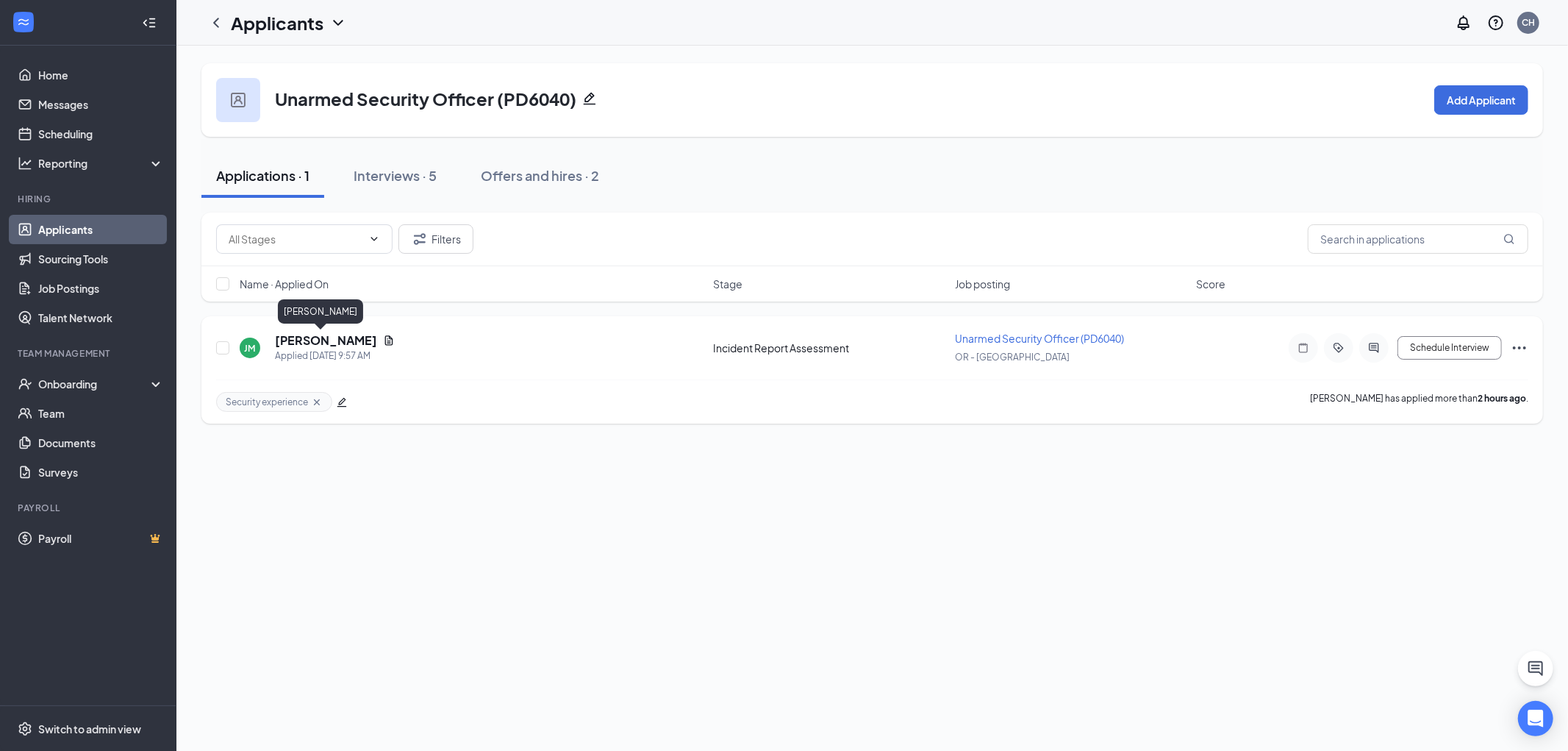
click at [306, 341] on h5 "Jabari Monk" at bounding box center [326, 340] width 102 height 16
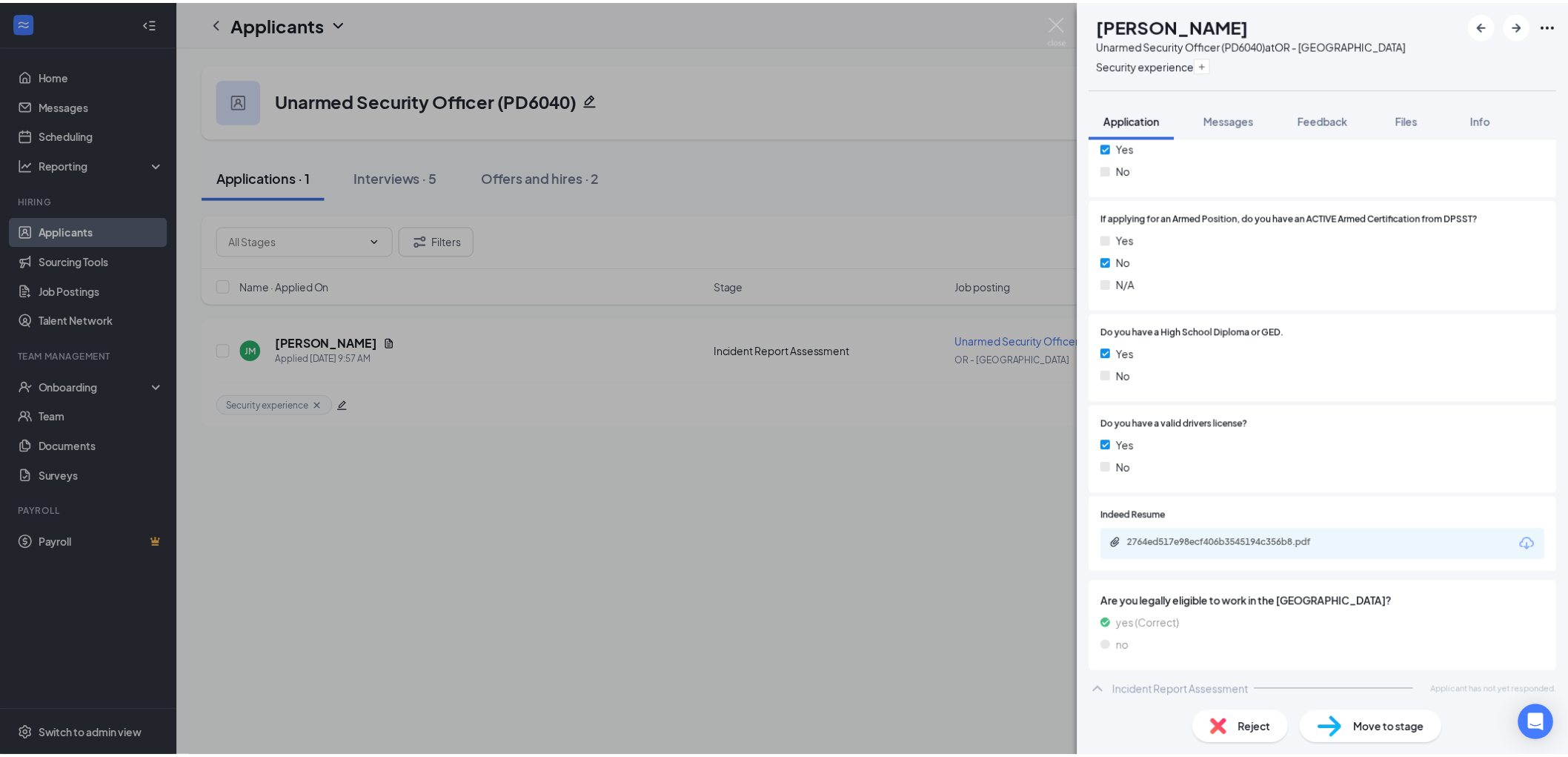
scroll to position [726, 0]
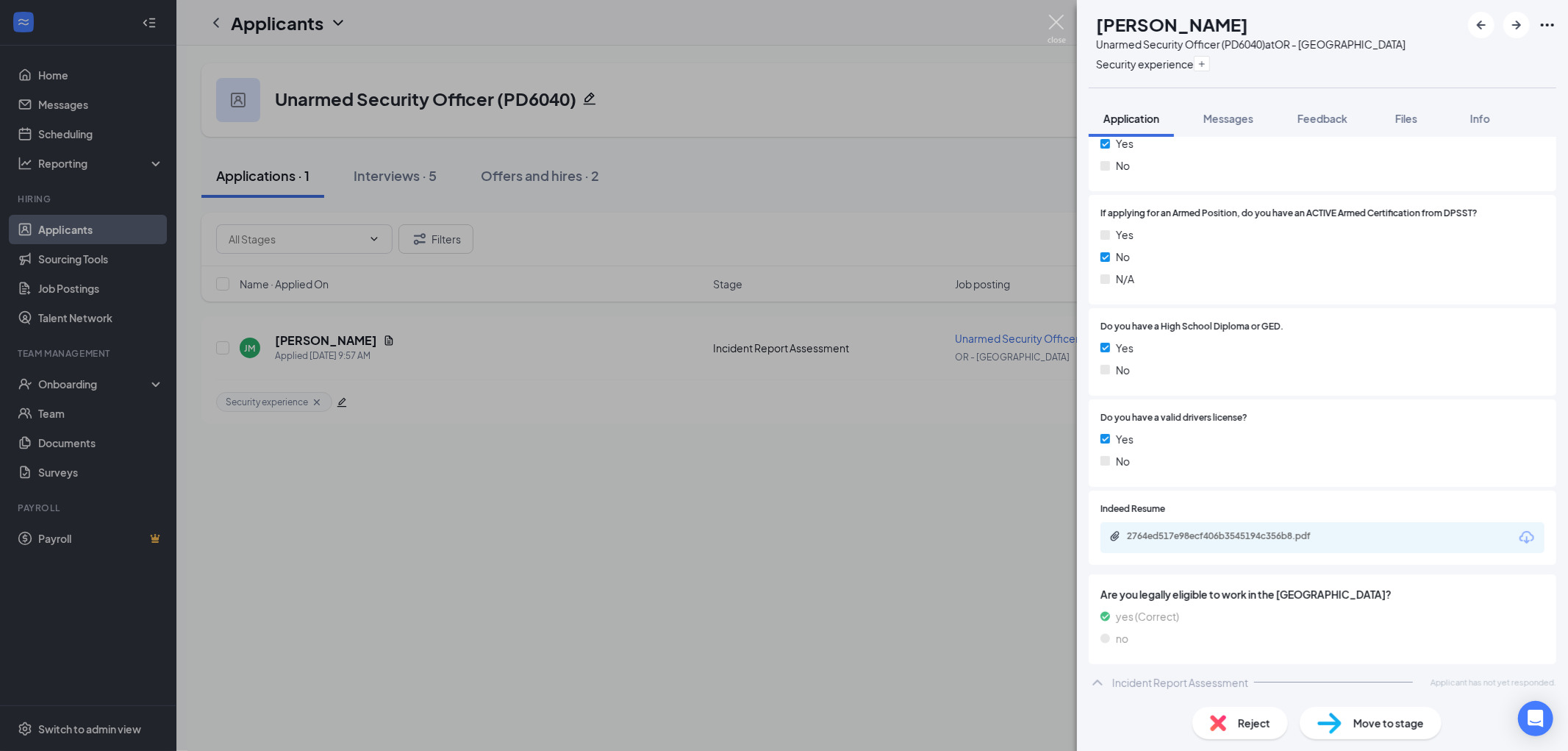
click at [1057, 20] on img at bounding box center [1057, 29] width 18 height 29
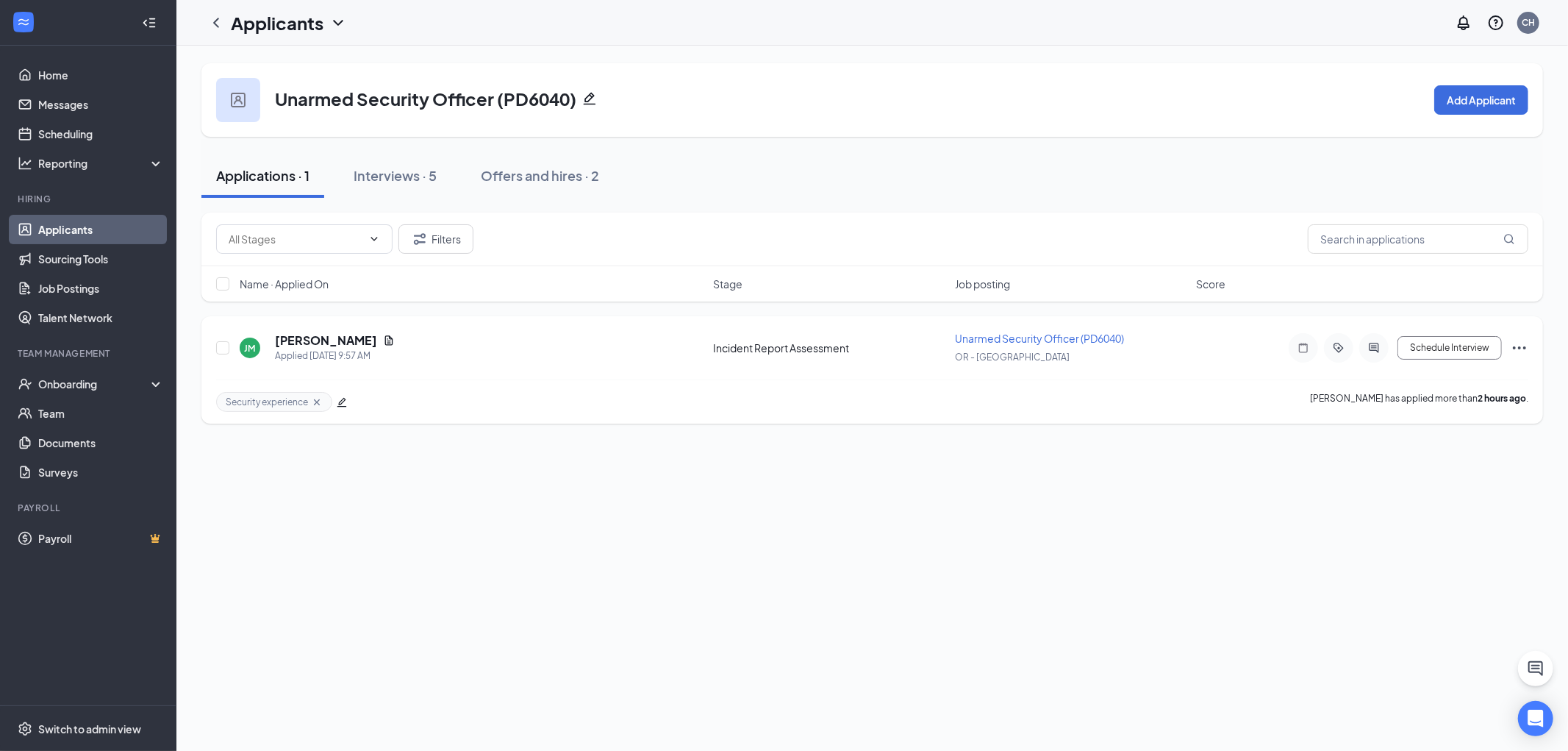
click at [1518, 343] on icon "Ellipses" at bounding box center [1519, 348] width 17 height 17
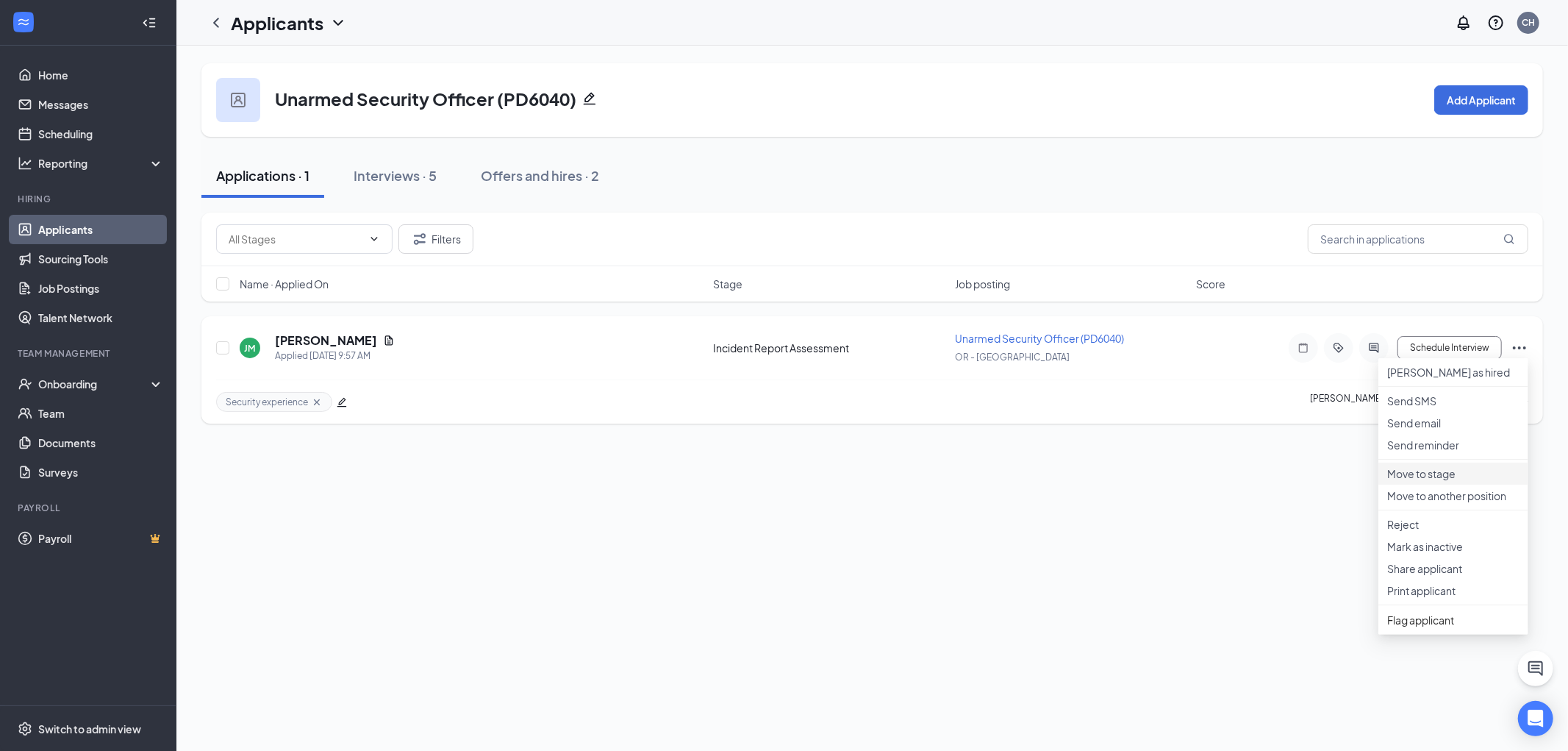
click at [1430, 485] on li "Move to stage" at bounding box center [1453, 473] width 150 height 22
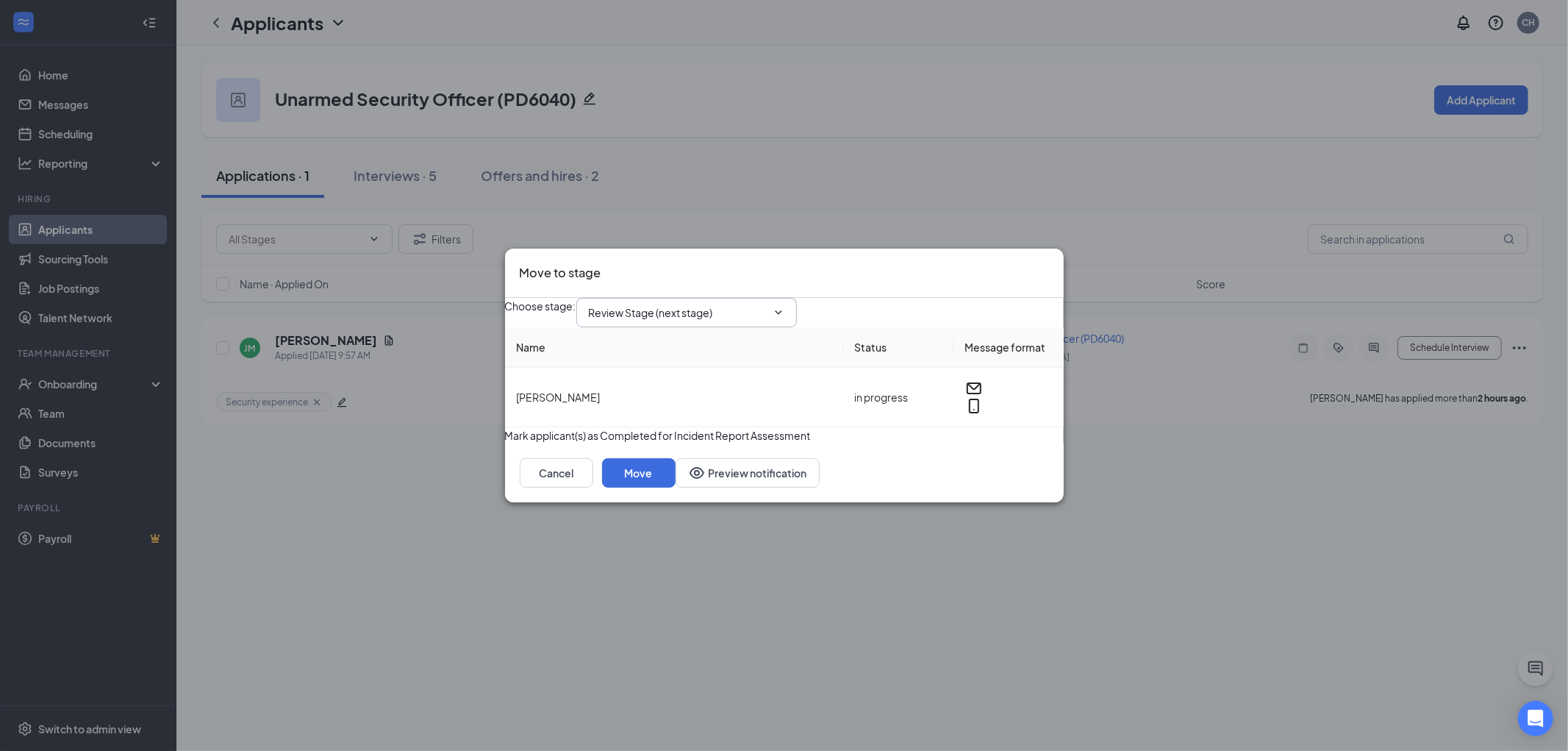
click at [711, 305] on input "Review Stage (next stage)" at bounding box center [678, 312] width 178 height 16
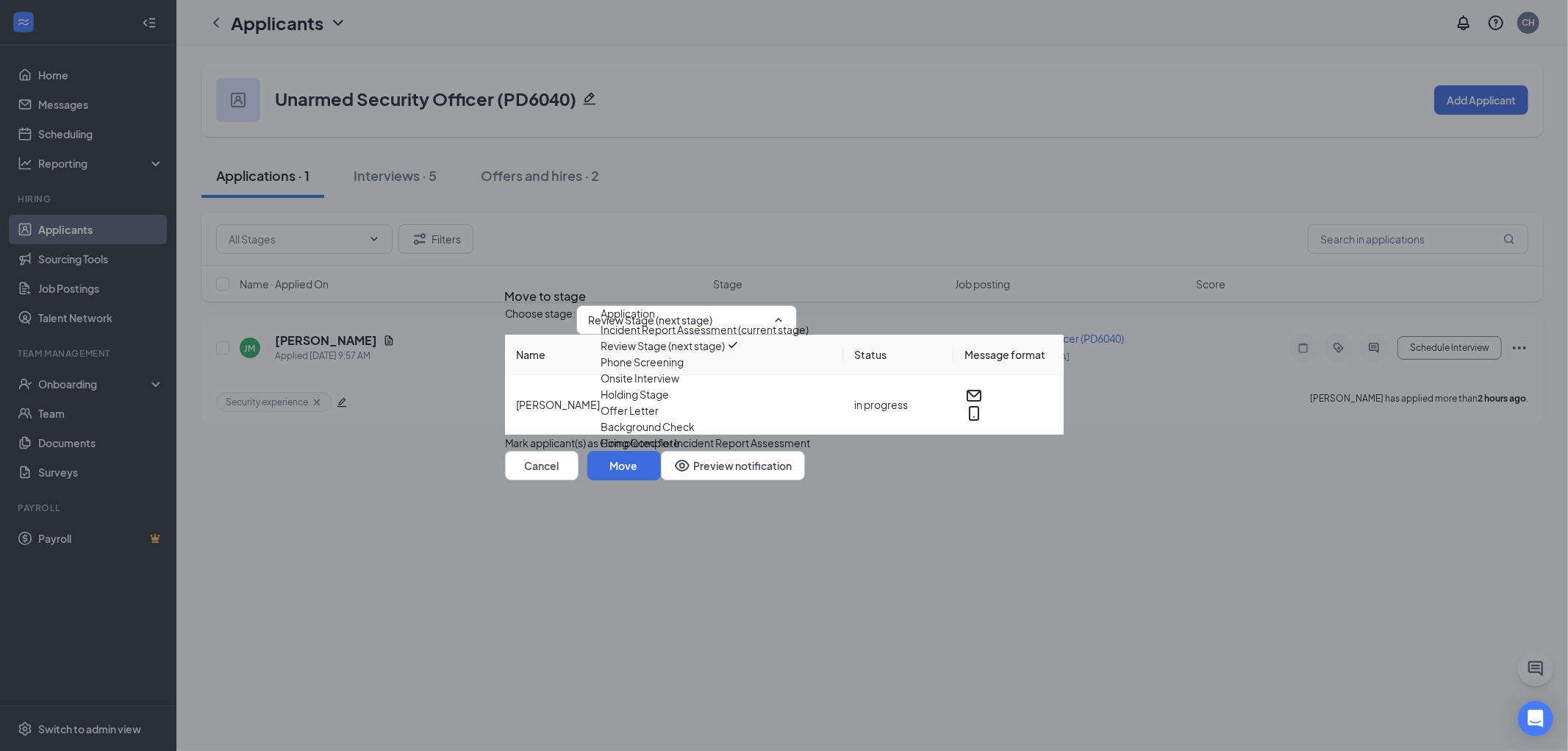
click at [680, 370] on div "Phone Screening" at bounding box center [643, 361] width 83 height 16
type input "Phone Screening"
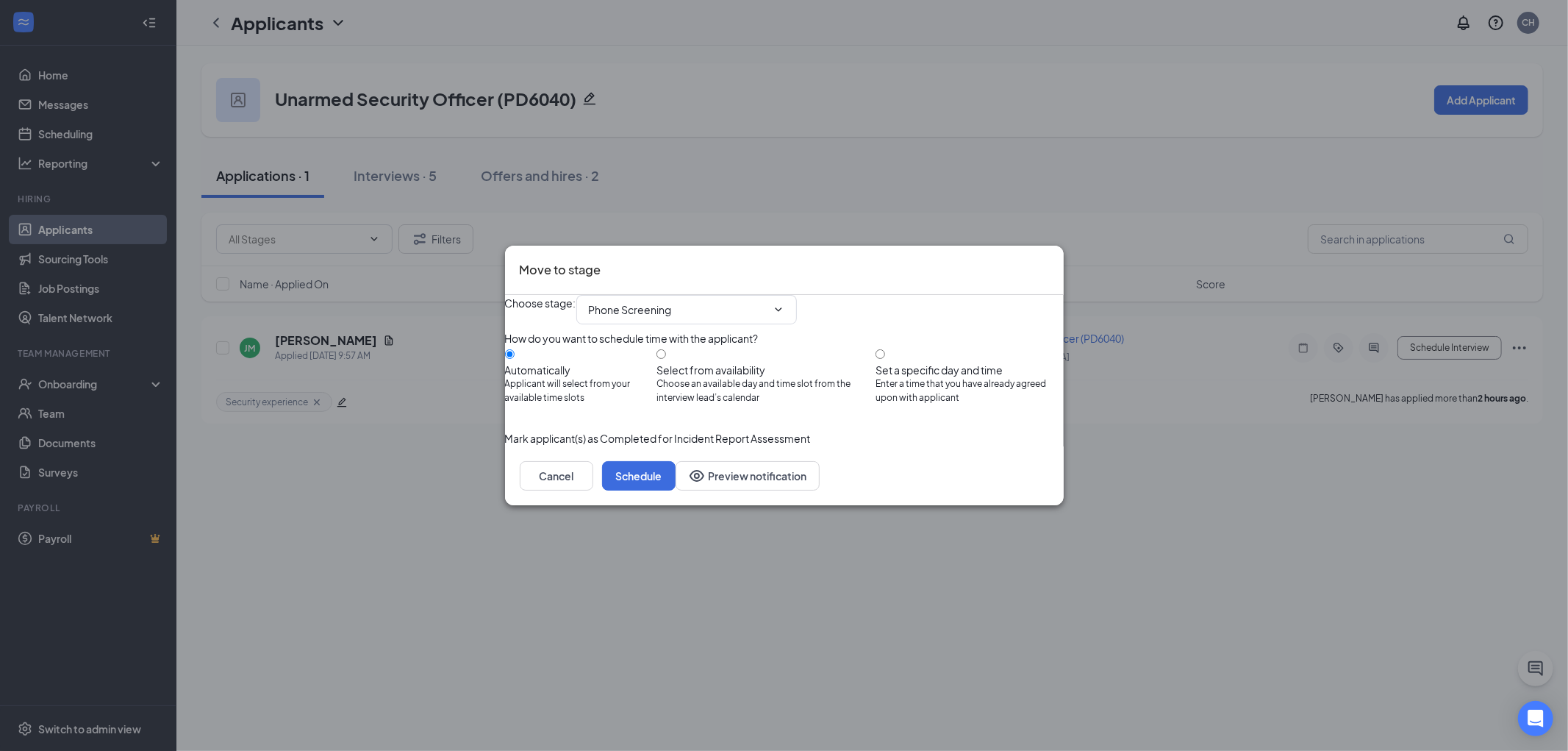
click at [505, 446] on button "button" at bounding box center [505, 438] width 0 height 16
click at [675, 490] on button "Schedule" at bounding box center [639, 475] width 74 height 30
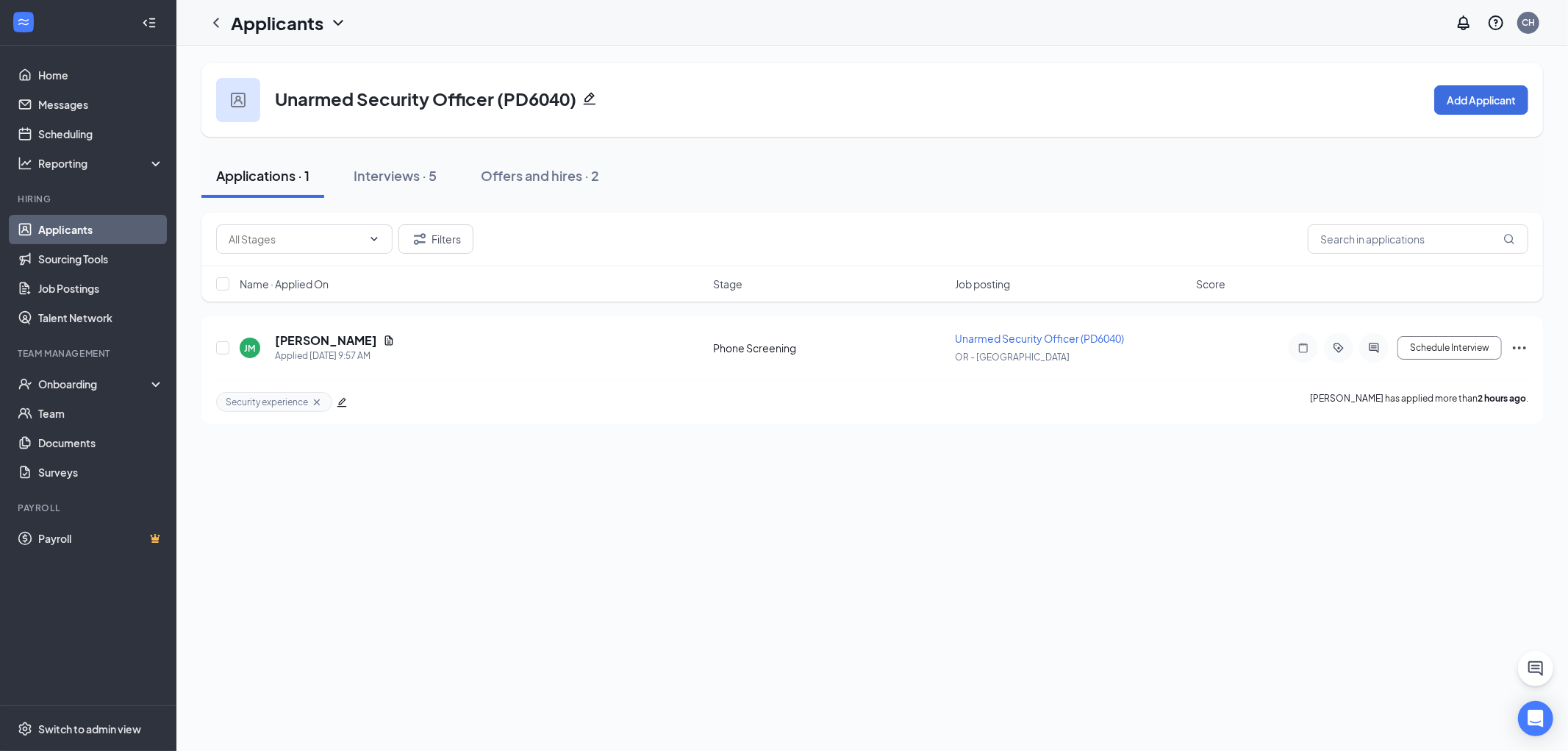
click at [49, 228] on link "Applicants" at bounding box center [101, 229] width 125 height 30
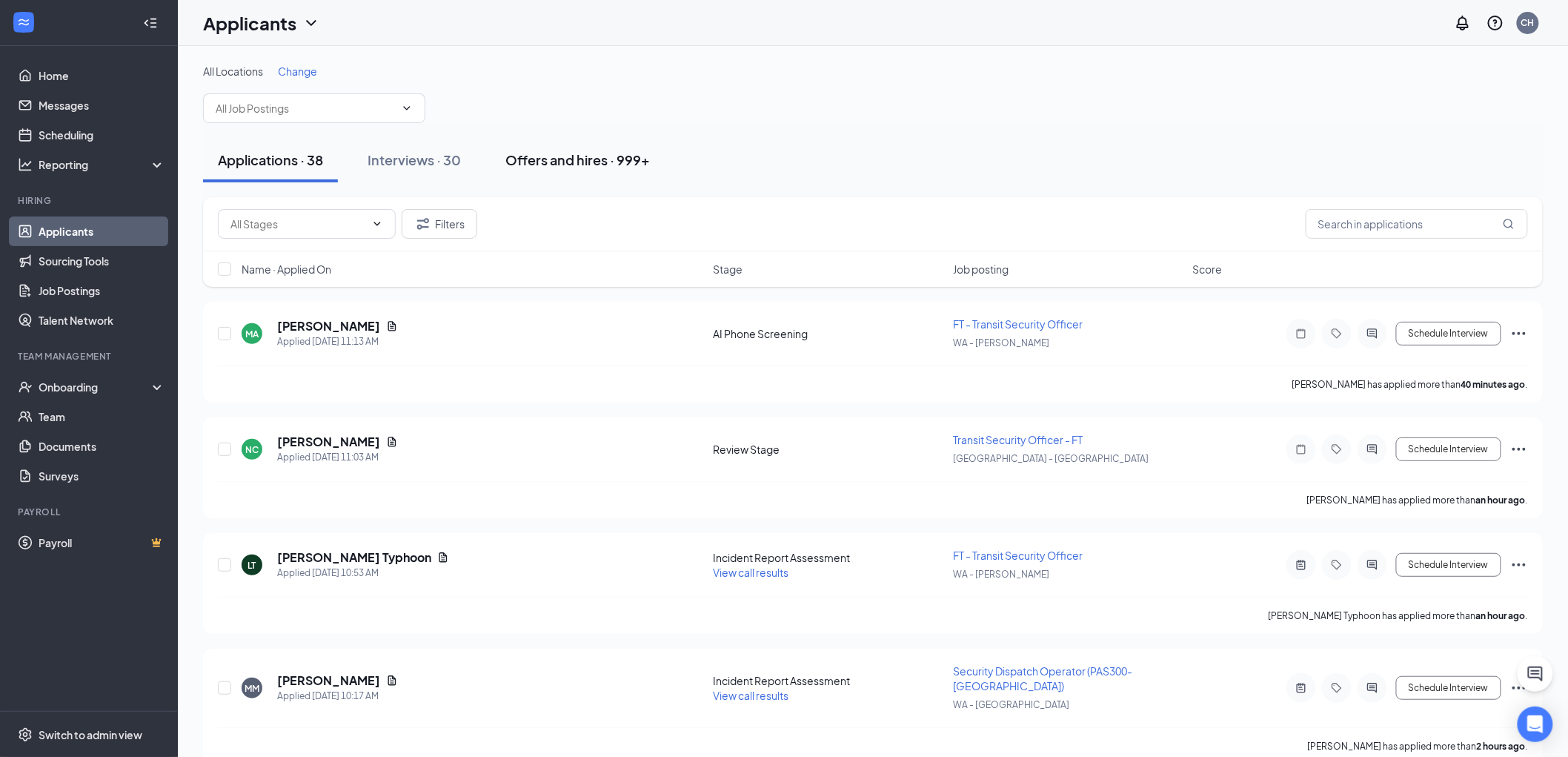
click at [526, 166] on div "Offers and hires · 999+" at bounding box center [578, 159] width 145 height 18
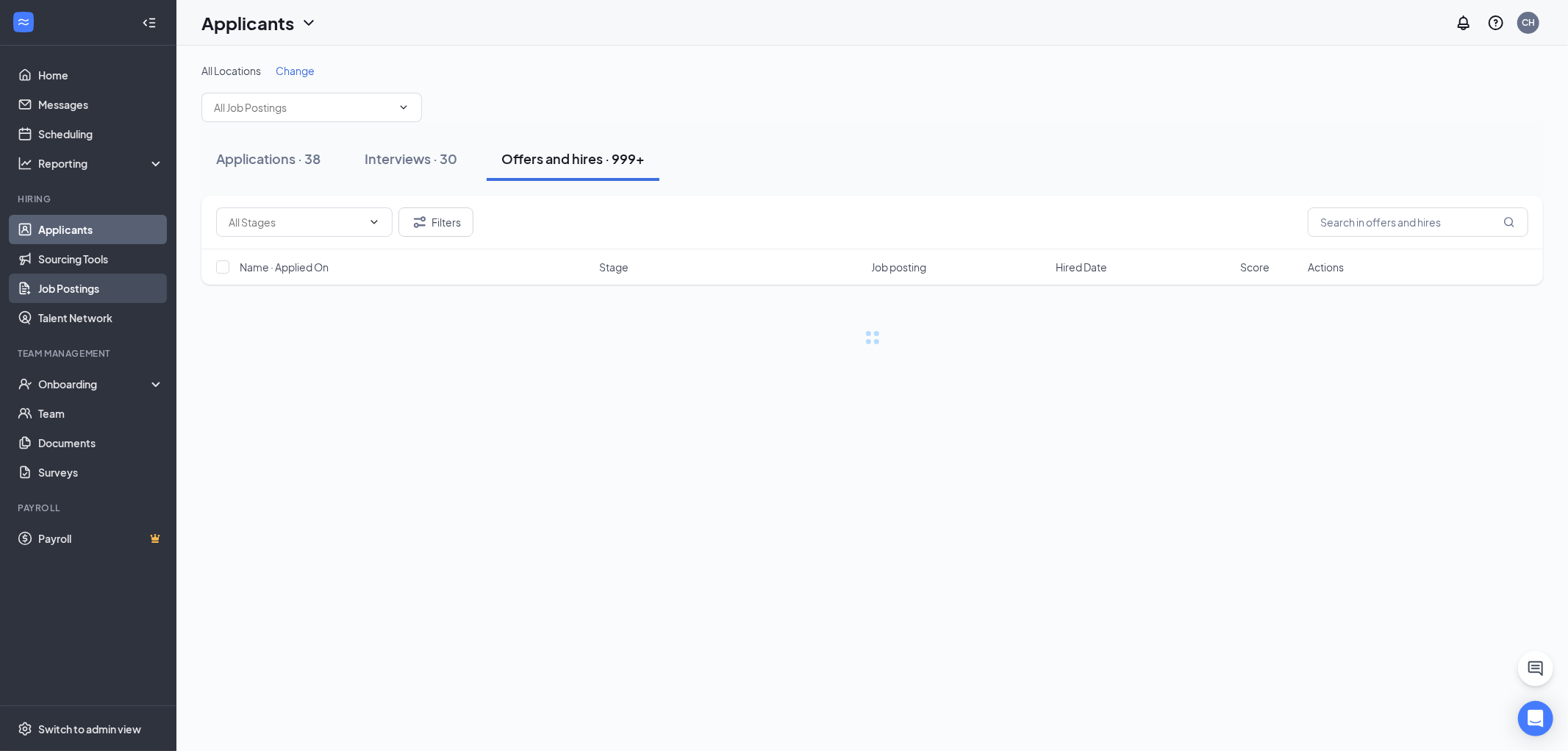
click at [79, 286] on link "Job Postings" at bounding box center [101, 288] width 125 height 30
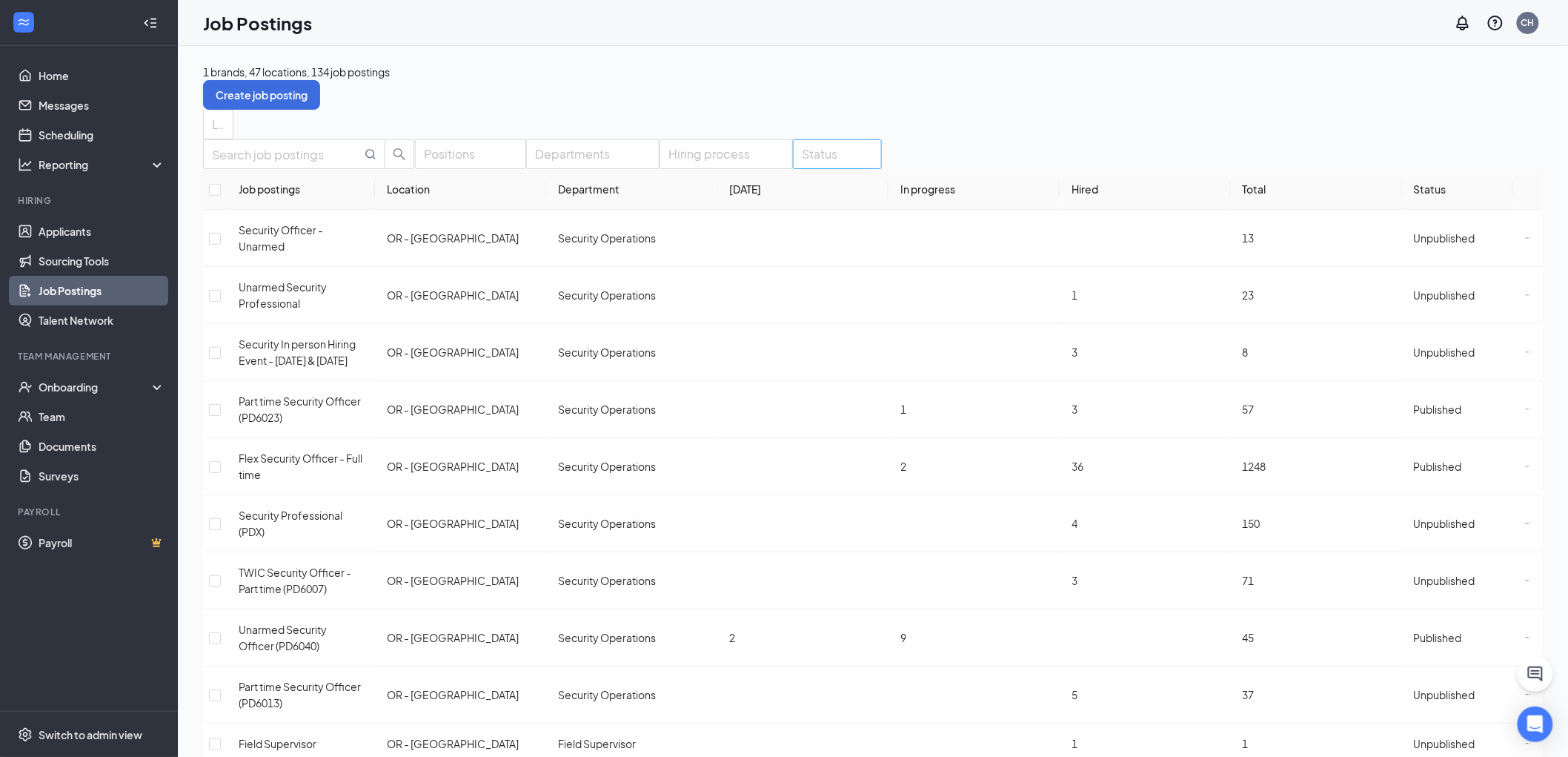
click at [842, 166] on div at bounding box center [829, 154] width 67 height 24
click at [844, 266] on div "Published" at bounding box center [849, 254] width 89 height 24
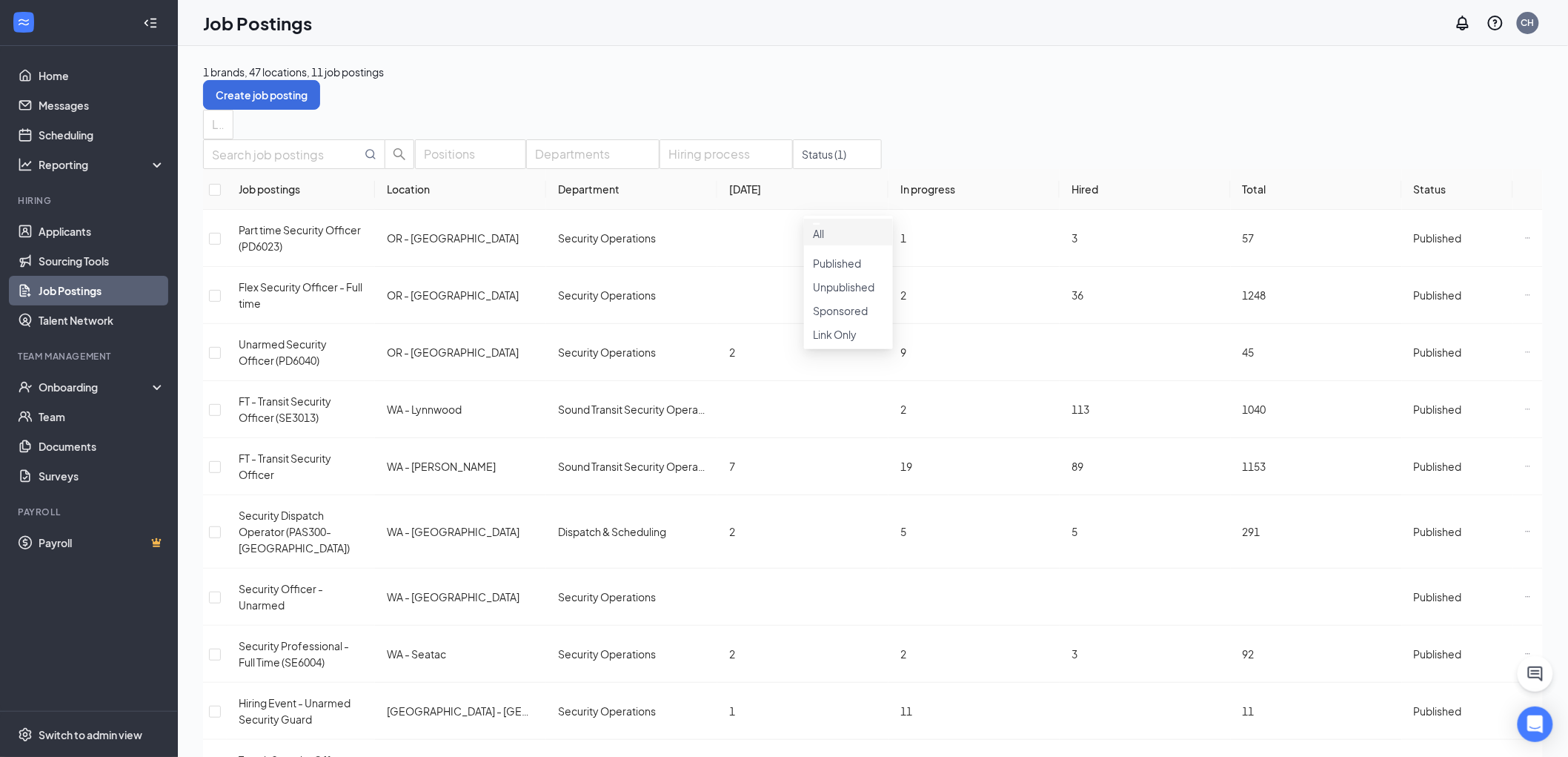
click at [581, 92] on div "1 brands, 47 locations, 11 job postings Create job posting" at bounding box center [873, 87] width 1340 height 46
click at [1526, 298] on icon "Ellipses" at bounding box center [1528, 294] width 6 height 6
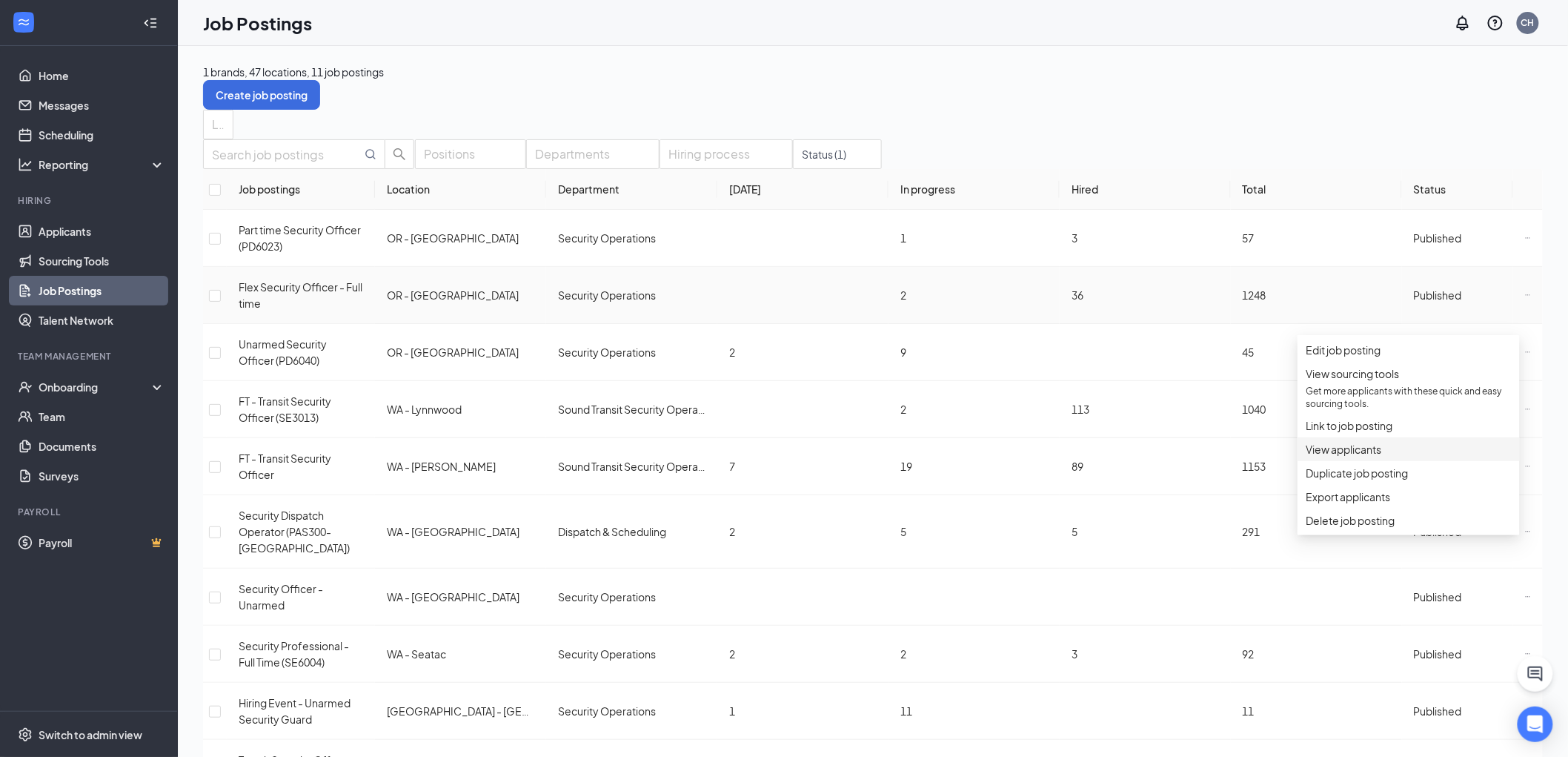
click at [1358, 456] on span "View applicants" at bounding box center [1344, 449] width 75 height 14
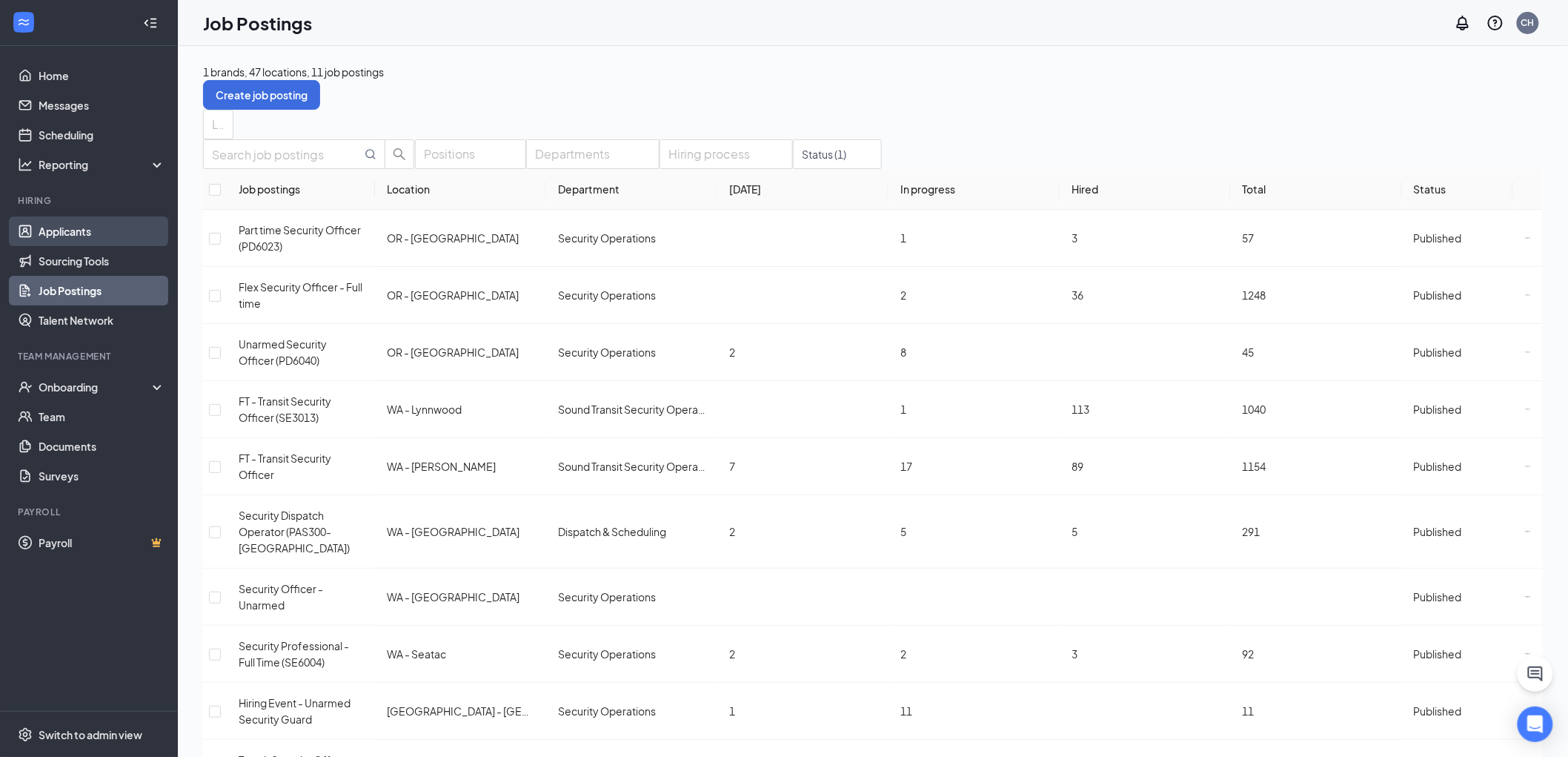
click at [81, 234] on link "Applicants" at bounding box center [101, 231] width 126 height 30
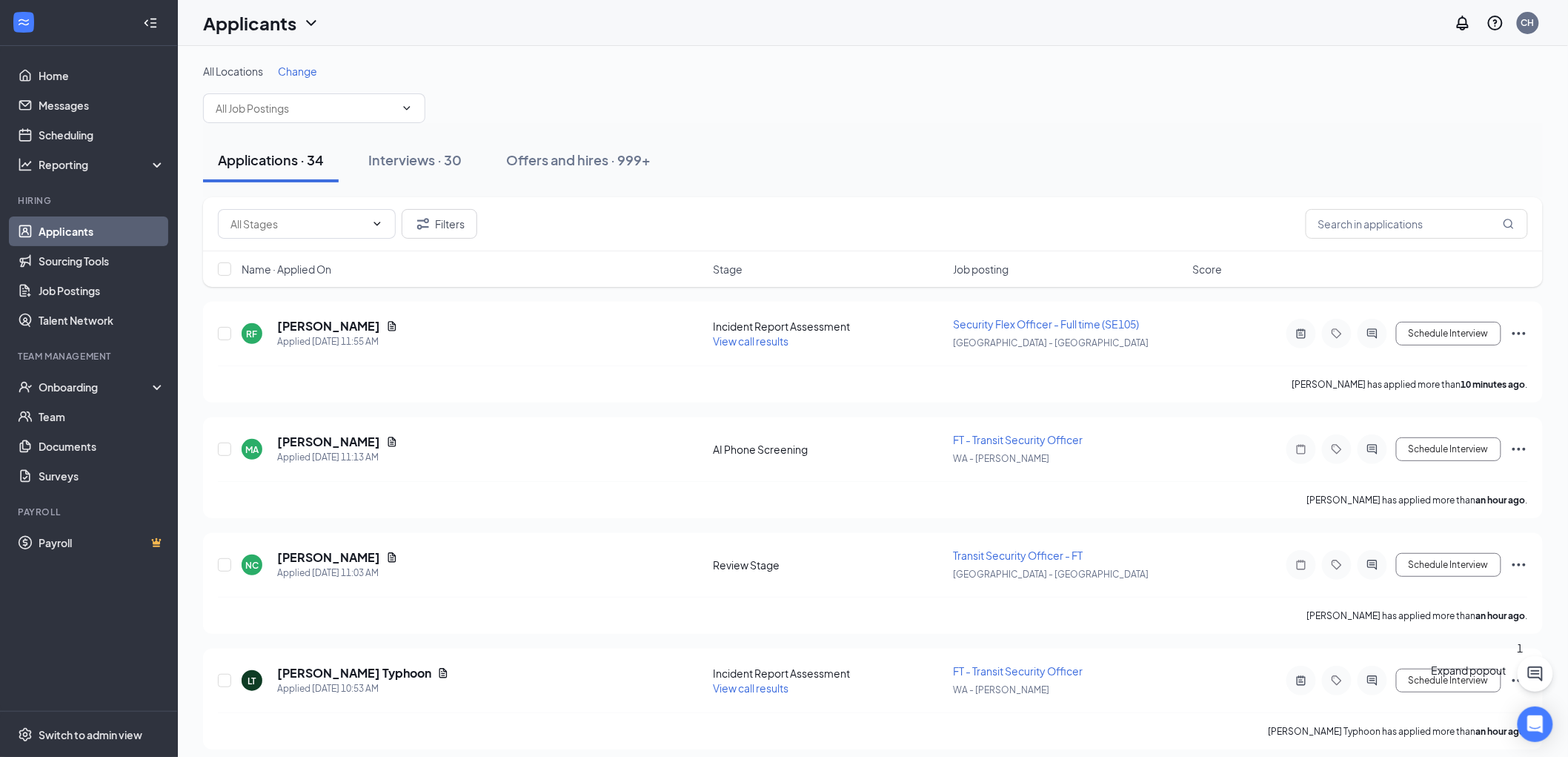
click at [1536, 668] on icon "ChatActive" at bounding box center [1535, 674] width 17 height 17
click at [1459, 676] on h3 "Chat" at bounding box center [1472, 666] width 27 height 19
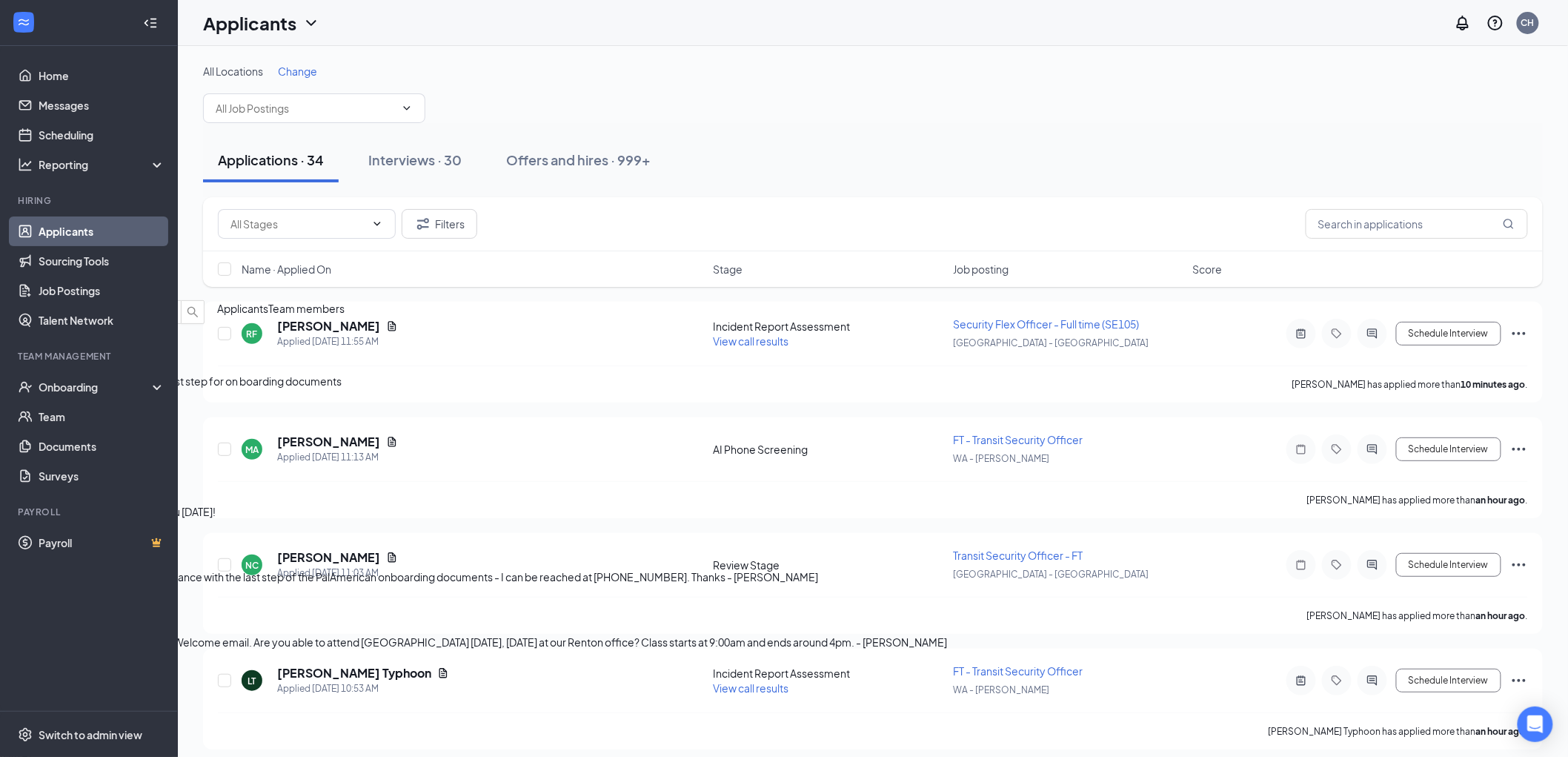
click at [1284, 389] on div "MM Michael Mazurek 12:03pm Hello christina, what is my last step for on boardin…" at bounding box center [743, 356] width 1487 height 66
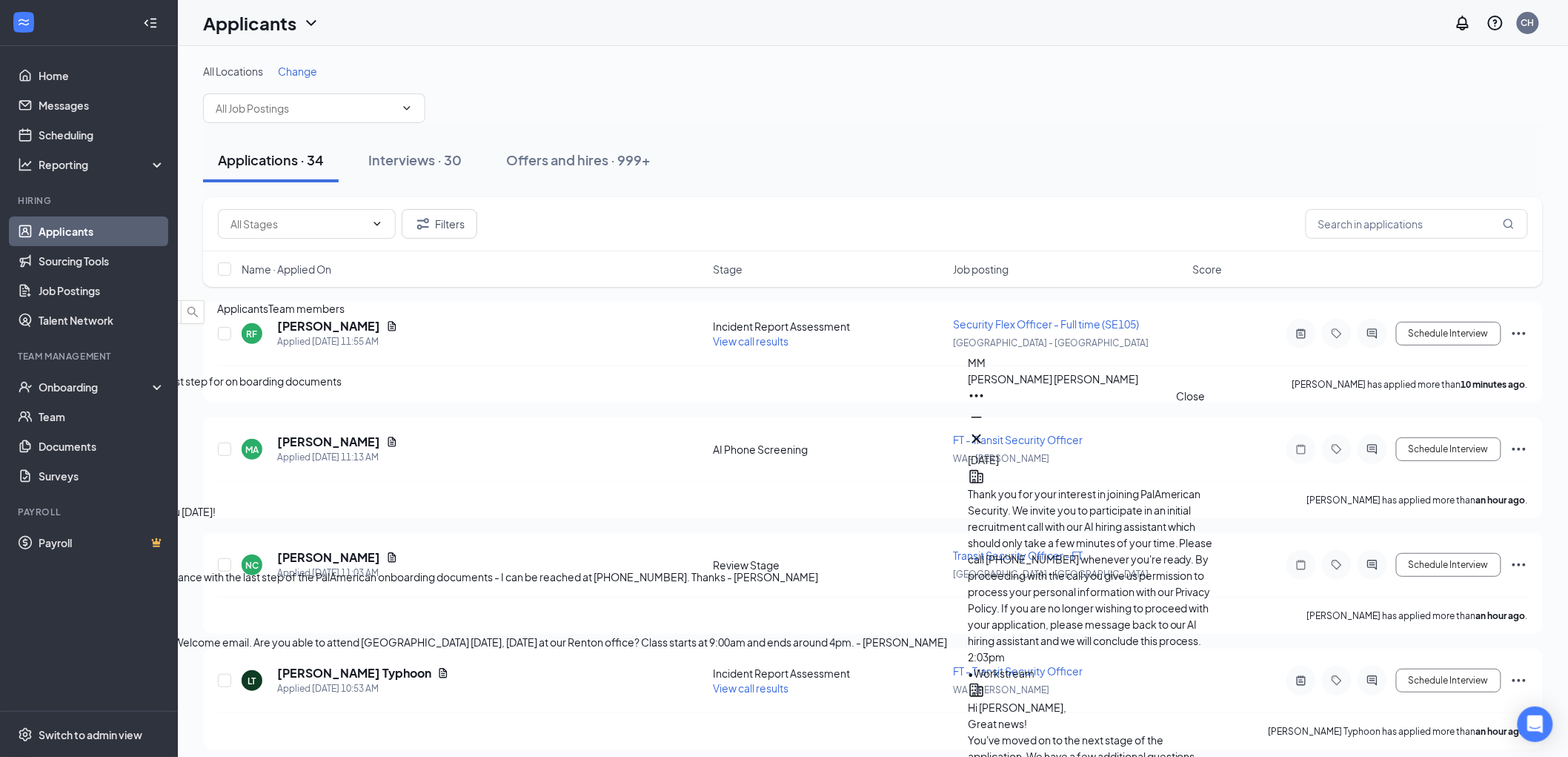
click at [981, 435] on icon "Cross" at bounding box center [976, 438] width 9 height 9
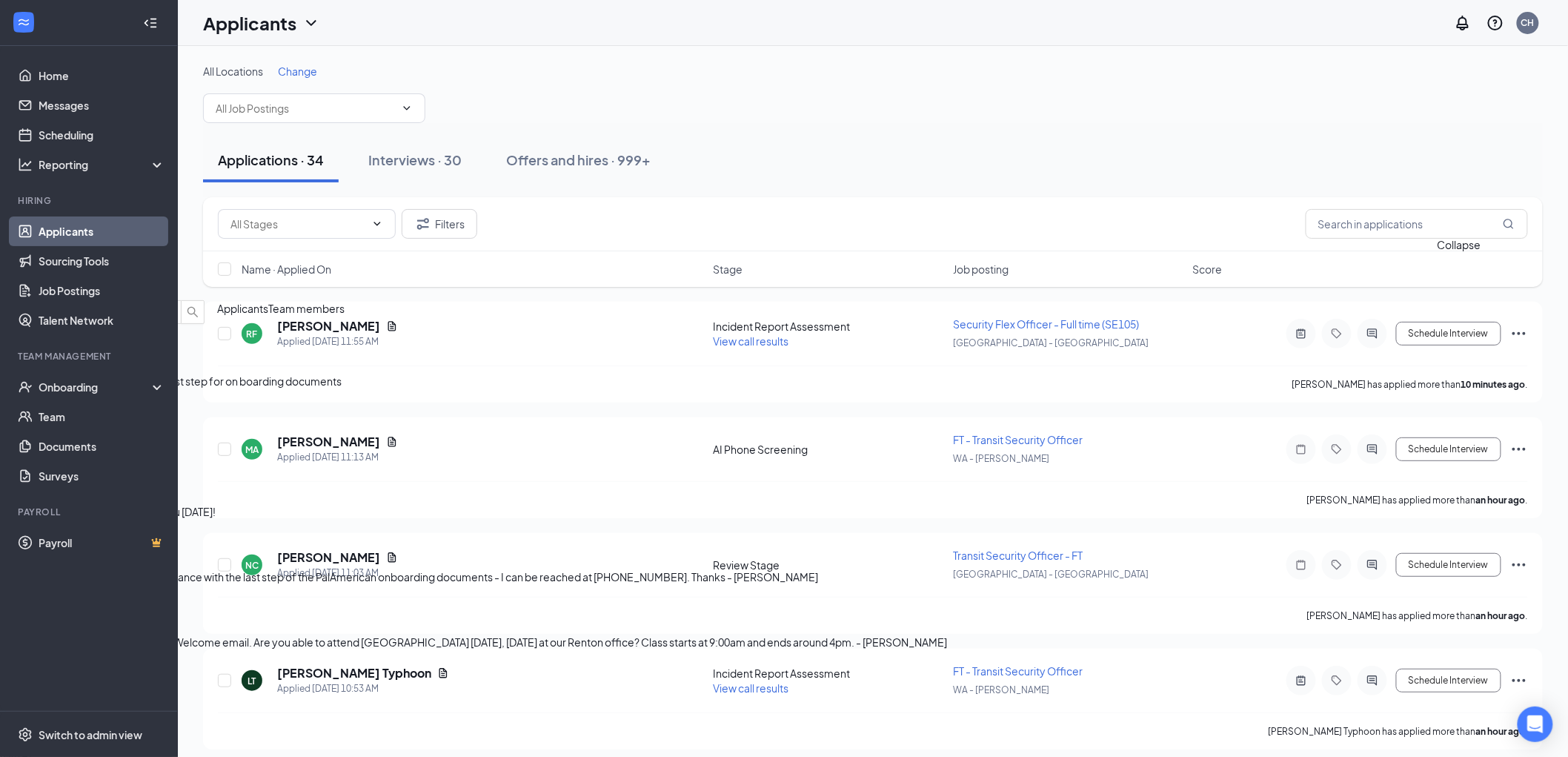
click at [20, 282] on icon "ChevronDown" at bounding box center [12, 288] width 17 height 17
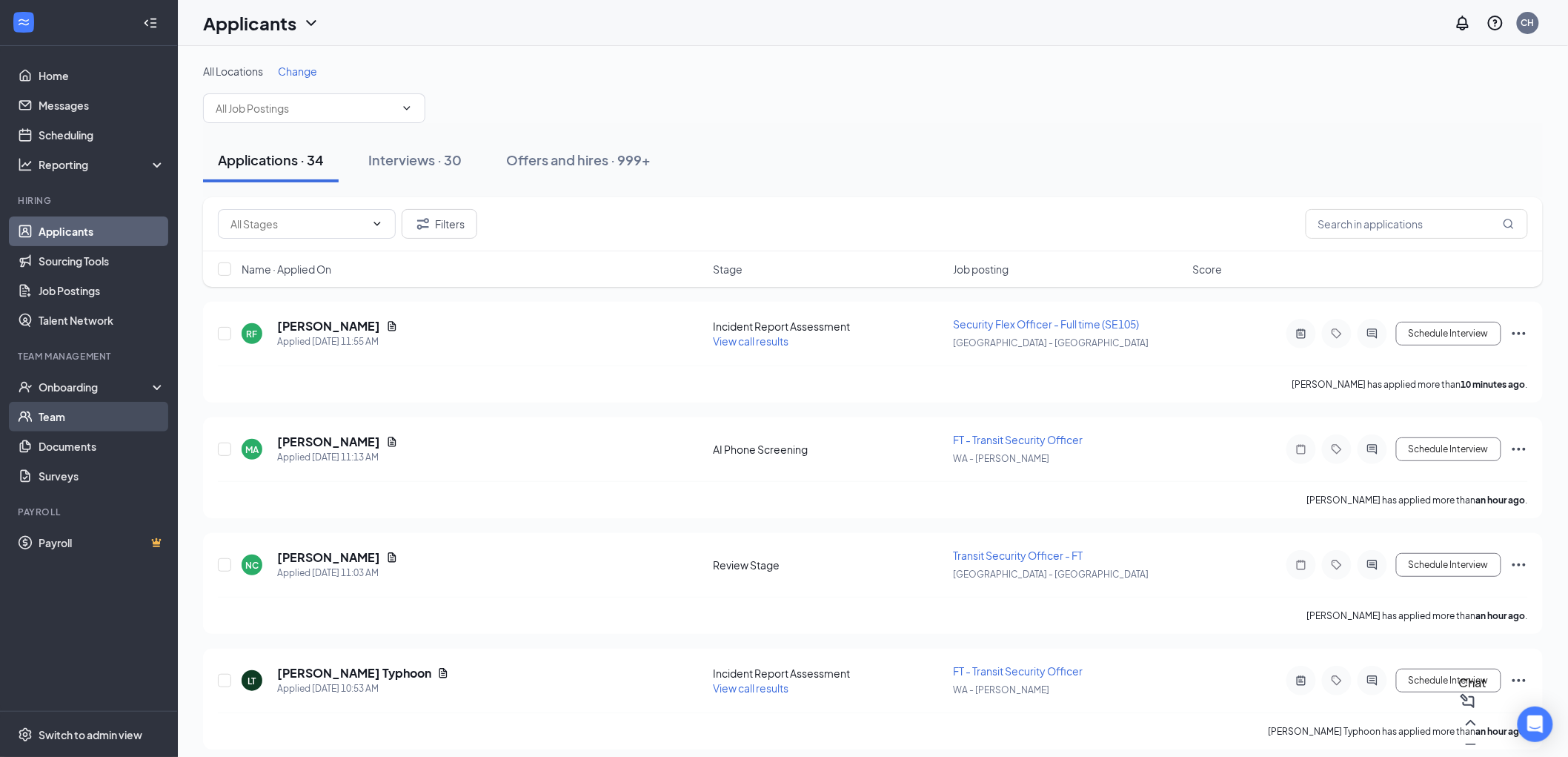
click at [53, 412] on link "Team" at bounding box center [101, 416] width 126 height 30
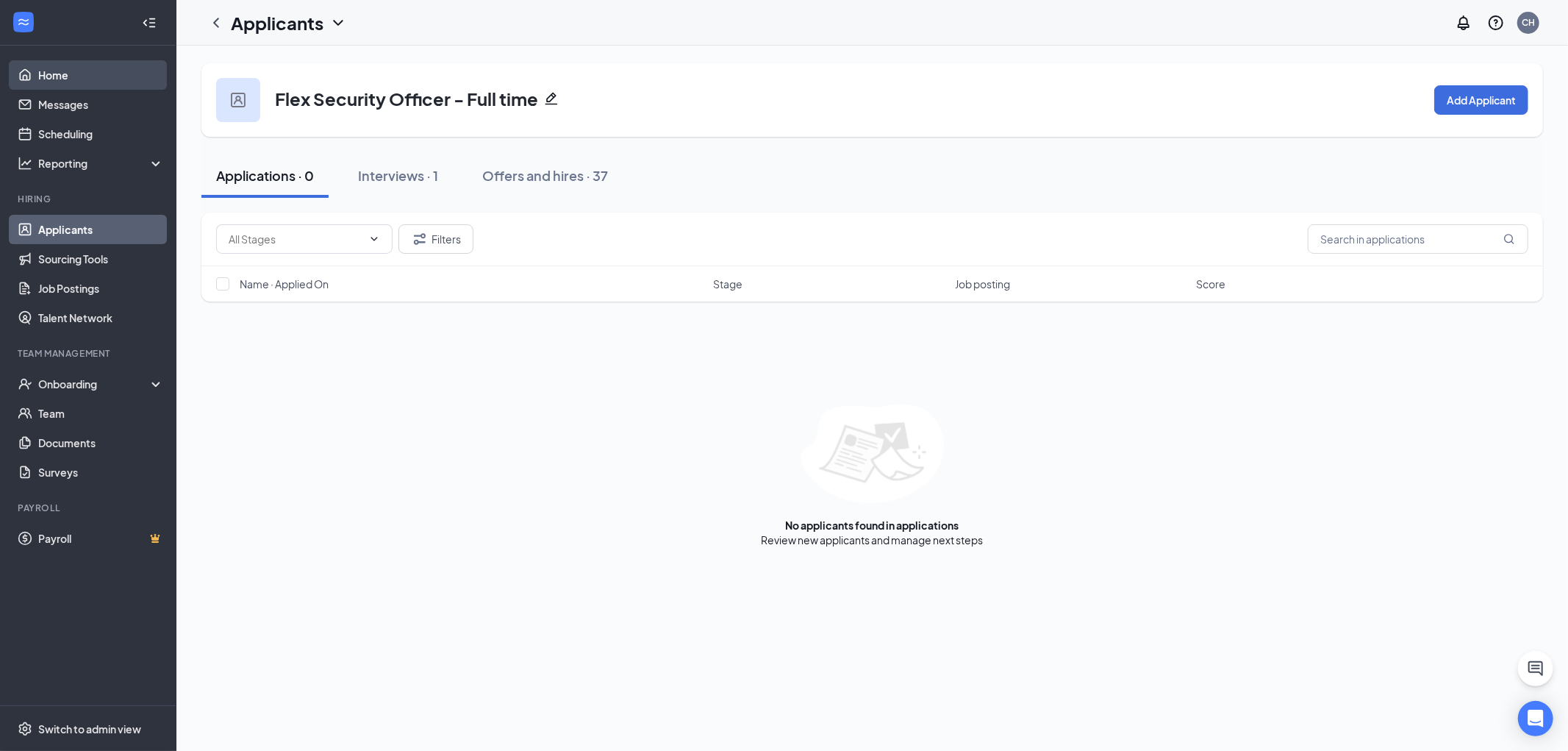
click at [68, 64] on link "Home" at bounding box center [101, 75] width 125 height 30
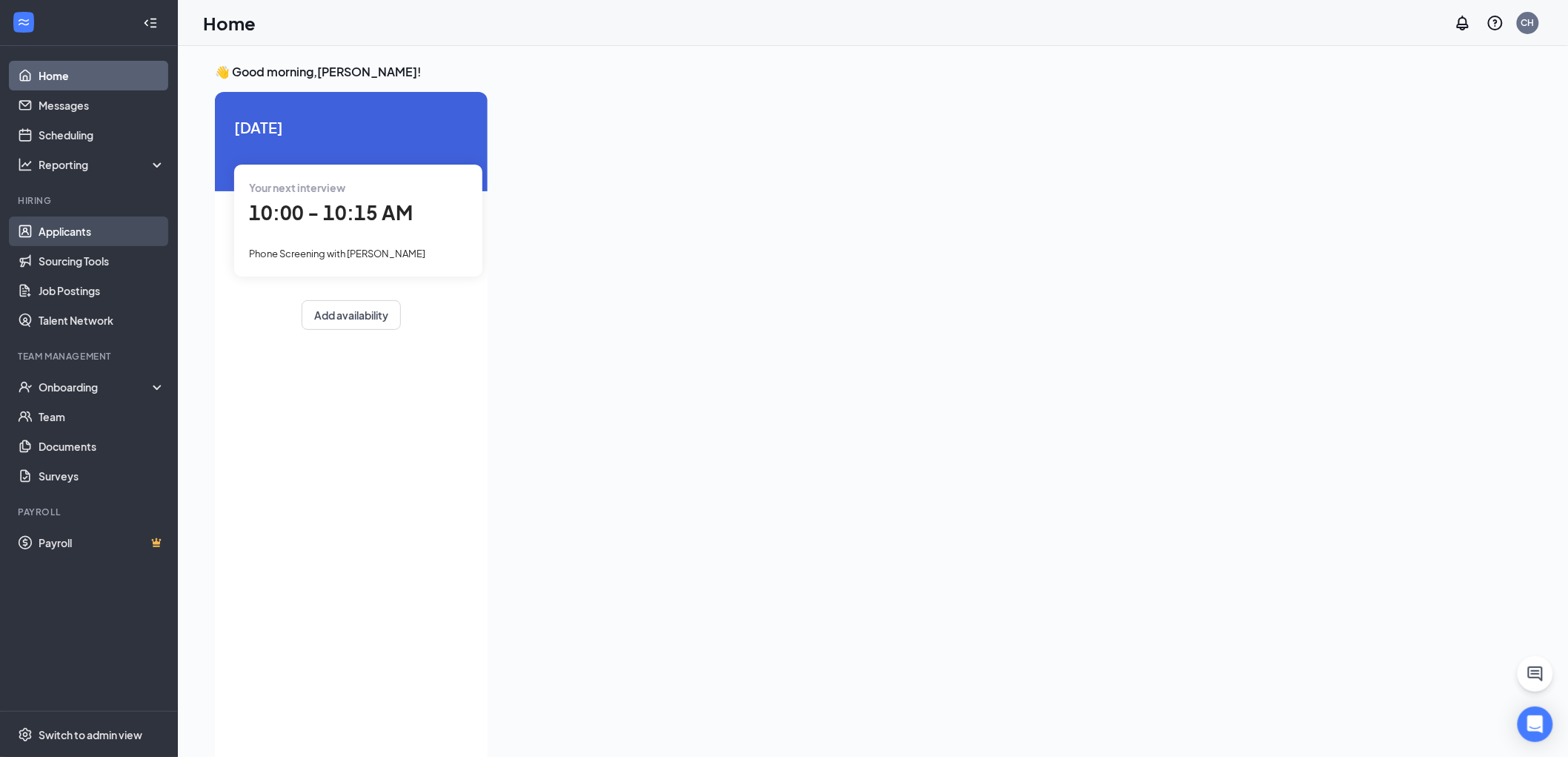
click at [46, 227] on link "Applicants" at bounding box center [101, 231] width 126 height 30
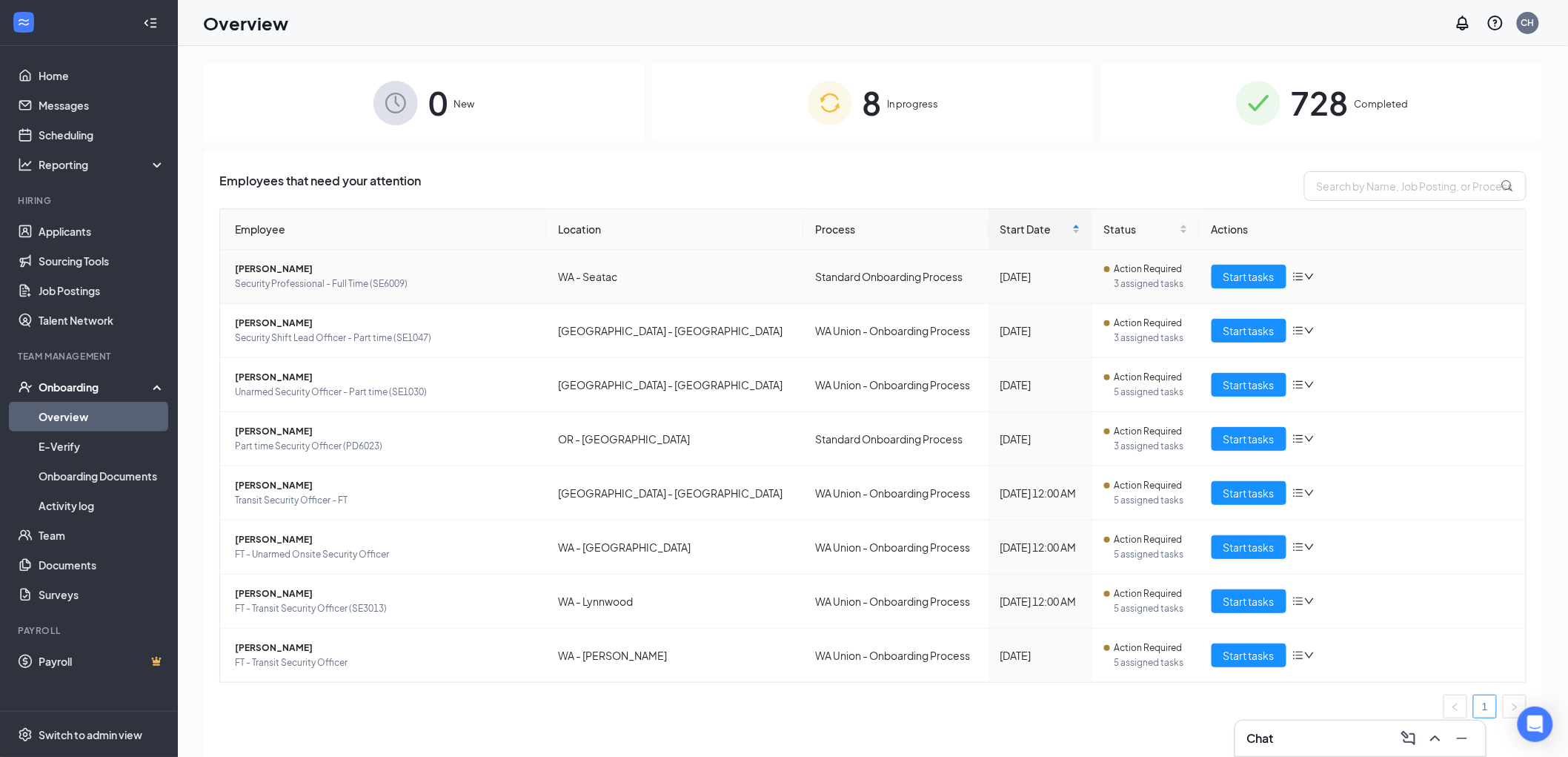
click at [254, 267] on span "[PERSON_NAME]" at bounding box center [384, 268] width 300 height 14
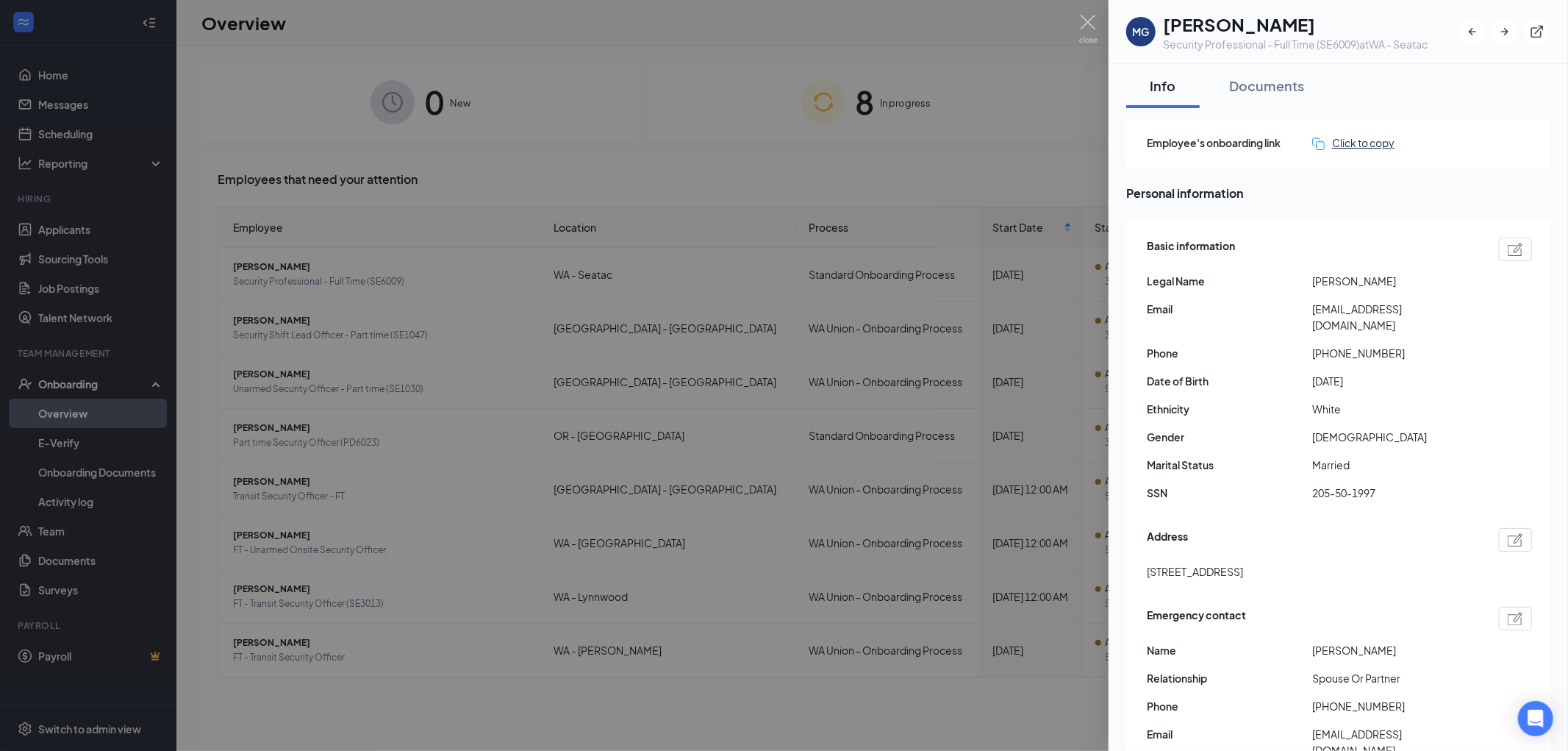
click at [1343, 142] on div "Click to copy" at bounding box center [1353, 142] width 82 height 16
click at [1079, 22] on img at bounding box center [1088, 29] width 18 height 29
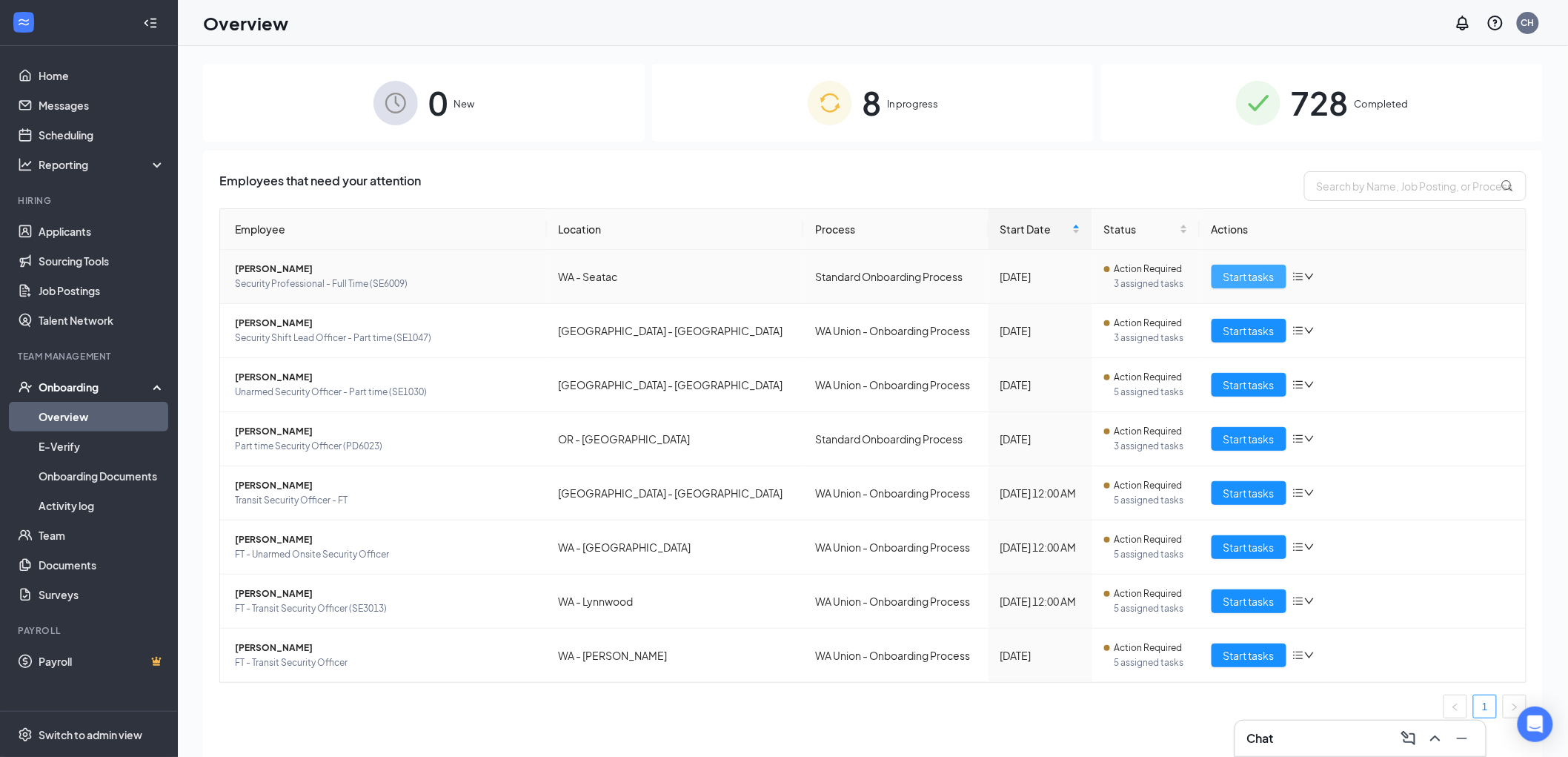
click at [1239, 274] on span "Start tasks" at bounding box center [1248, 276] width 51 height 16
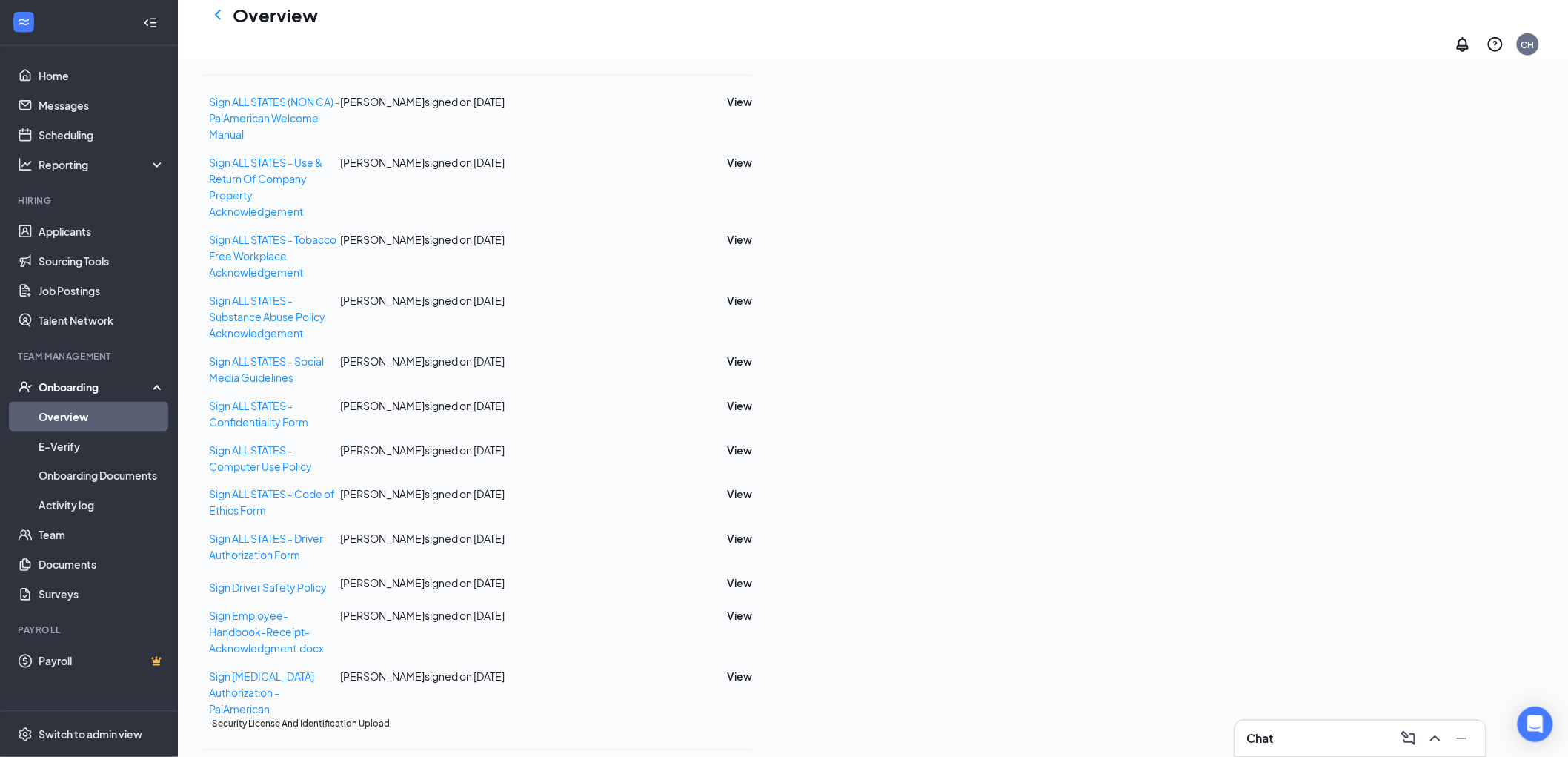
scroll to position [933, 0]
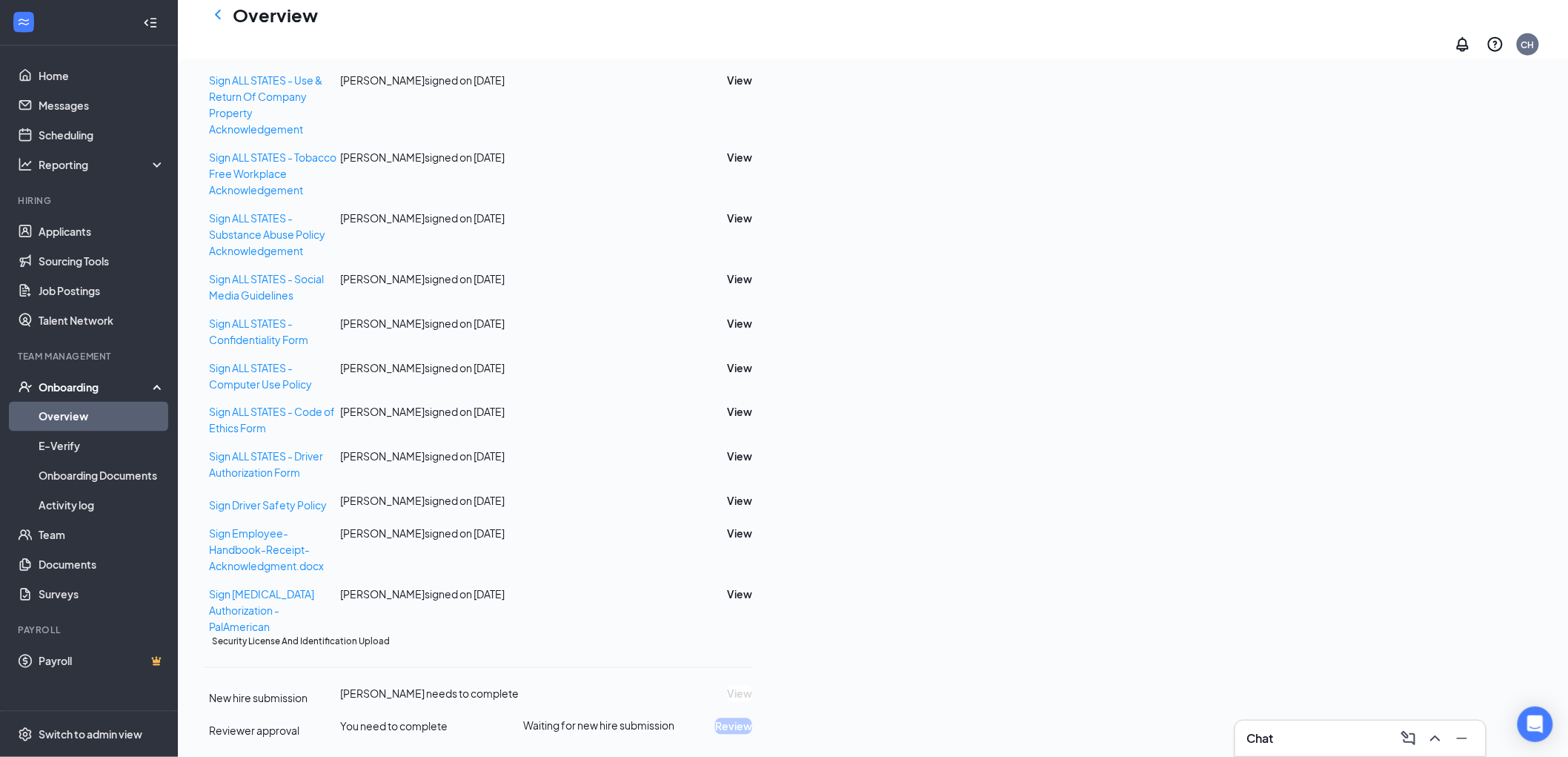
click at [1254, 737] on h3 "Chat" at bounding box center [1261, 738] width 27 height 16
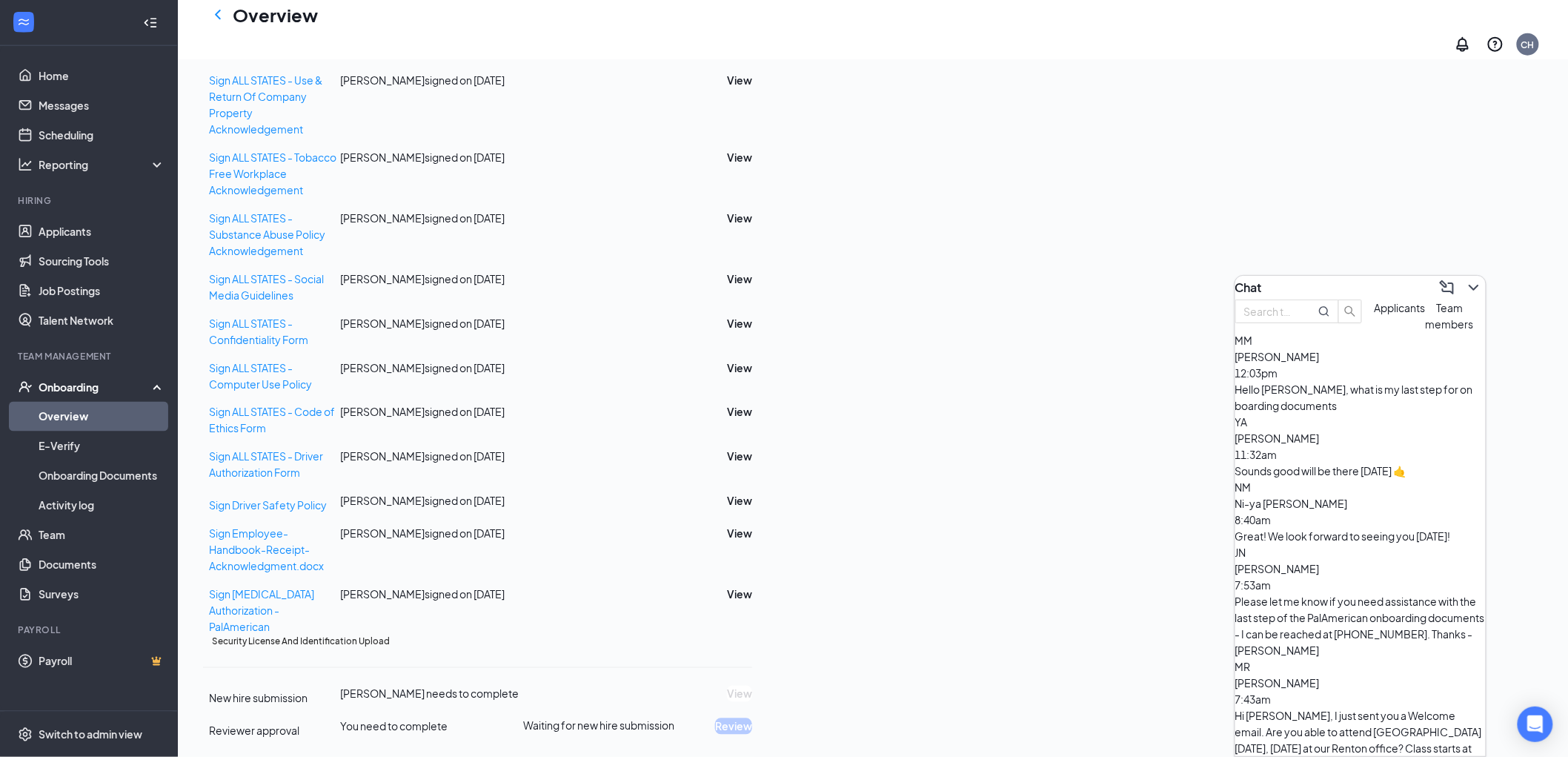
click at [1355, 409] on div "[PERSON_NAME] 12:03pm Hello [PERSON_NAME], what is my last step for on boarding…" at bounding box center [1360, 381] width 250 height 66
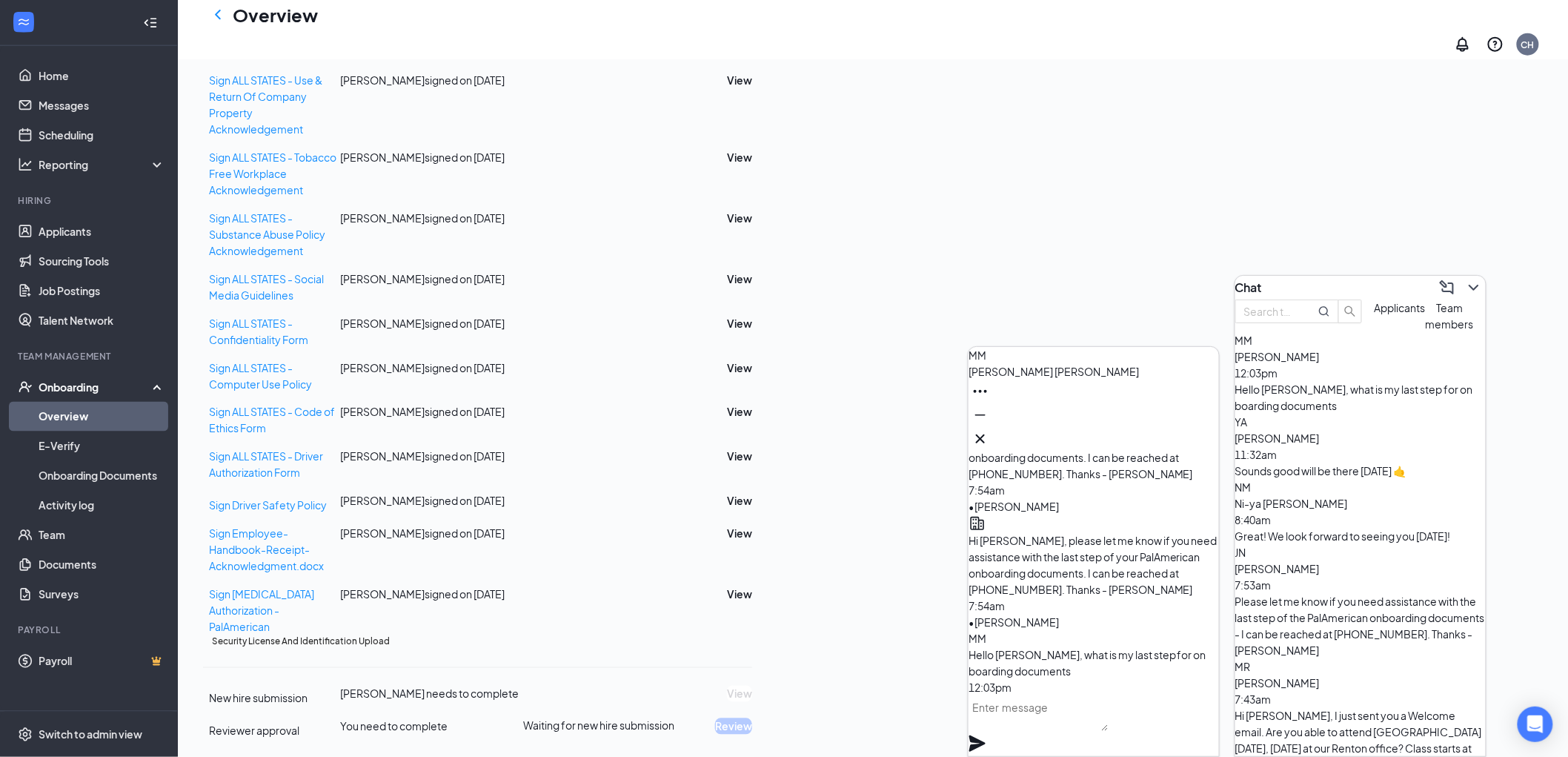
click at [1044, 731] on textarea at bounding box center [1038, 713] width 140 height 36
type textarea "w"
type textarea "W"
type textarea "w"
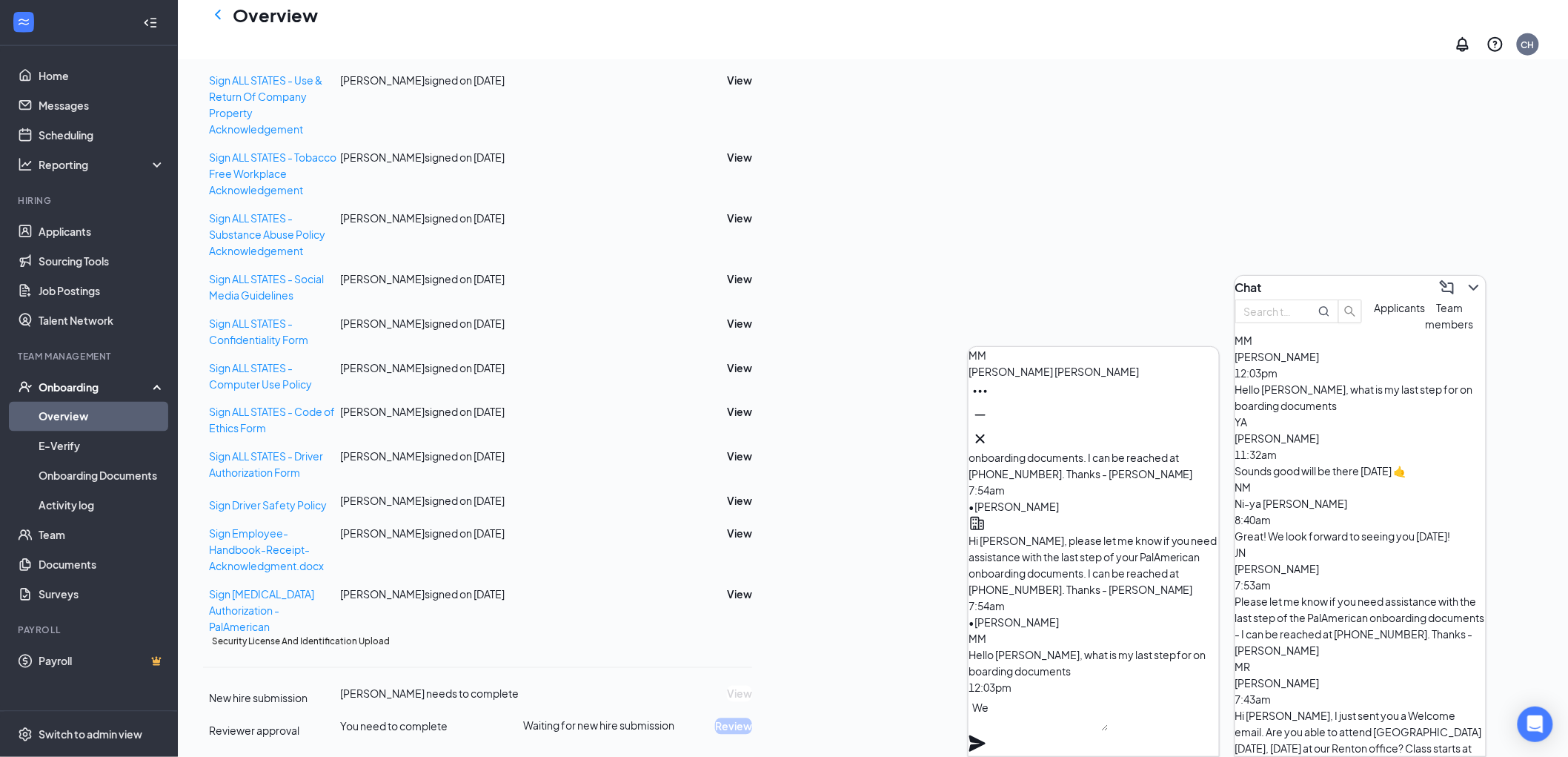
type textarea "W"
type textarea "T"
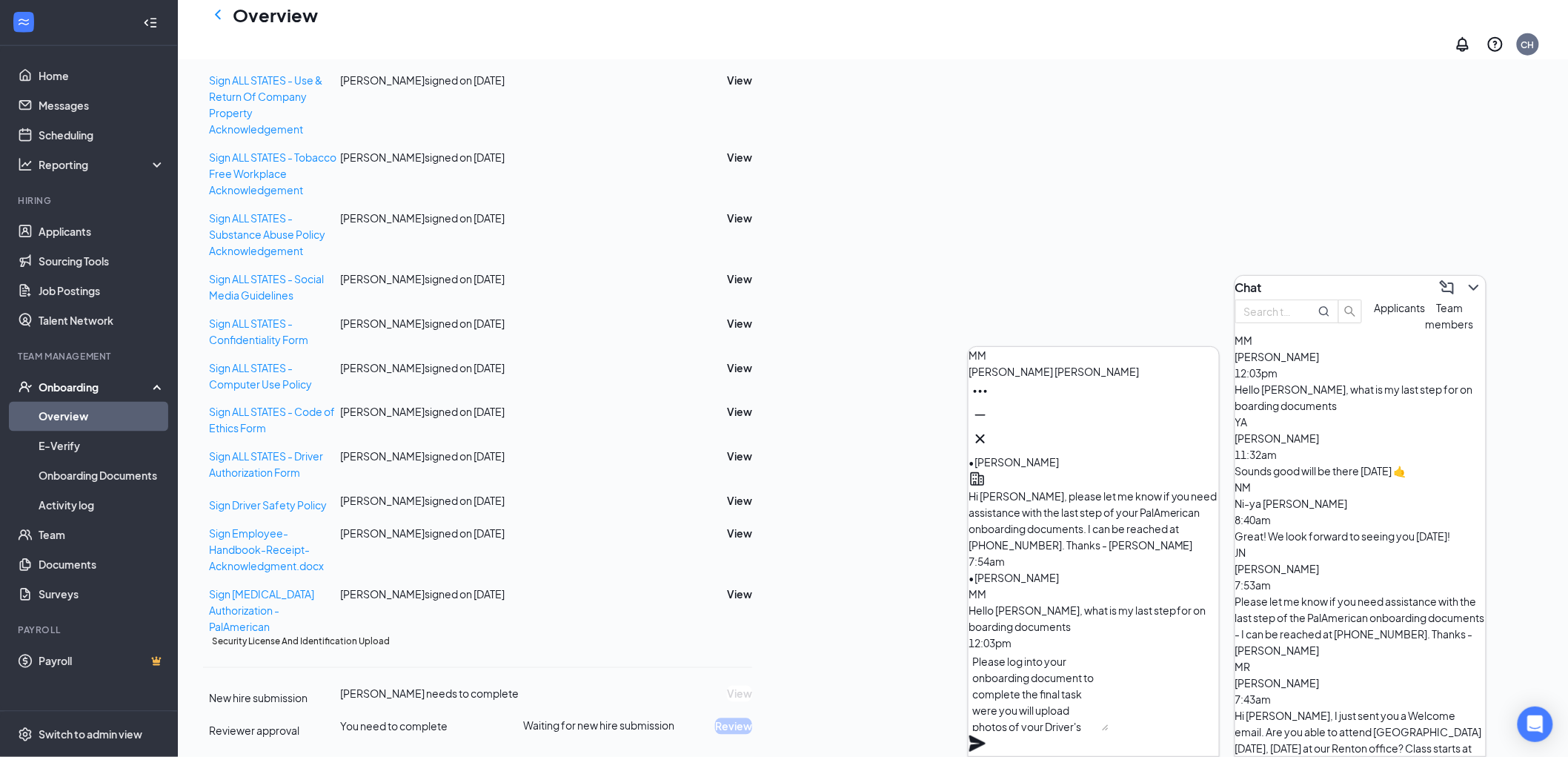
scroll to position [16, 0]
paste textarea "[URL][DOMAIN_NAME]"
type textarea "Please log into your onboarding document to complete the final task were you wi…"
click at [986, 735] on icon "Plane" at bounding box center [977, 743] width 16 height 16
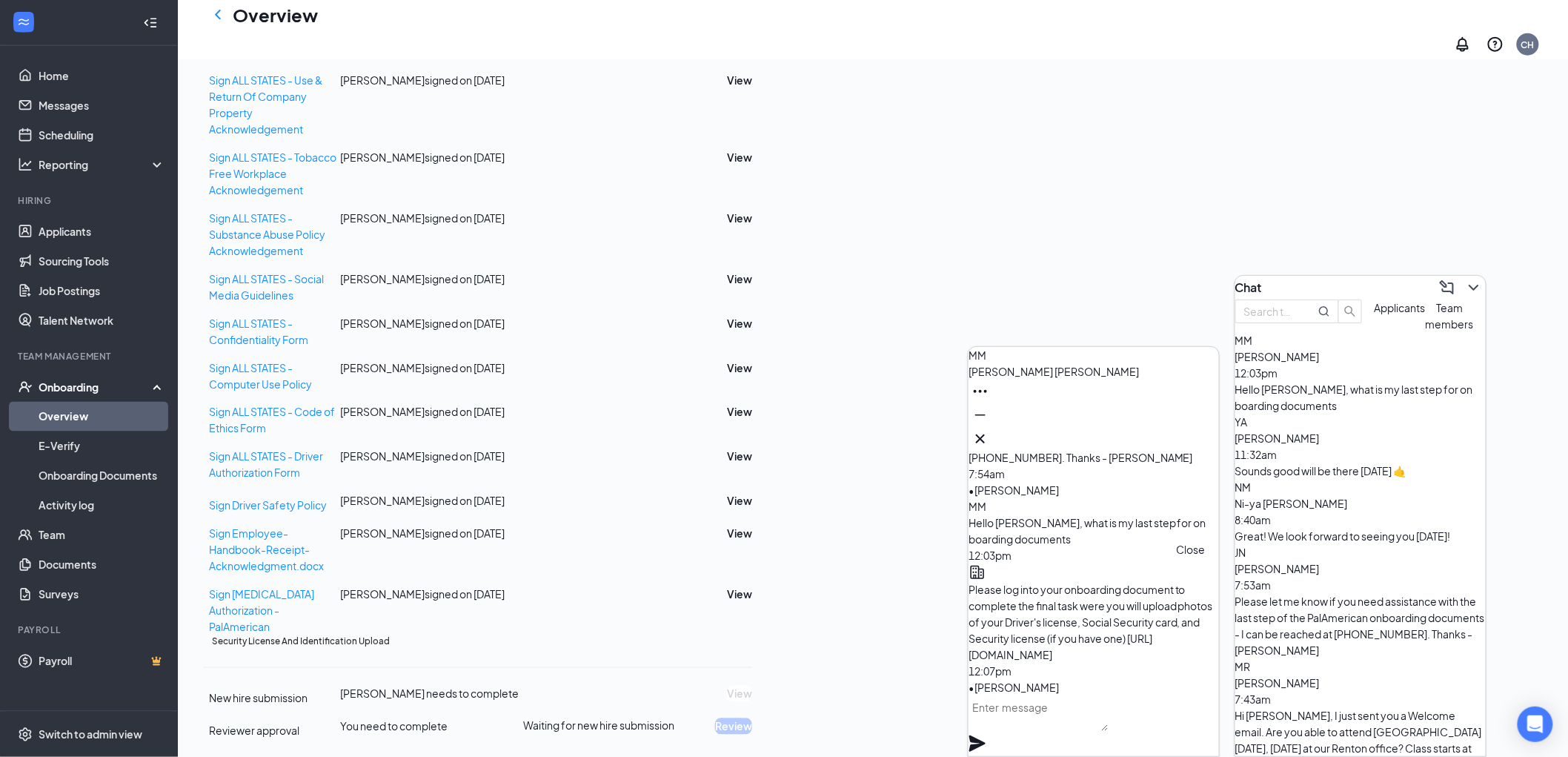
scroll to position [0, 0]
click at [985, 435] on icon "Cross" at bounding box center [980, 438] width 9 height 9
